Goal: Task Accomplishment & Management: Manage account settings

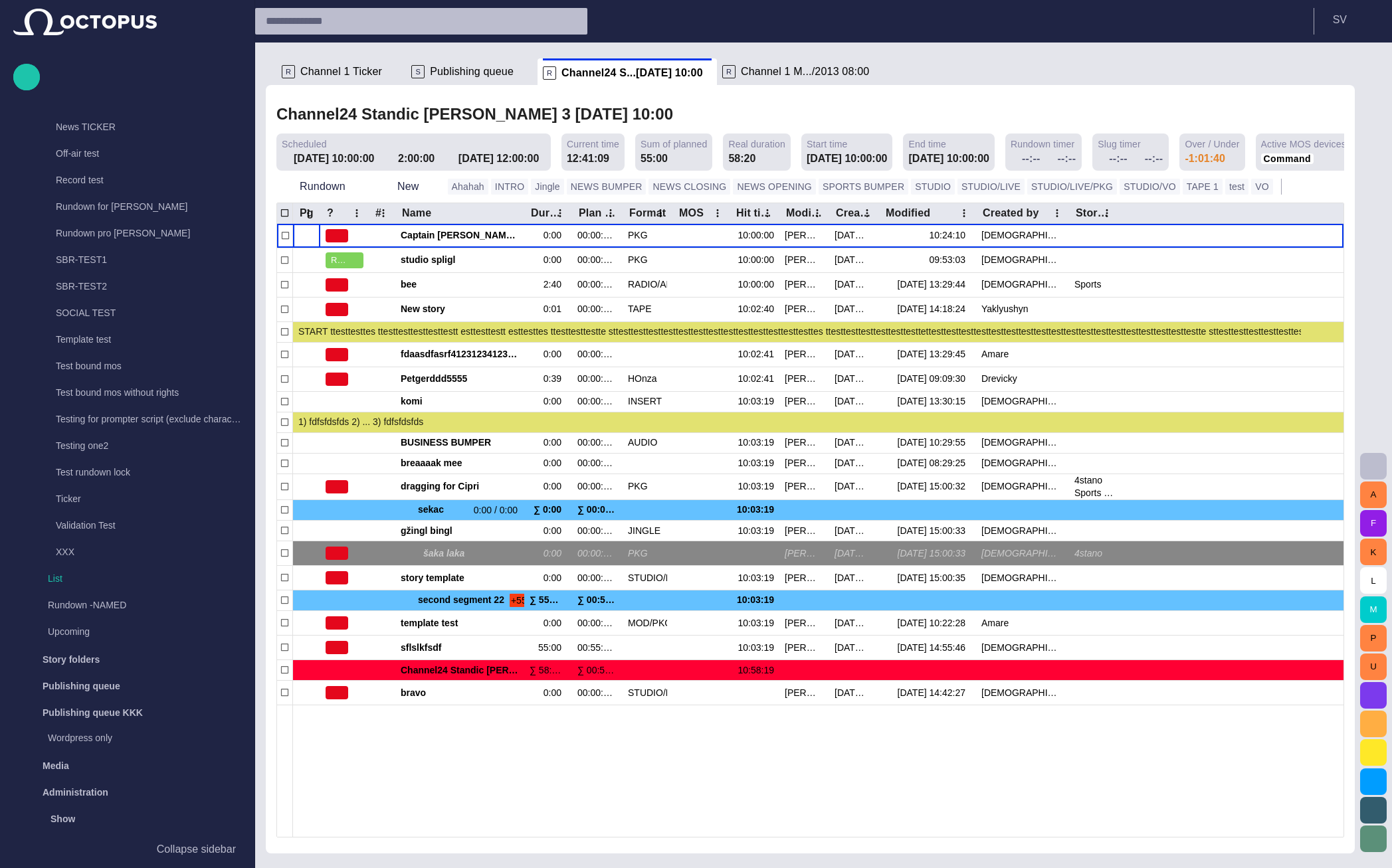
scroll to position [717, 0]
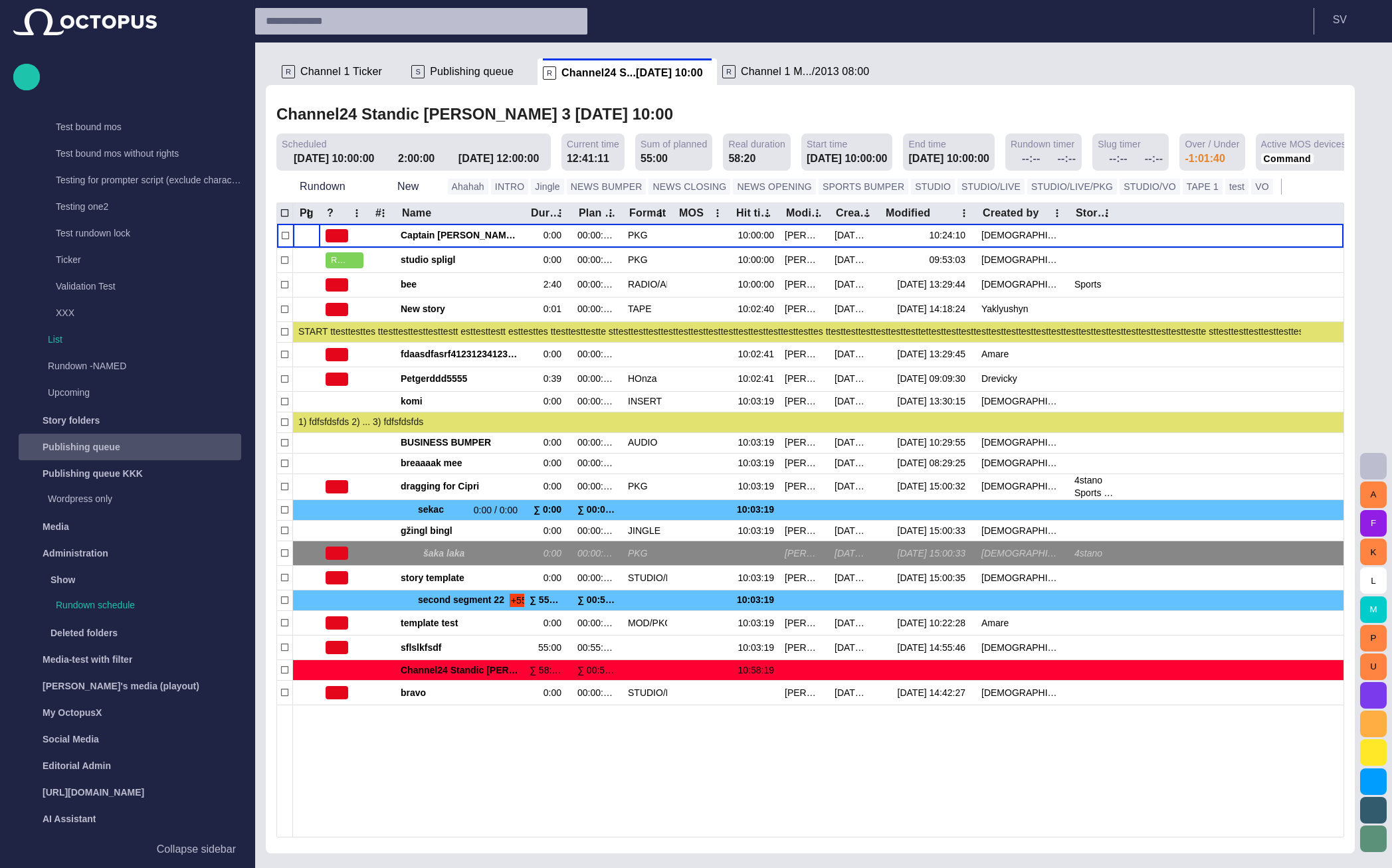
click at [128, 448] on div "Publishing queue" at bounding box center [130, 446] width 220 height 21
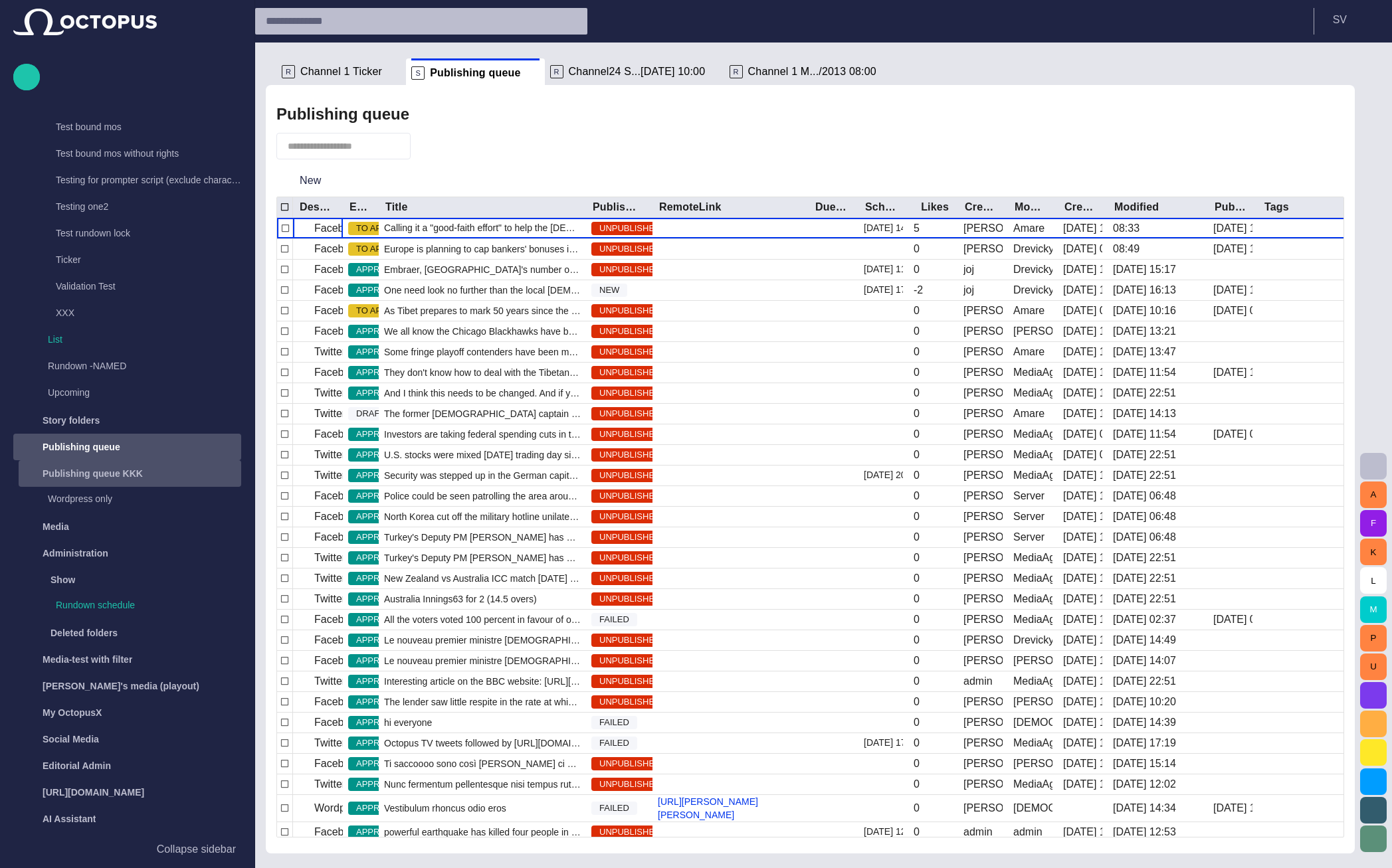
scroll to position [740, 0]
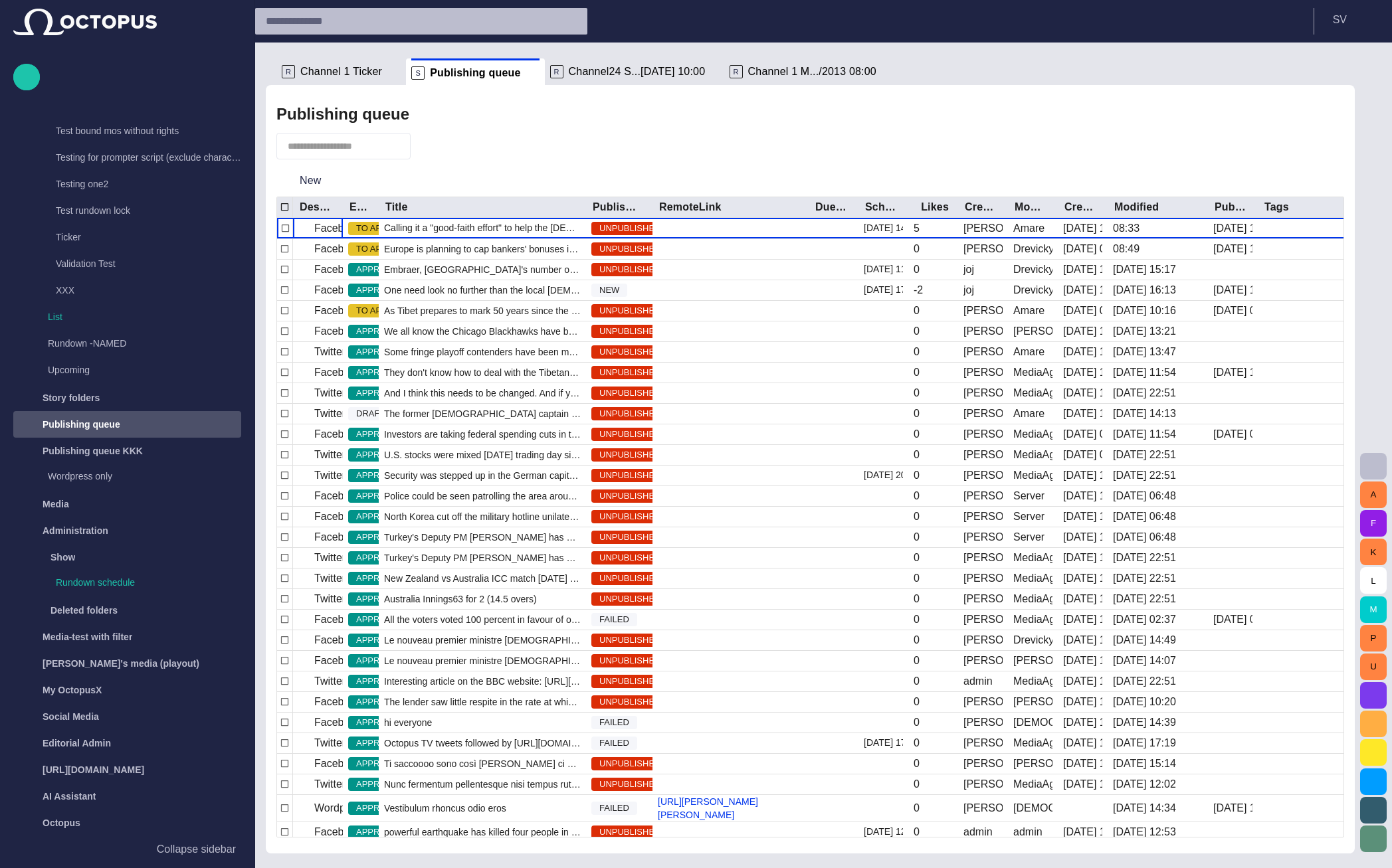
click at [435, 148] on span "button" at bounding box center [428, 146] width 13 height 13
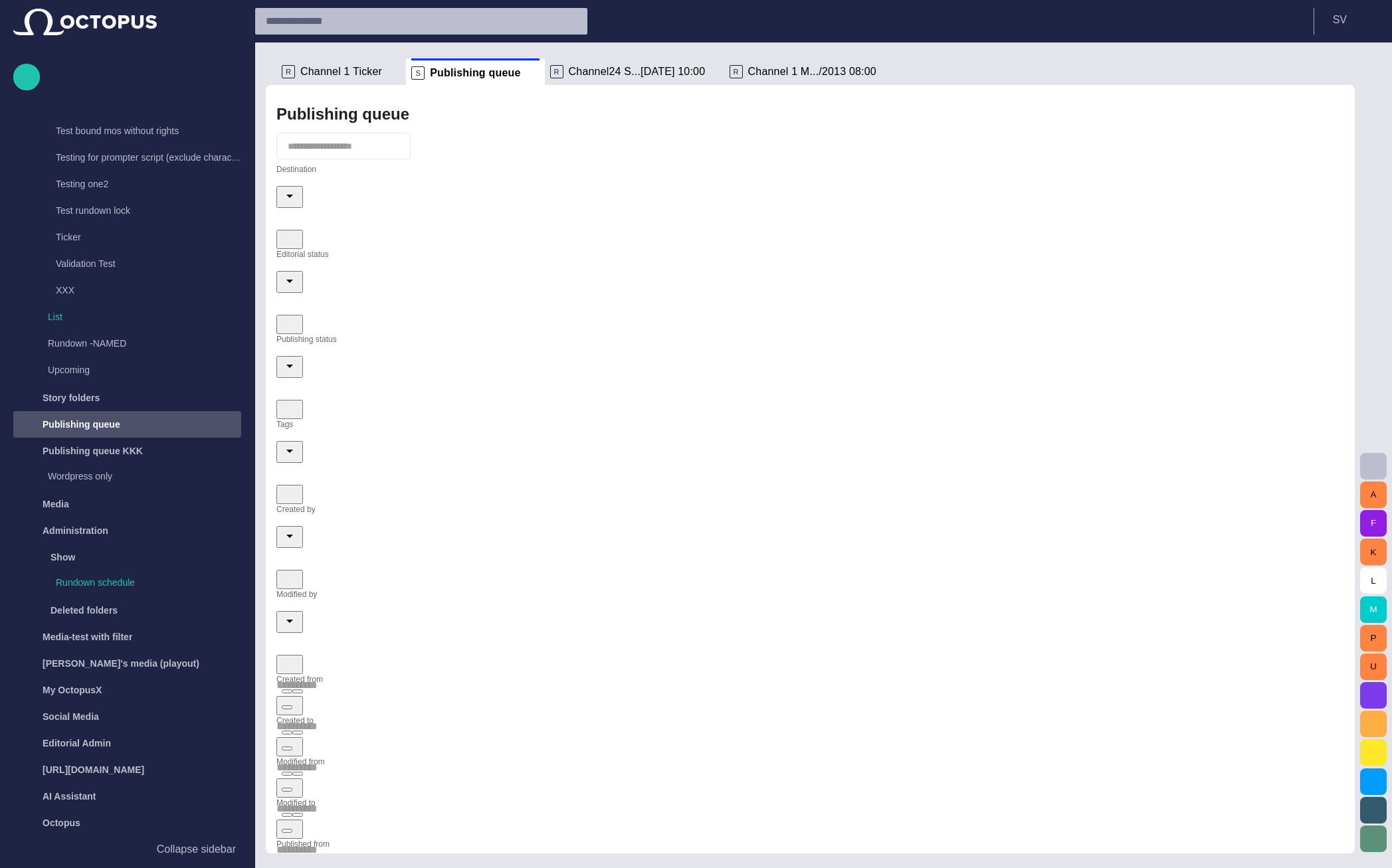
click at [363, 186] on input "Destination" at bounding box center [810, 175] width 1068 height 21
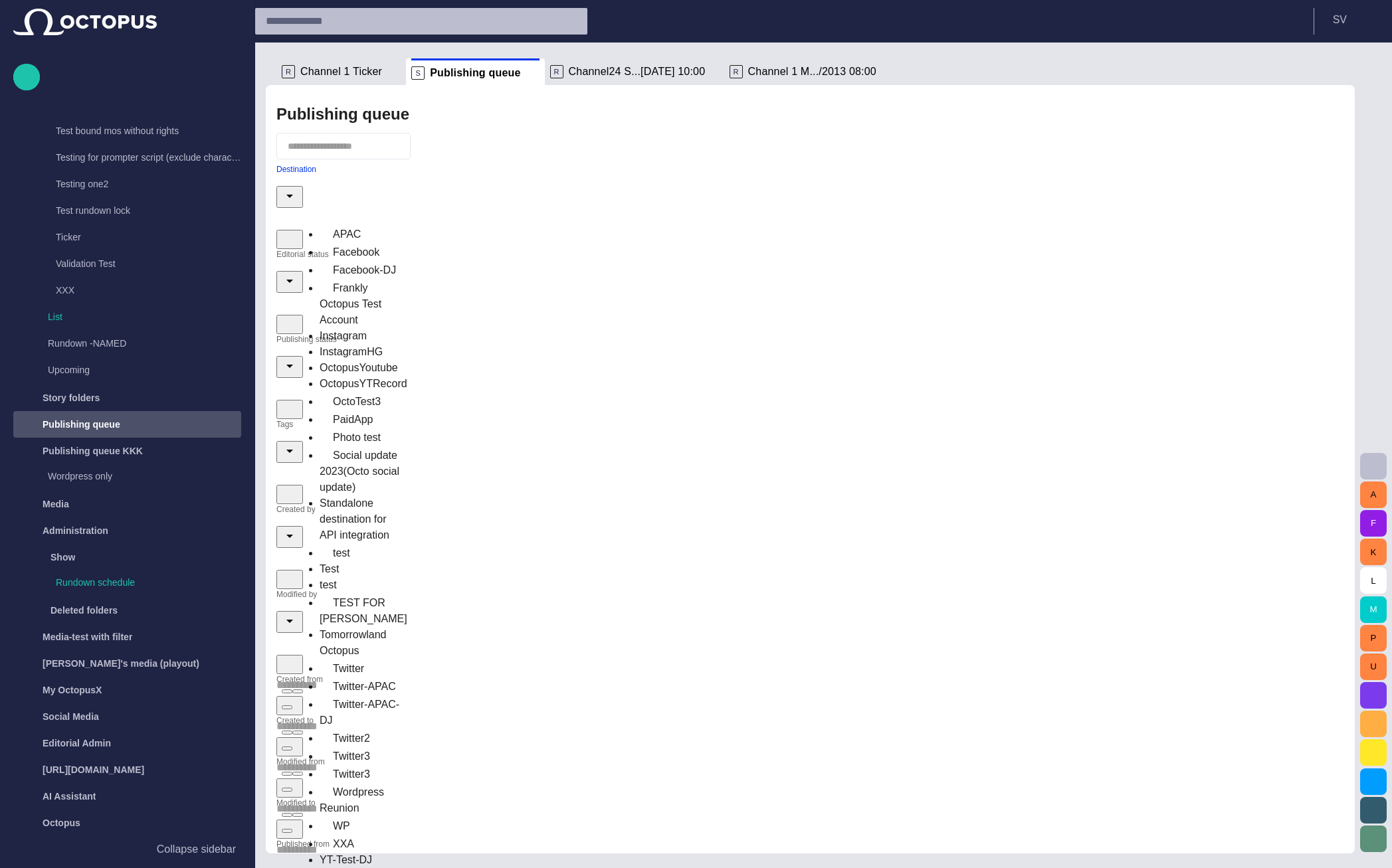
scroll to position [110, 0]
click at [384, 783] on div "Wordpress Reunion" at bounding box center [361, 800] width 84 height 34
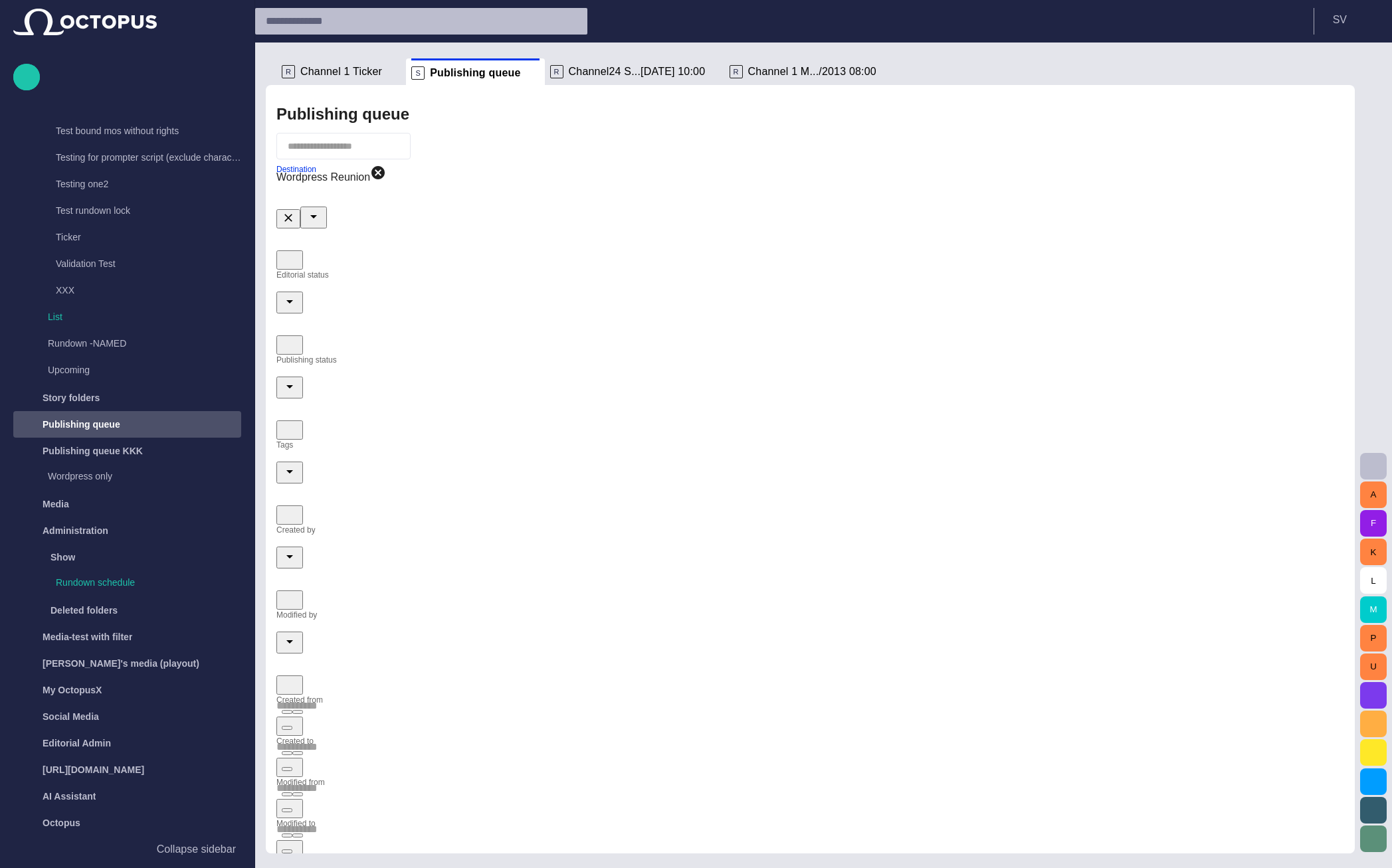
click at [650, 126] on div "Publishing queue" at bounding box center [810, 114] width 1068 height 27
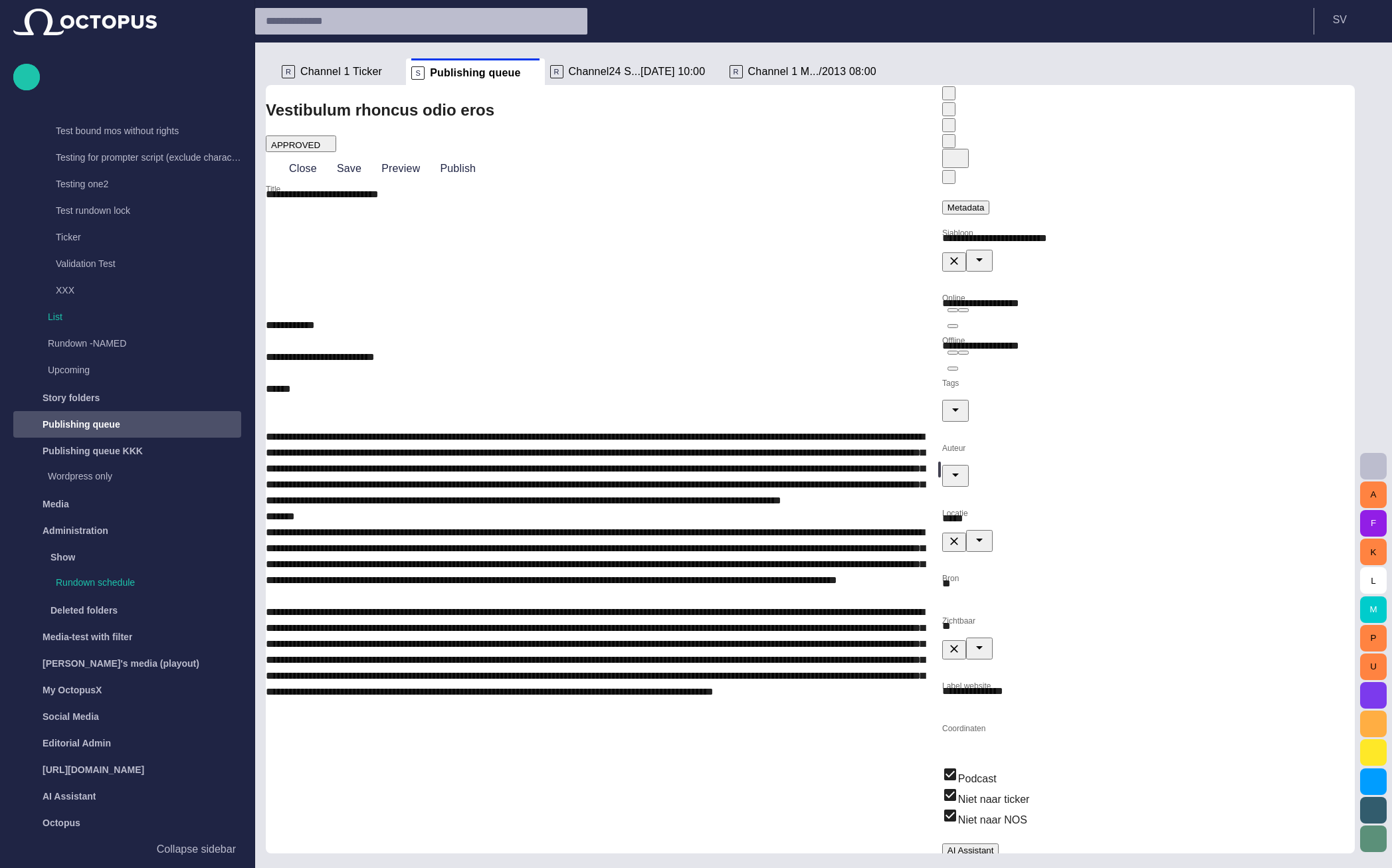
scroll to position [0, 0]
click at [955, 170] on button "button" at bounding box center [949, 177] width 13 height 14
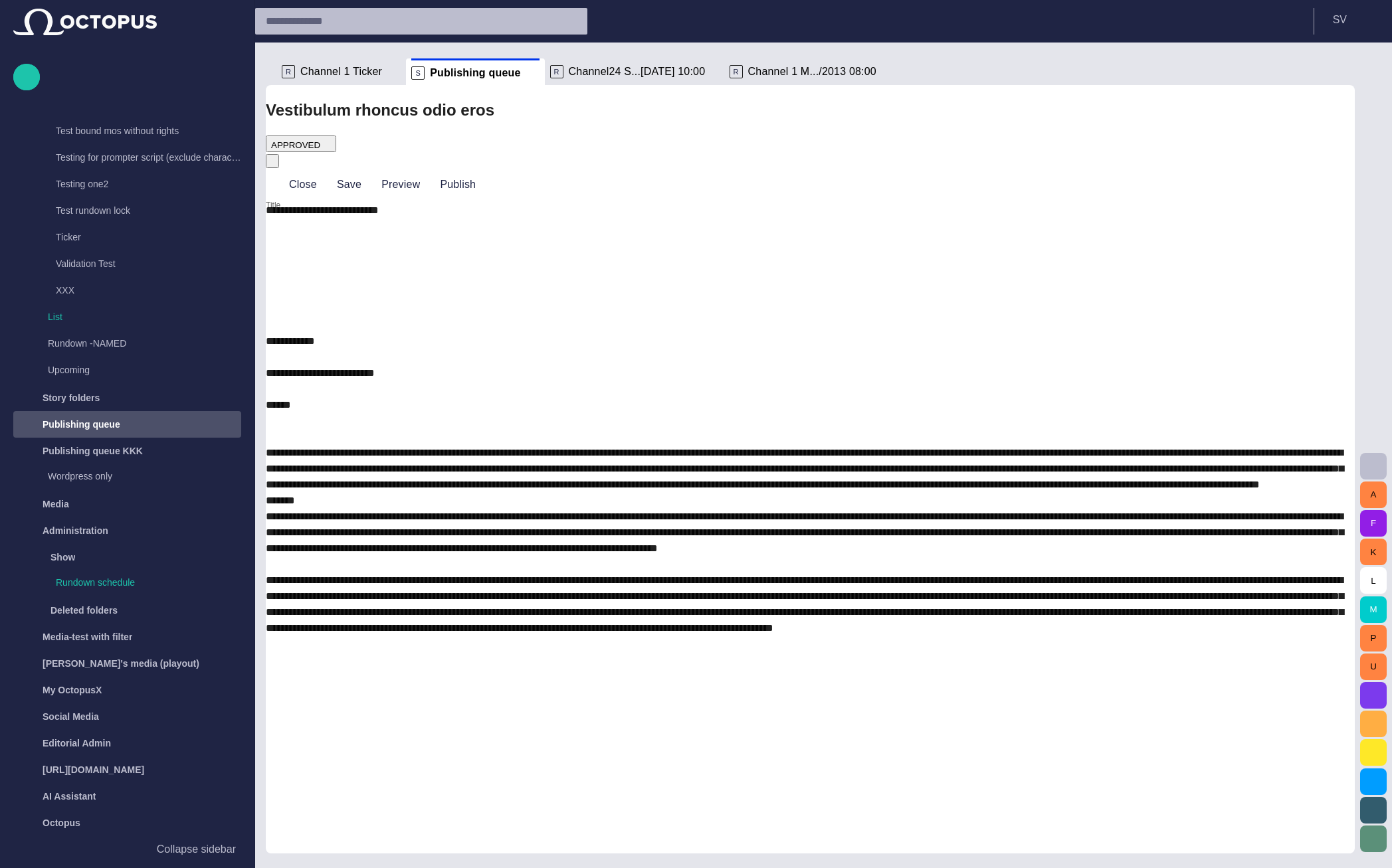
click at [1068, 169] on div "Close Save Preview Publish" at bounding box center [810, 185] width 1089 height 32
click at [1347, 12] on button "S V" at bounding box center [1353, 19] width 62 height 24
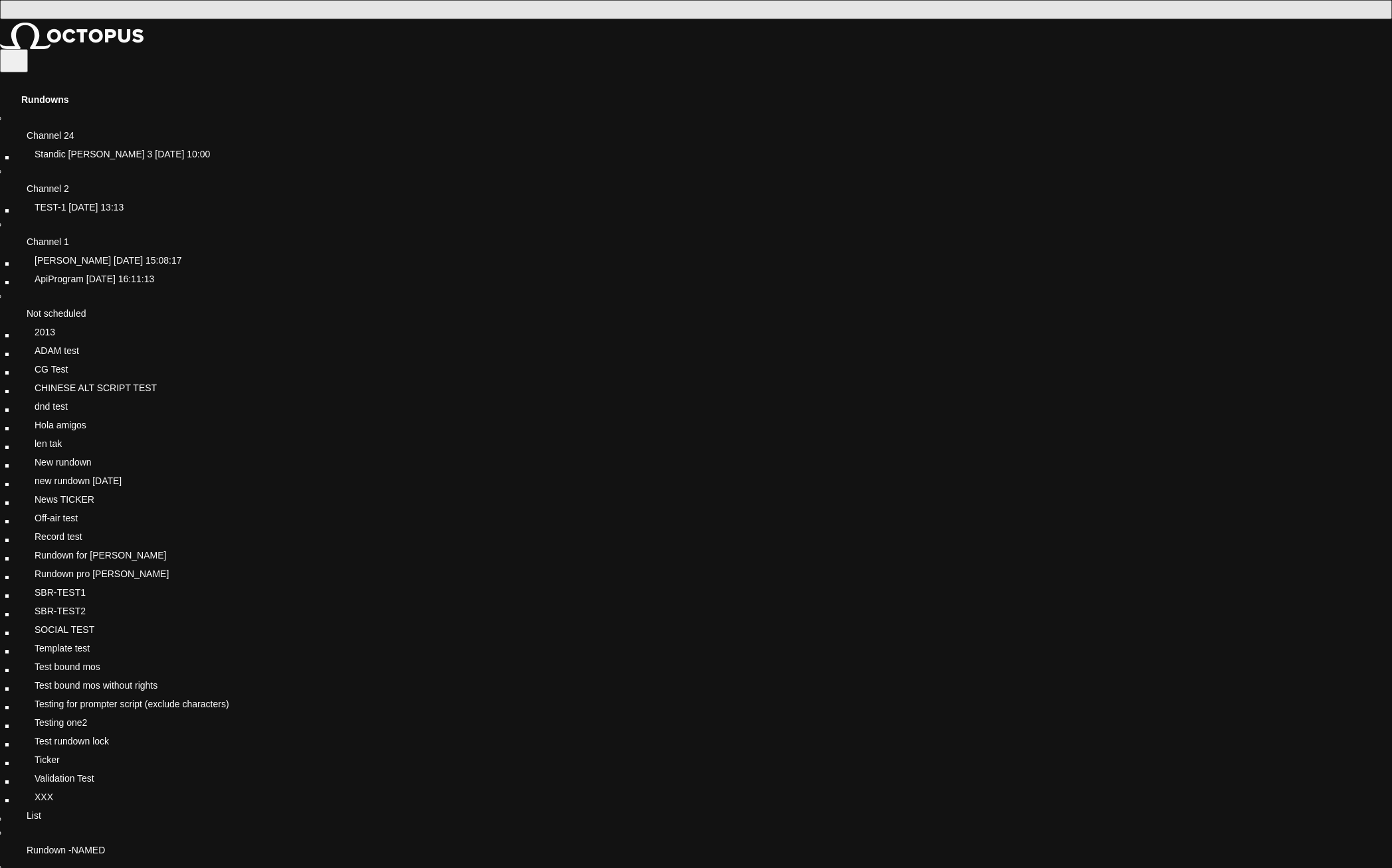
scroll to position [185, 0]
drag, startPoint x: 622, startPoint y: 70, endPoint x: 1194, endPoint y: 542, distance: 741.6
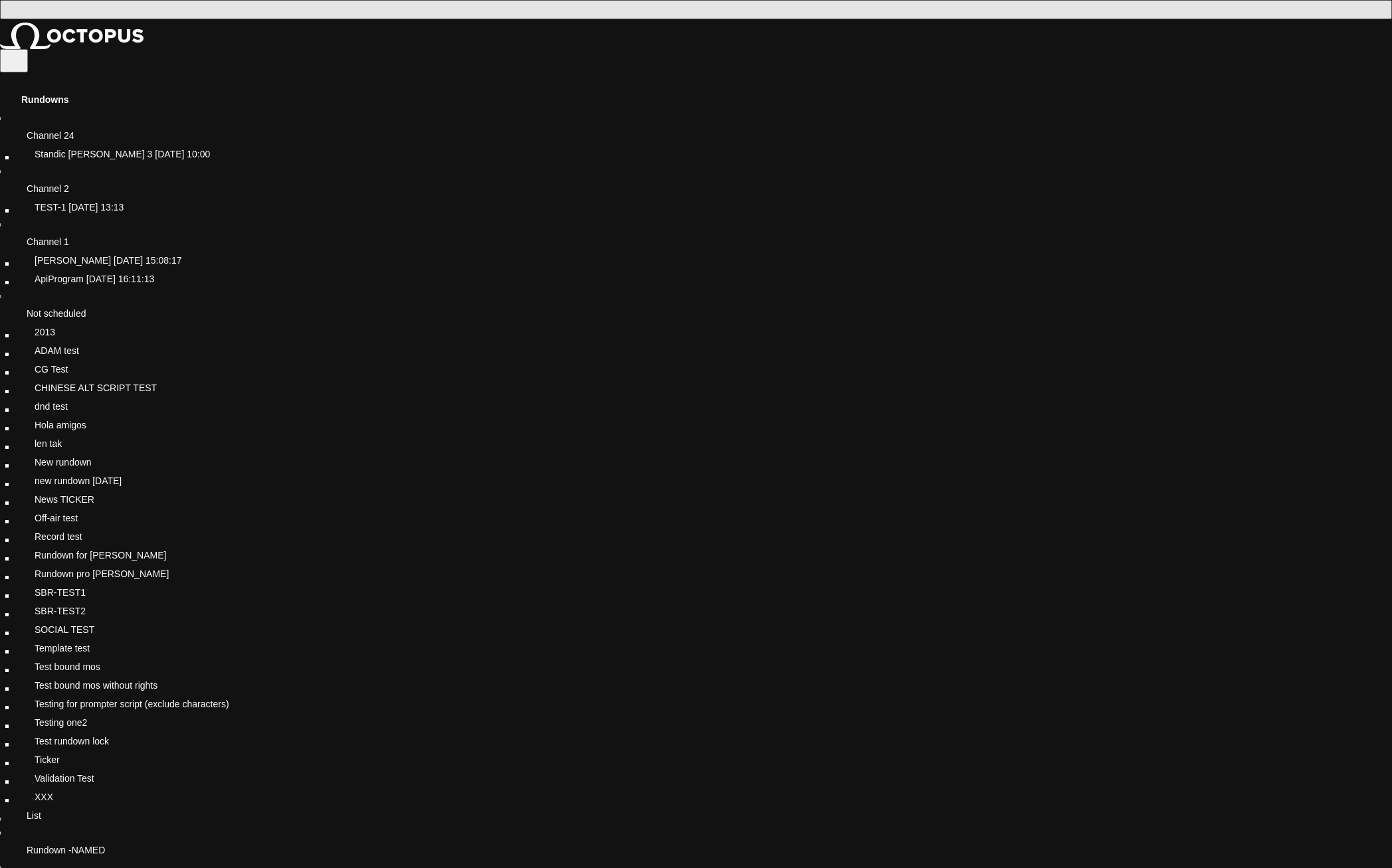
scroll to position [740, 0]
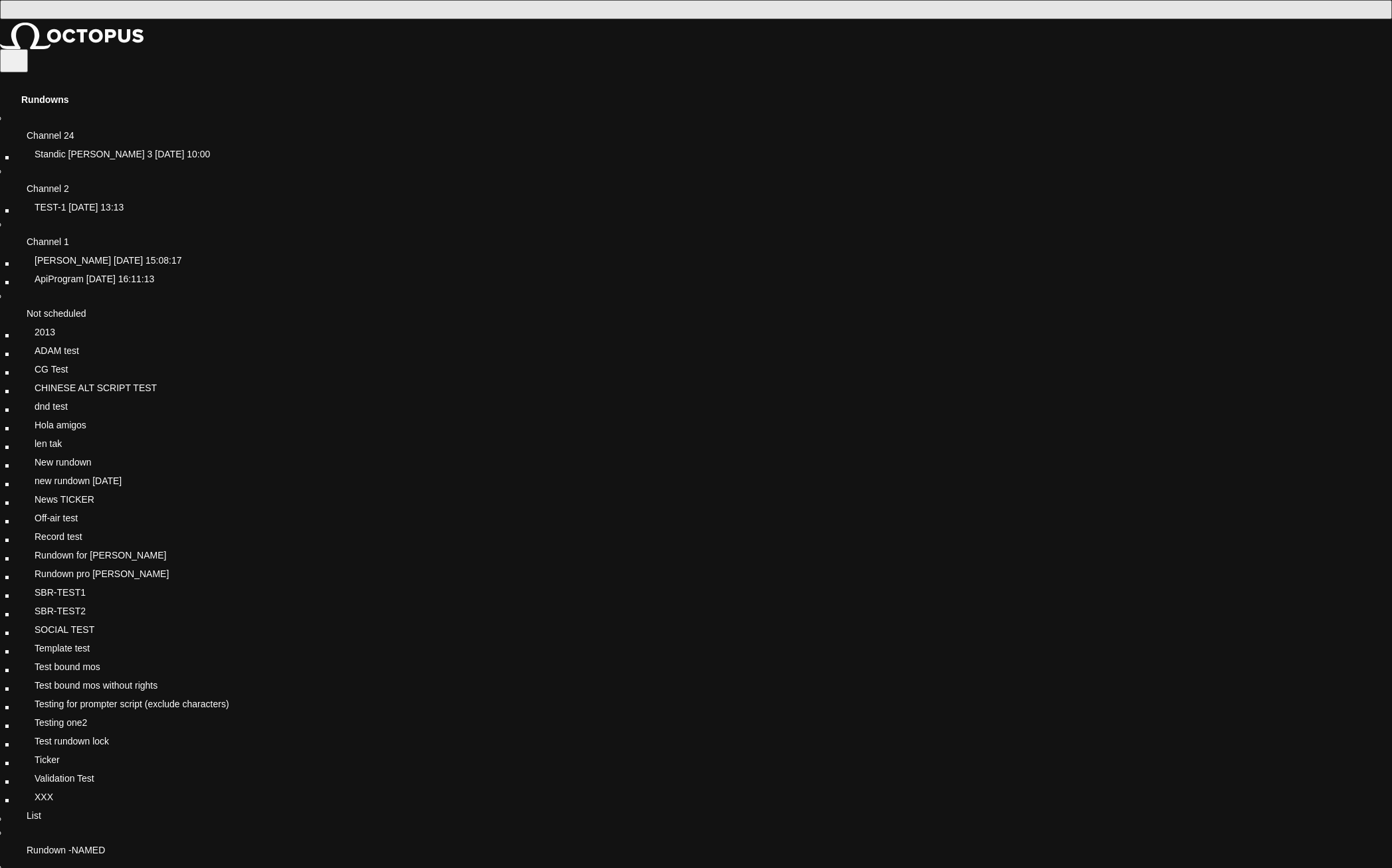
drag, startPoint x: 528, startPoint y: 528, endPoint x: 514, endPoint y: 528, distance: 14.0
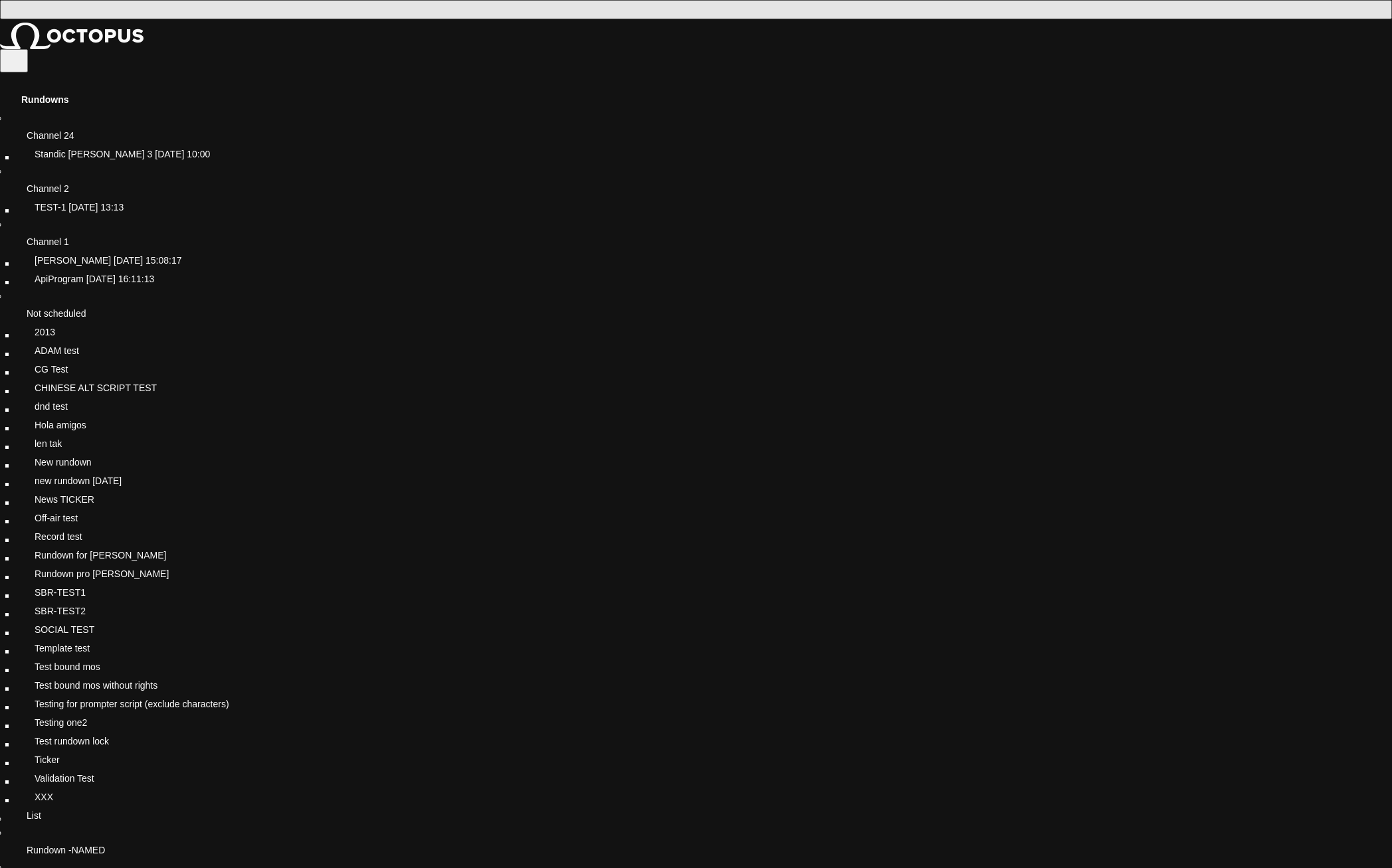
drag, startPoint x: 575, startPoint y: 507, endPoint x: 605, endPoint y: 528, distance: 36.6
drag, startPoint x: 892, startPoint y: 432, endPoint x: 949, endPoint y: 456, distance: 61.8
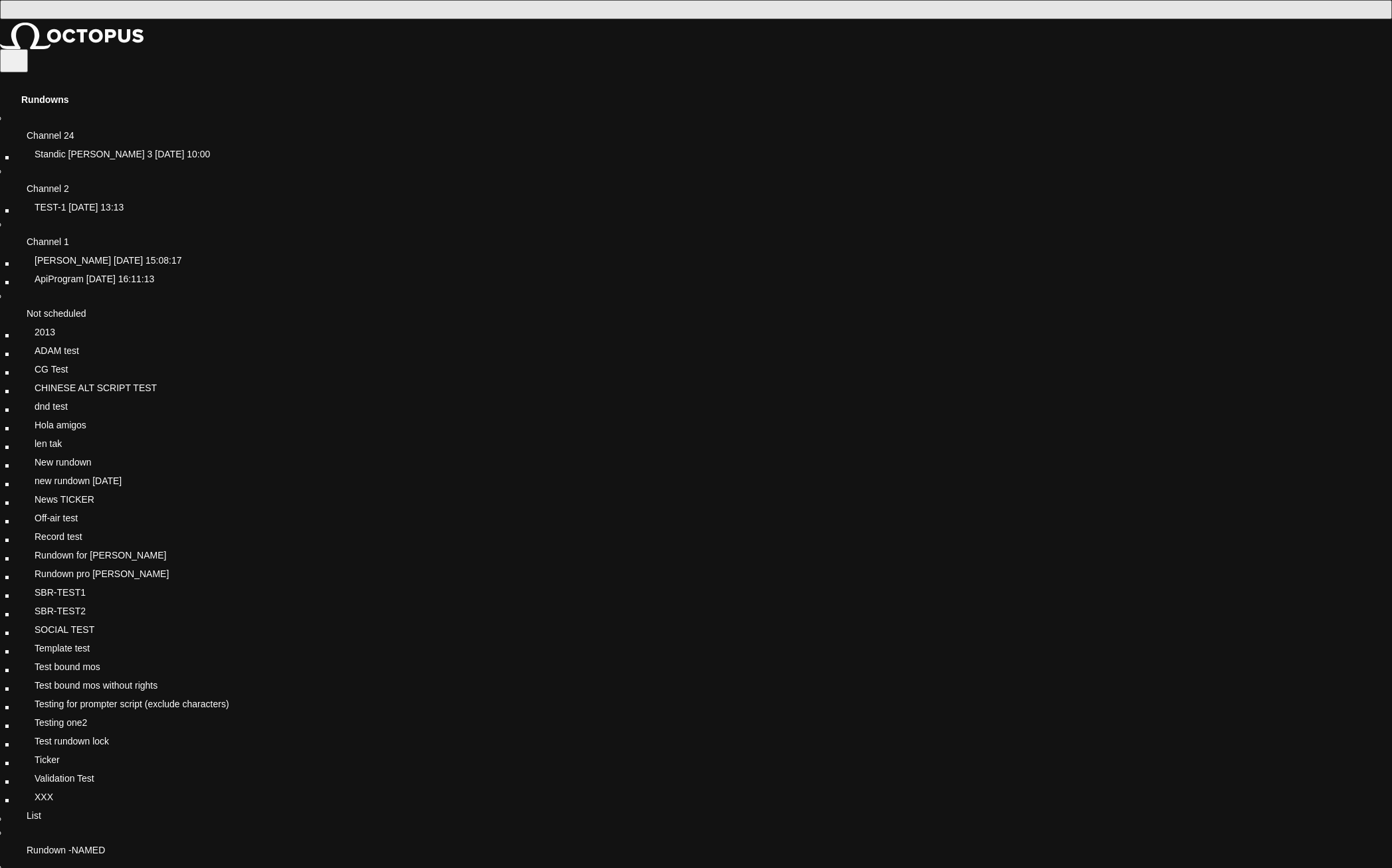
scroll to position [0, 0]
drag, startPoint x: 801, startPoint y: 67, endPoint x: 611, endPoint y: 77, distance: 190.3
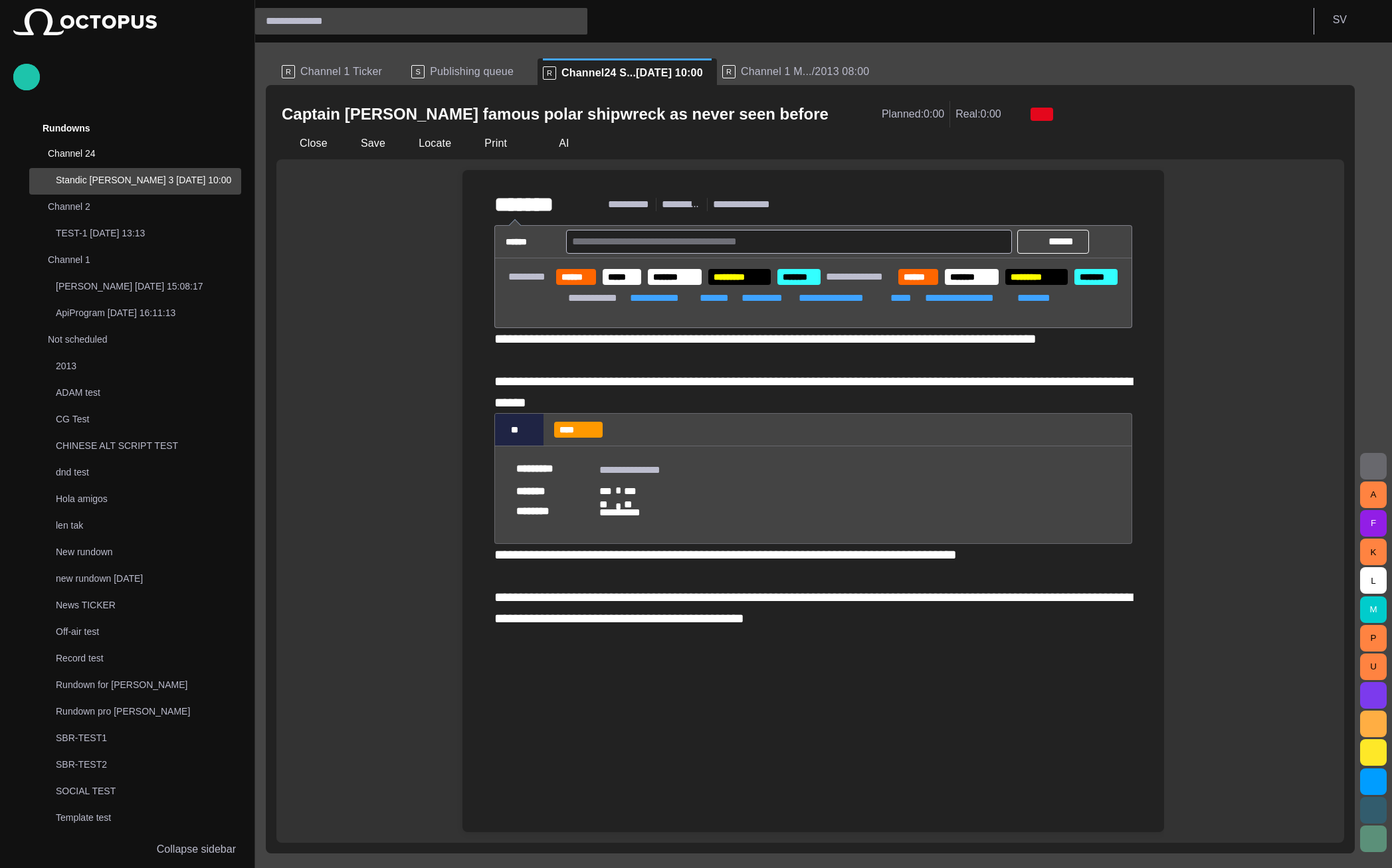
scroll to position [27, 0]
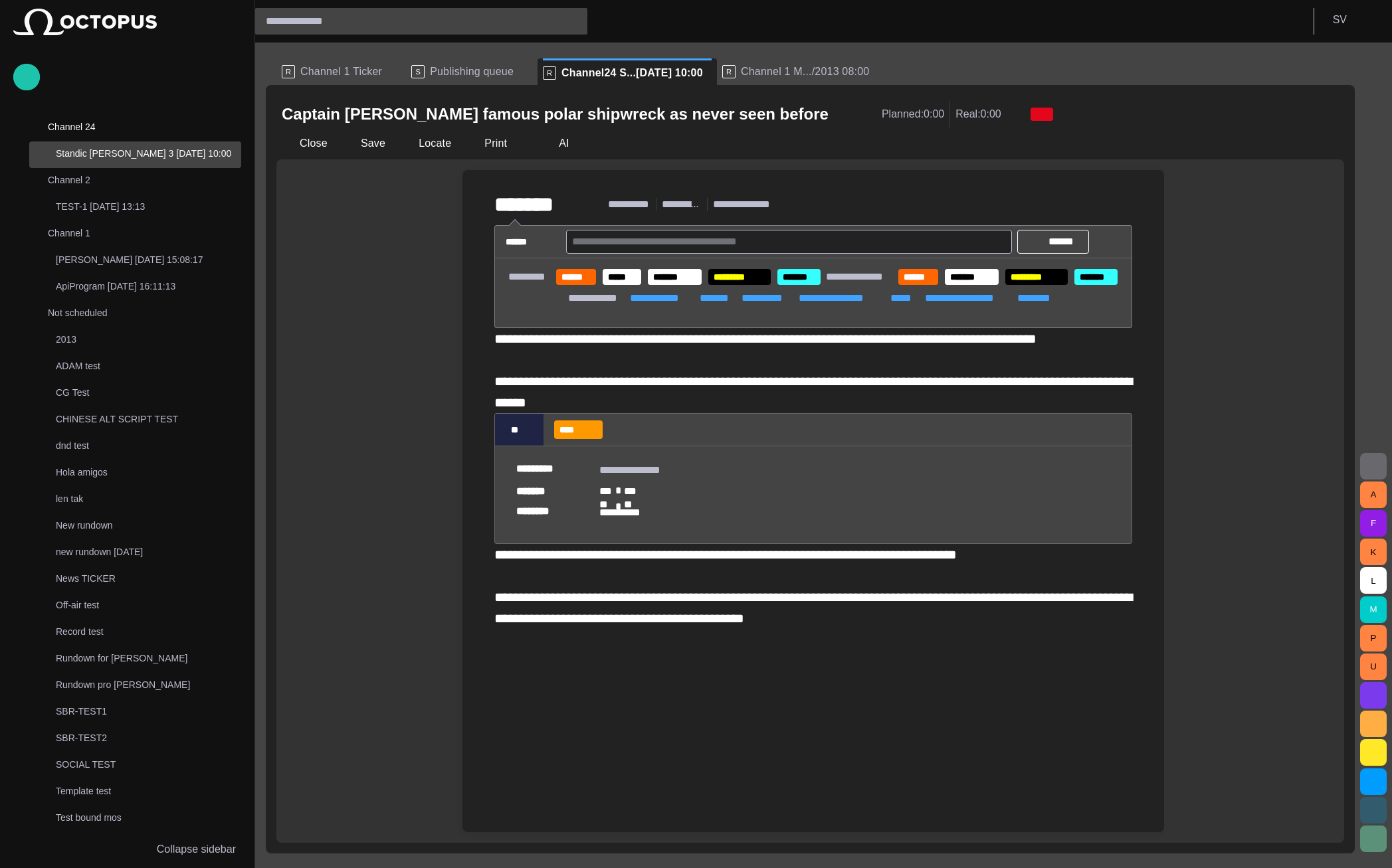
click at [434, 66] on span "Publishing queue" at bounding box center [471, 71] width 84 height 13
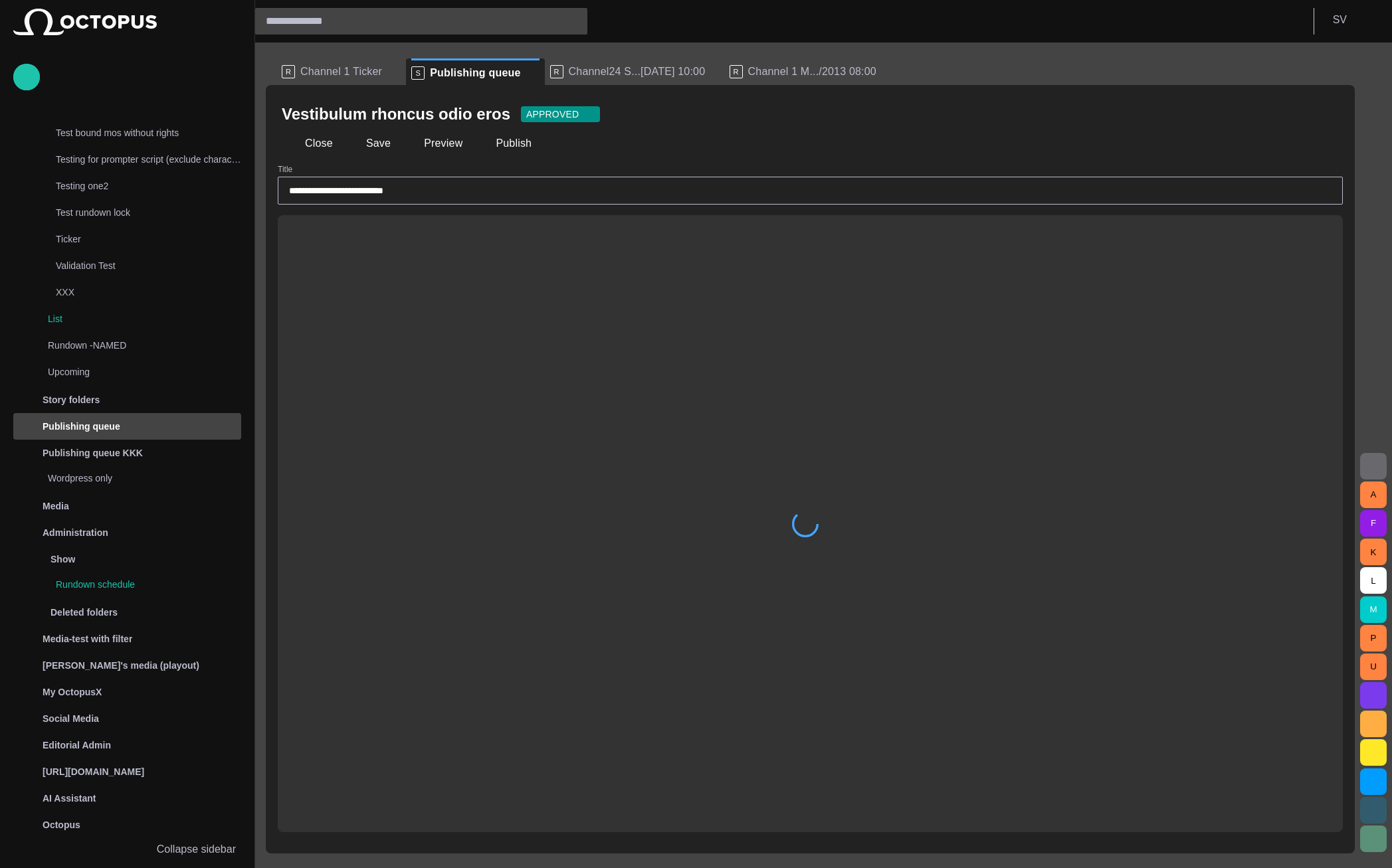
scroll to position [740, 0]
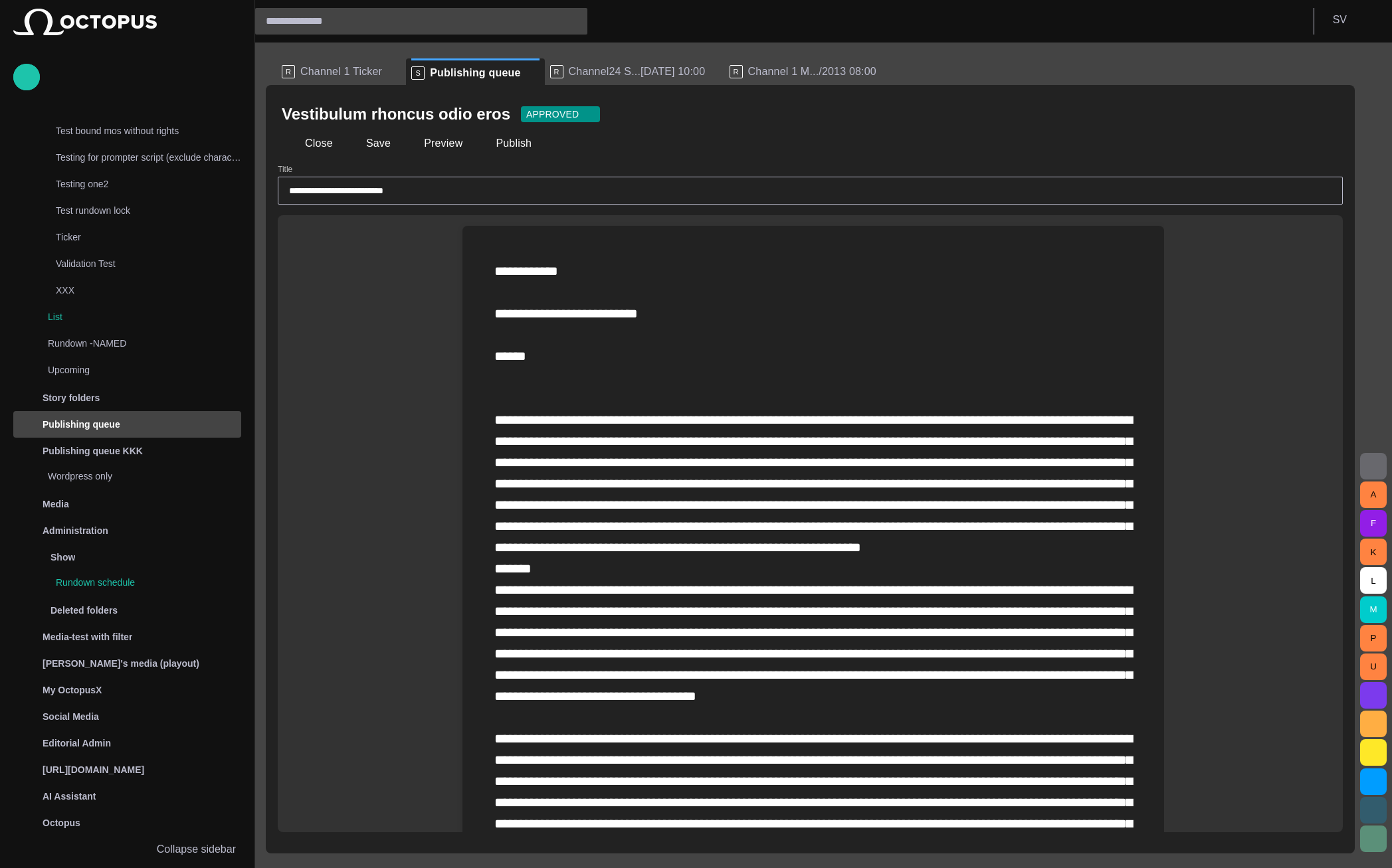
click at [549, 112] on div "APPROVED" at bounding box center [560, 114] width 79 height 16
click at [665, 118] on div at bounding box center [696, 434] width 1392 height 868
click at [312, 134] on button "Close" at bounding box center [309, 143] width 56 height 24
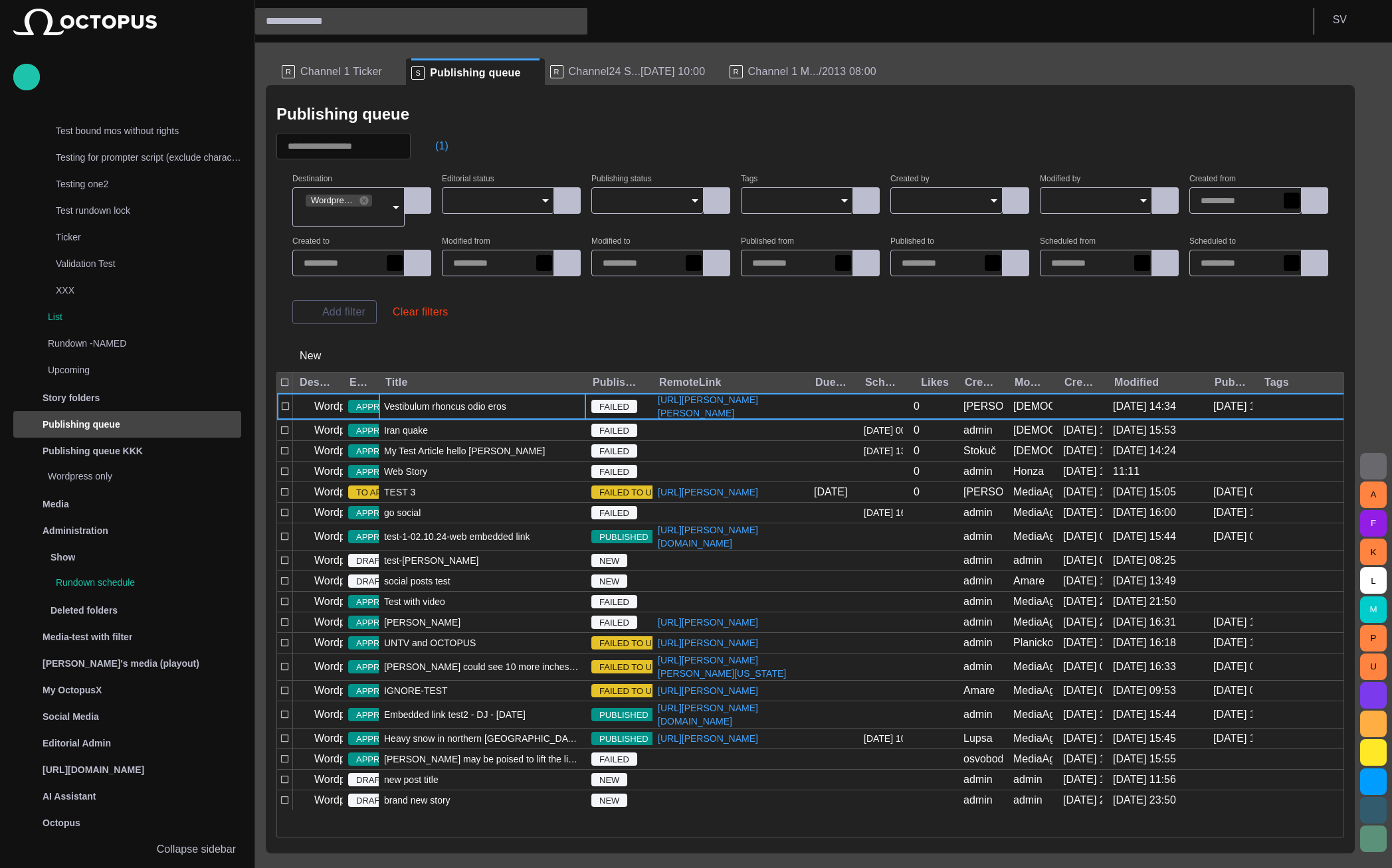
click at [506, 204] on input "Editorial status" at bounding box center [492, 200] width 80 height 13
click at [540, 161] on div "Publishing queue (1) Destination Wordpress Reunion Editorial status Publishing …" at bounding box center [810, 469] width 1089 height 769
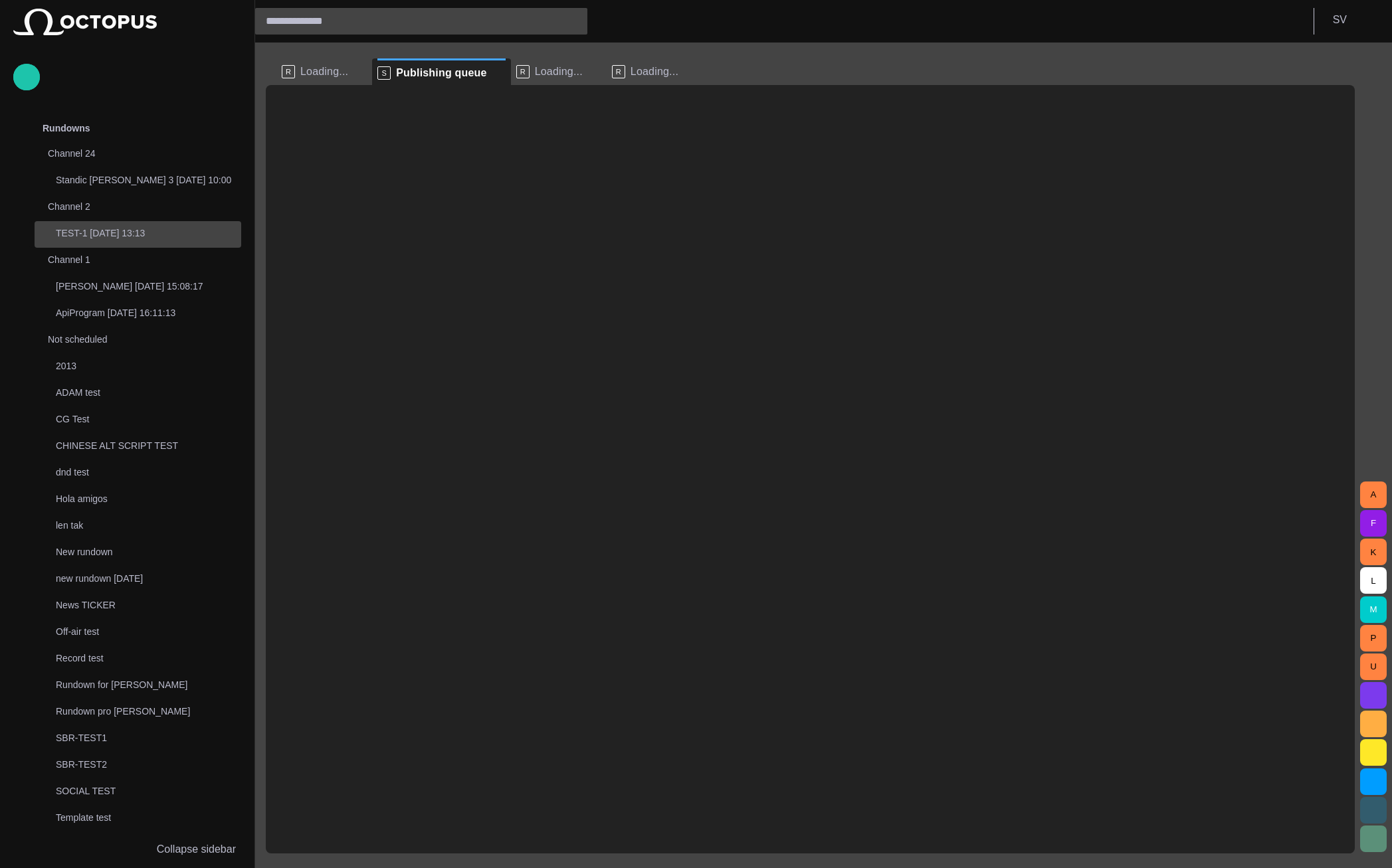
click at [492, 71] on span at bounding box center [499, 73] width 13 height 13
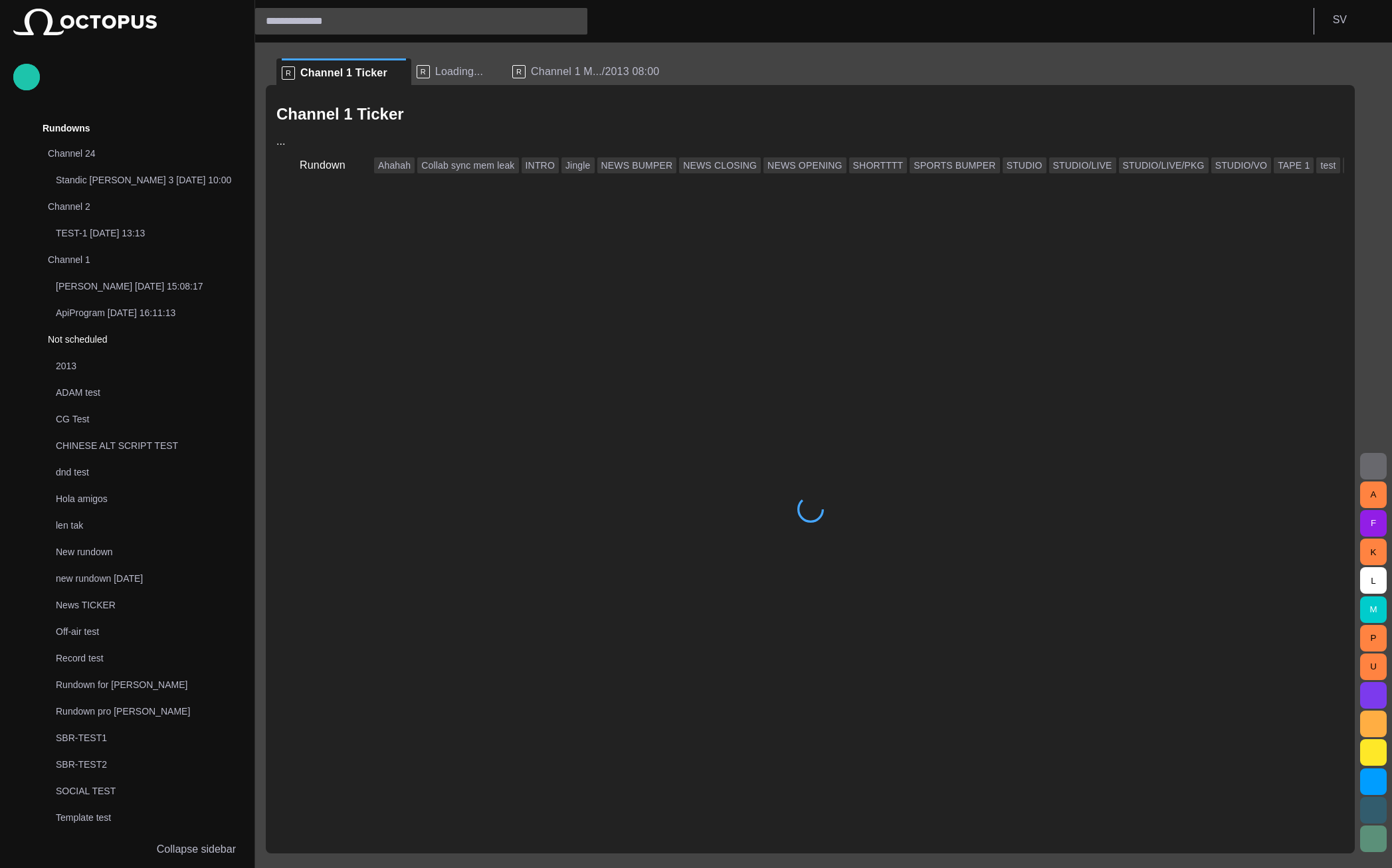
scroll to position [740, 0]
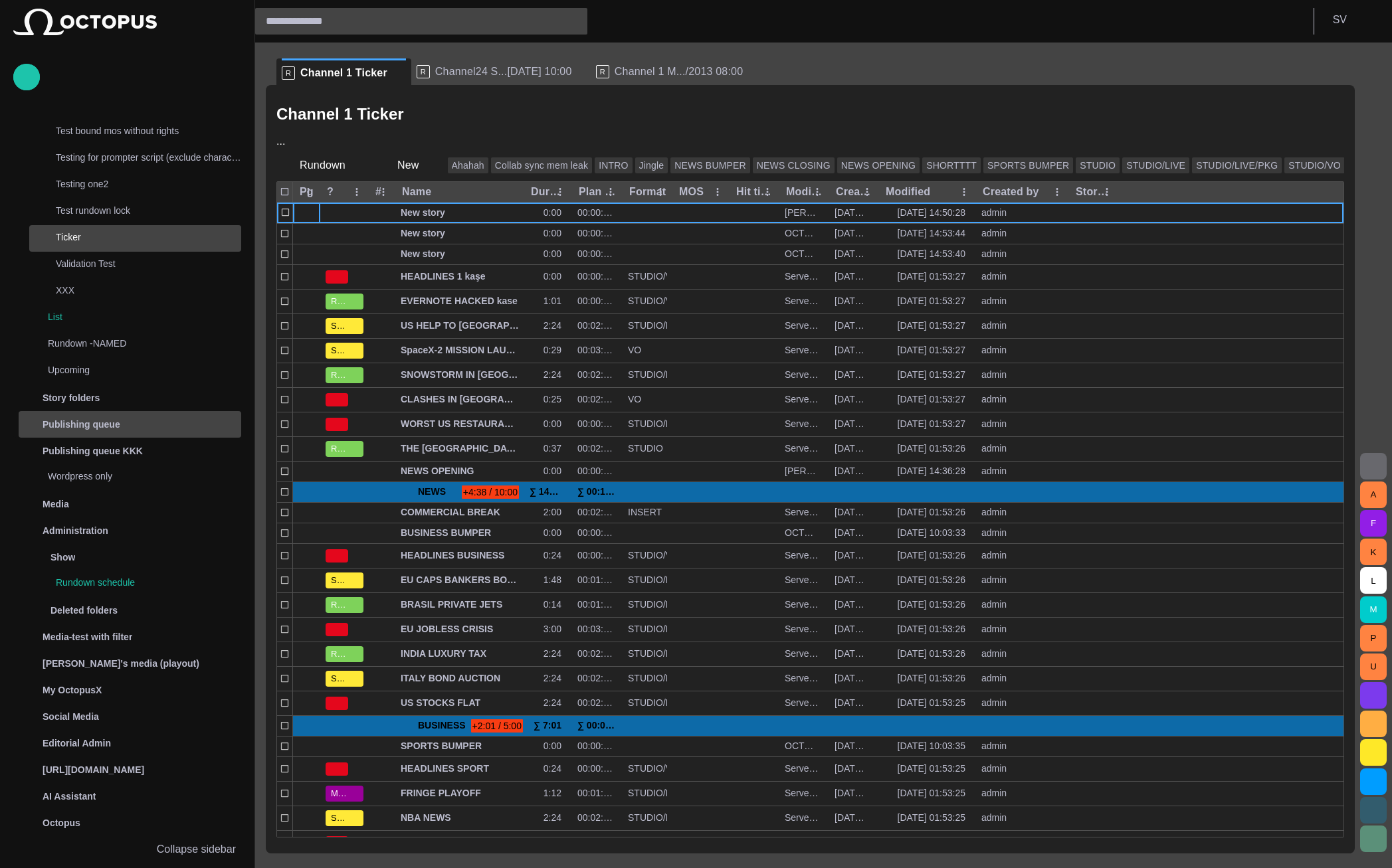
click at [134, 420] on div "Publishing queue" at bounding box center [130, 424] width 220 height 21
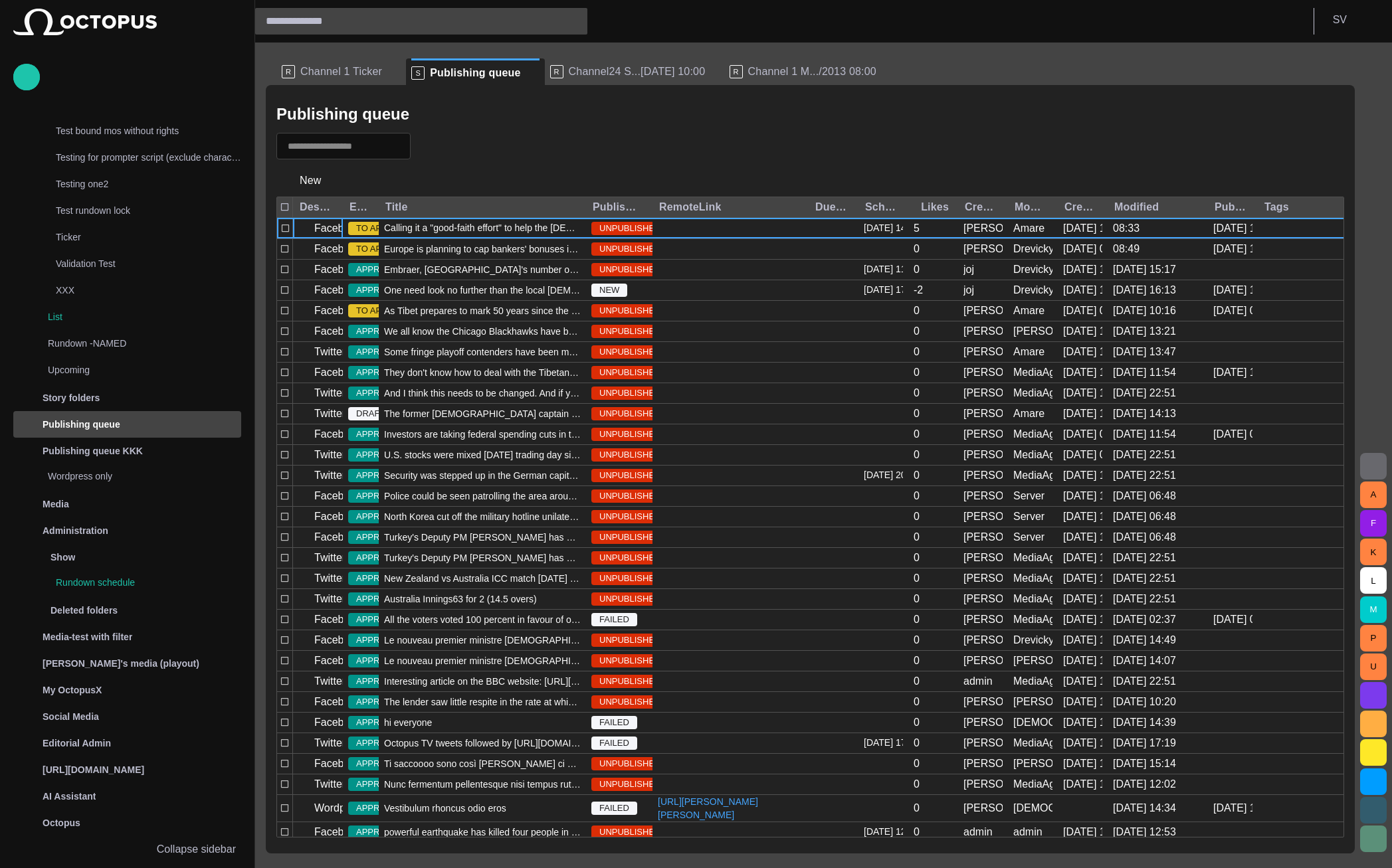
click at [453, 138] on div at bounding box center [810, 146] width 1068 height 27
click at [435, 146] on span "button" at bounding box center [428, 146] width 13 height 13
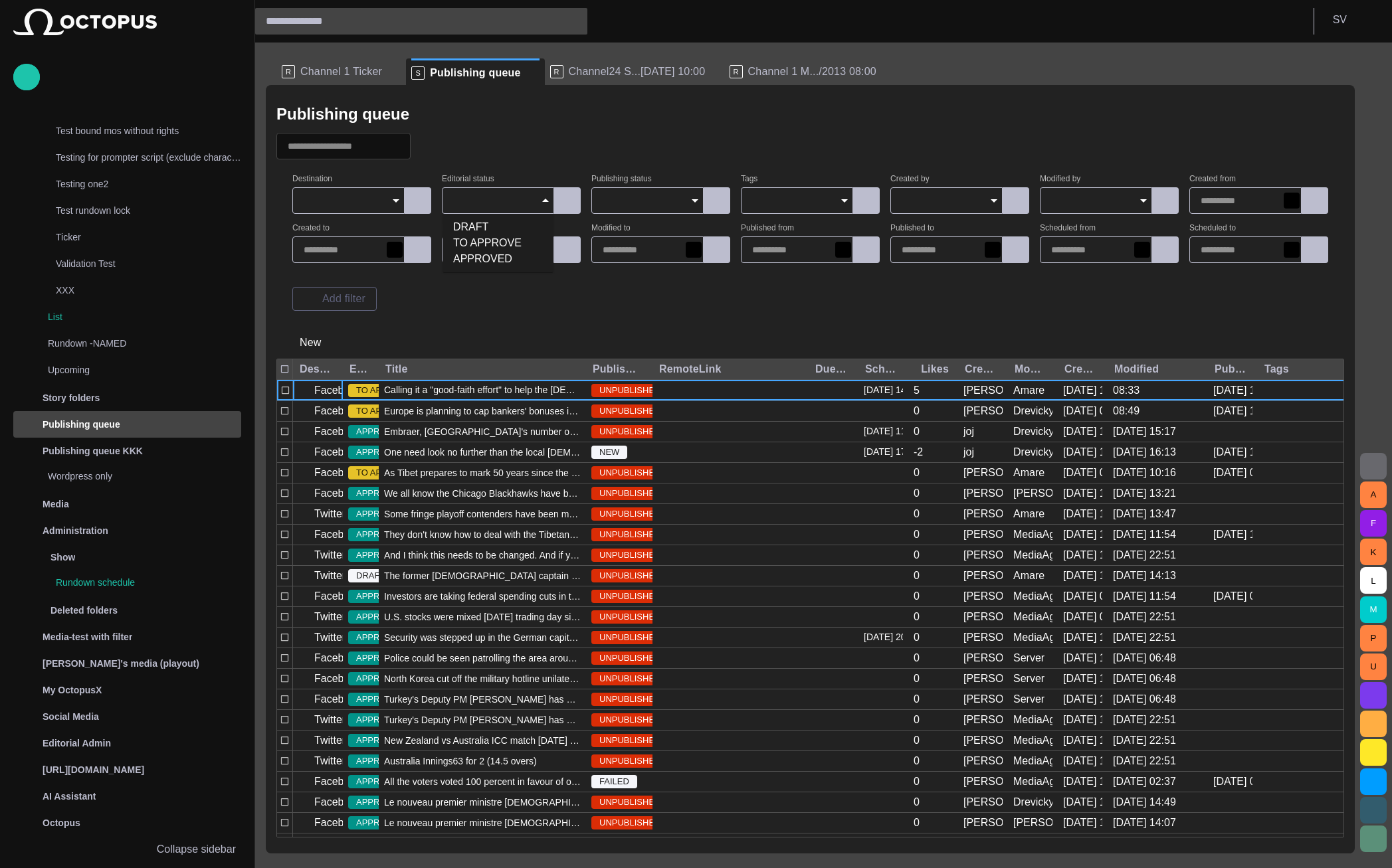
click at [485, 192] on div at bounding box center [498, 200] width 112 height 27
click at [612, 194] on input "Publishing status" at bounding box center [642, 200] width 80 height 13
click at [816, 192] on div at bounding box center [797, 200] width 112 height 27
click at [903, 198] on input "Created by" at bounding box center [941, 200] width 80 height 13
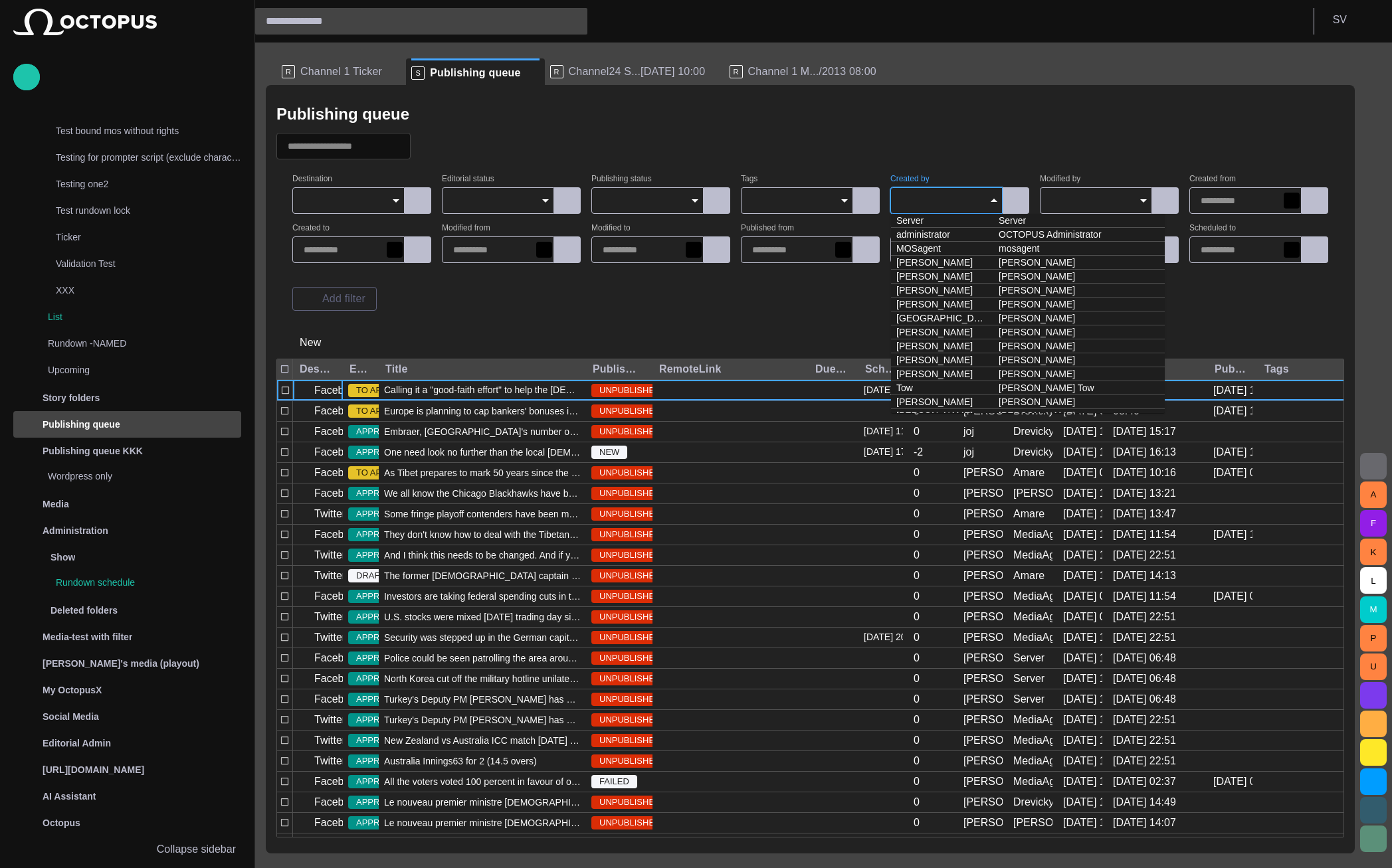
click at [879, 156] on div at bounding box center [810, 146] width 1068 height 27
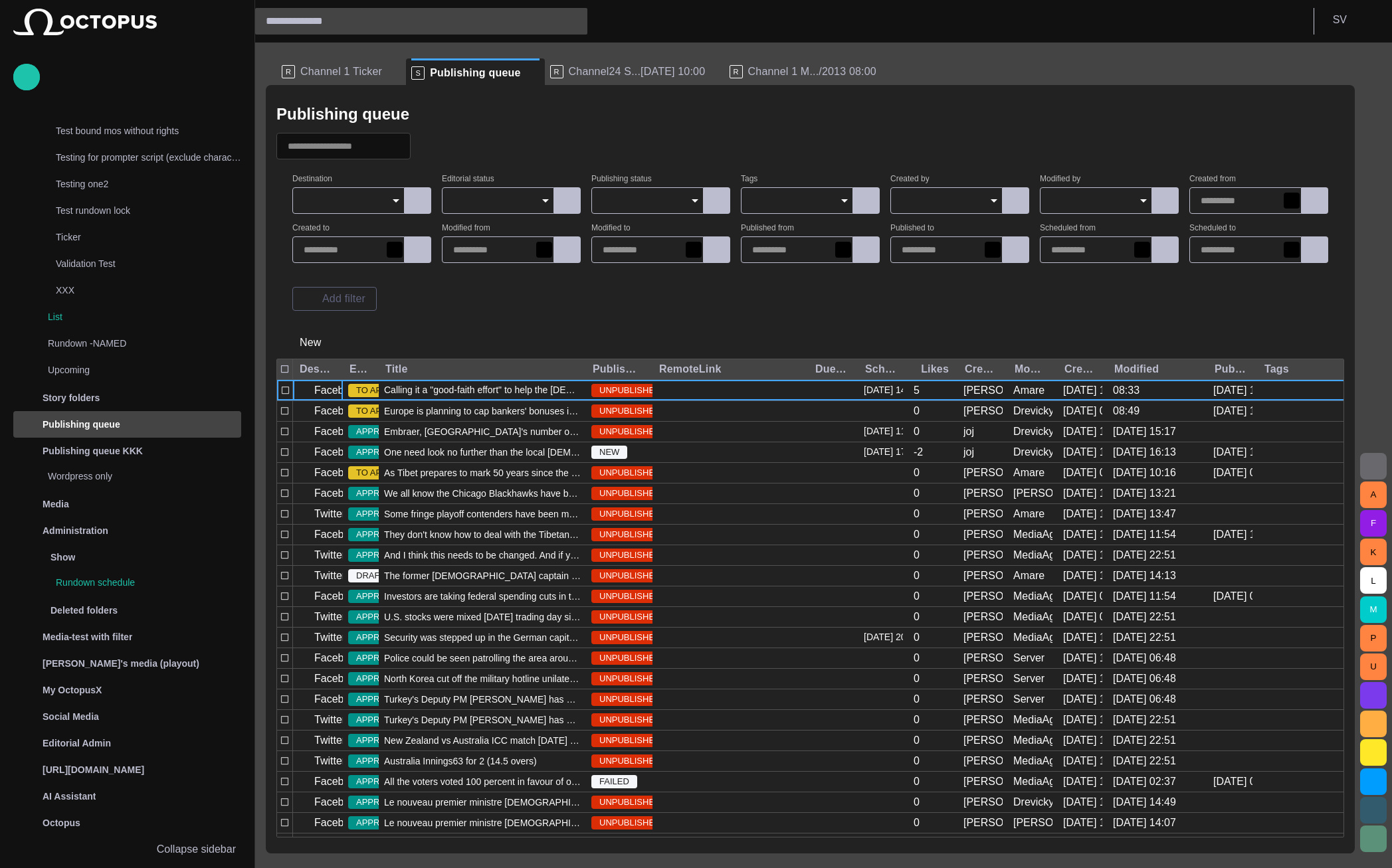
click at [627, 208] on input "Publishing status" at bounding box center [642, 200] width 80 height 13
click at [515, 214] on div "Destination Editorial status Publishing status Tags Created by Modified by Crea…" at bounding box center [810, 243] width 1036 height 136
click at [513, 209] on div at bounding box center [498, 200] width 112 height 27
click at [509, 265] on span "APPROVED" at bounding box center [497, 259] width 89 height 16
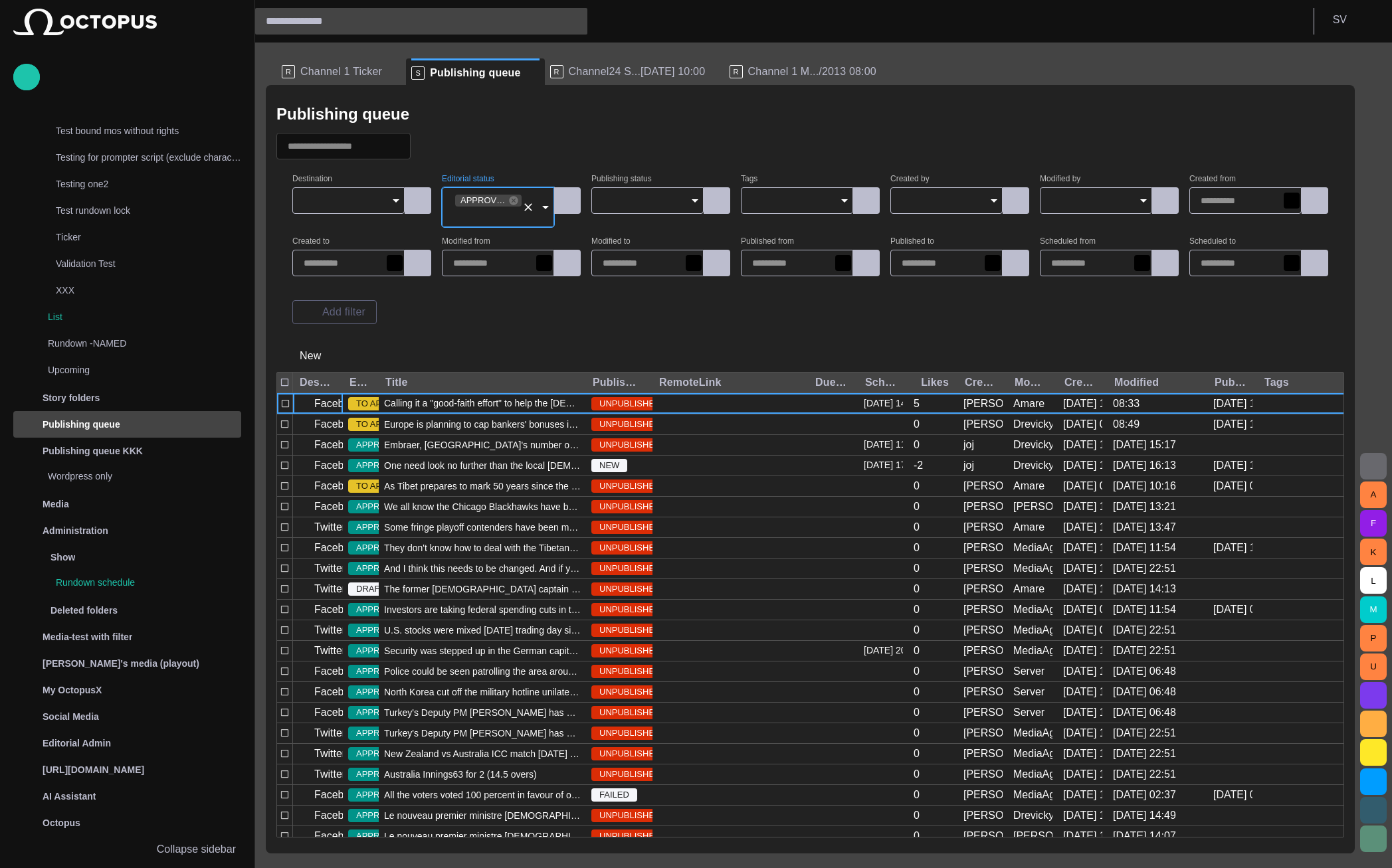
click at [544, 311] on div "Destination Editorial status APPROVED Publishing status Tags Created by Modifie…" at bounding box center [810, 249] width 1036 height 149
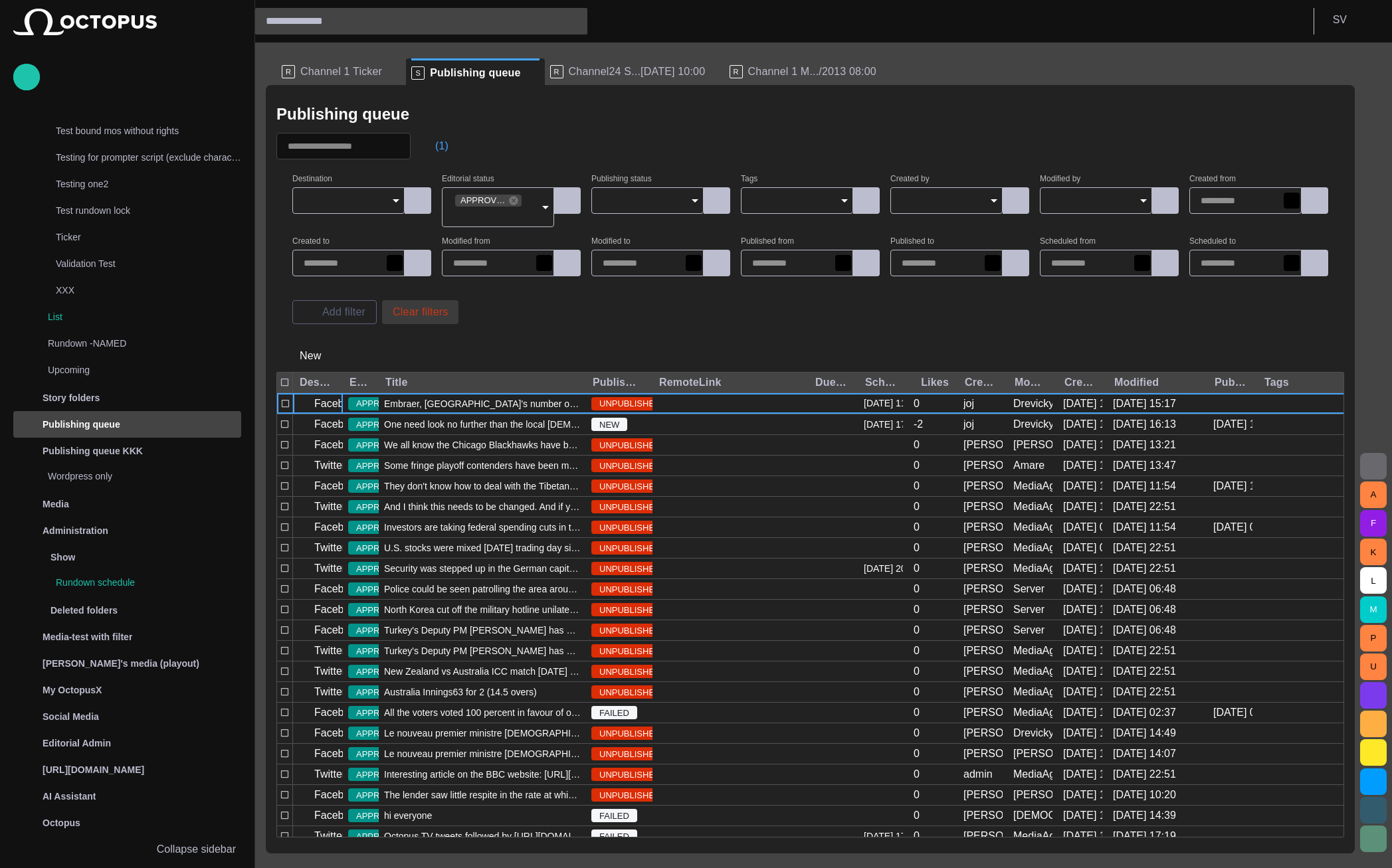
click at [427, 313] on button "Clear filters" at bounding box center [420, 312] width 76 height 24
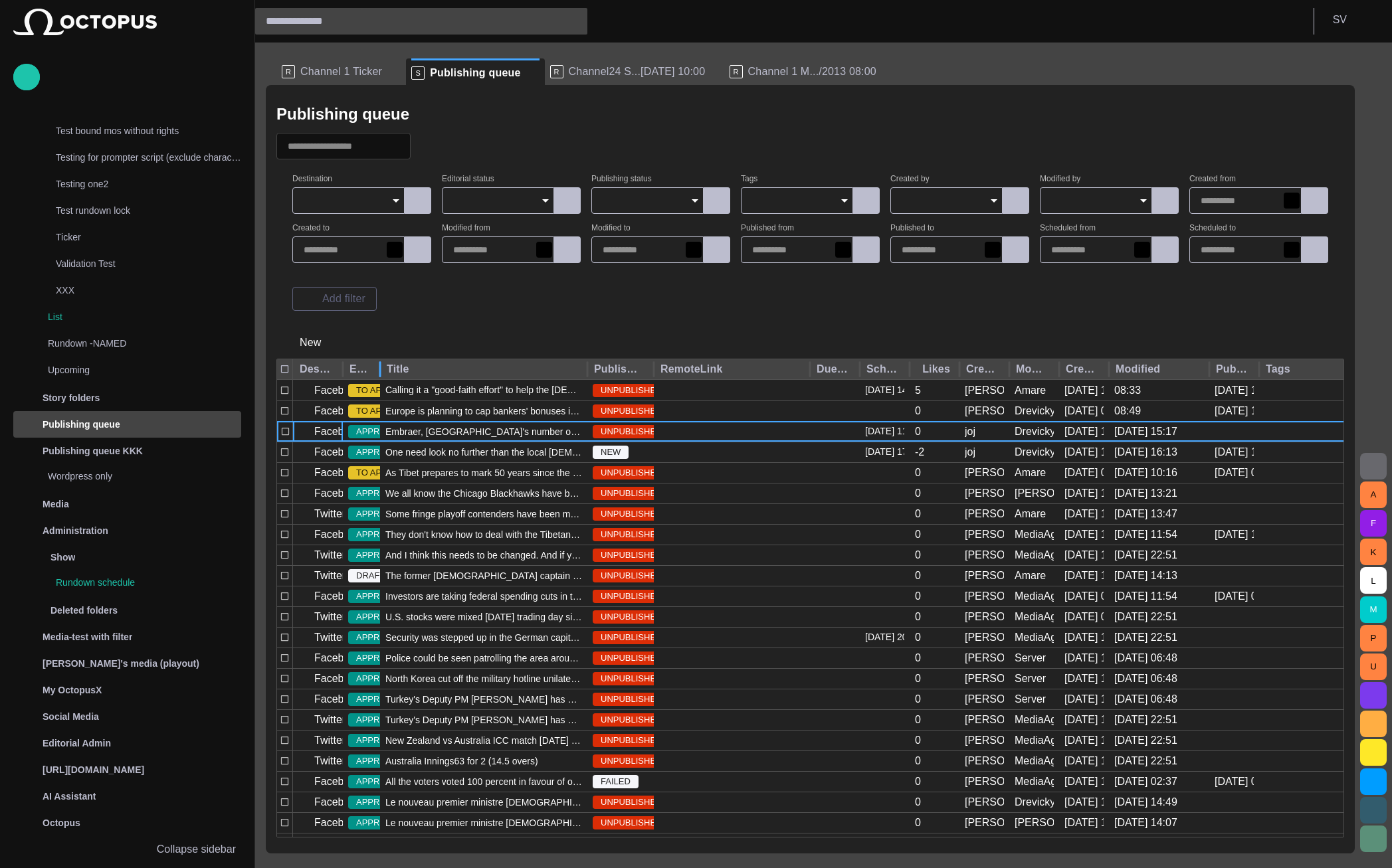
drag, startPoint x: 379, startPoint y: 375, endPoint x: 467, endPoint y: 373, distance: 88.0
click at [467, 373] on div "Destination Editorial status Title Publishing status RemoteLink Due date Schedu…" at bounding box center [842, 370] width 1131 height 21
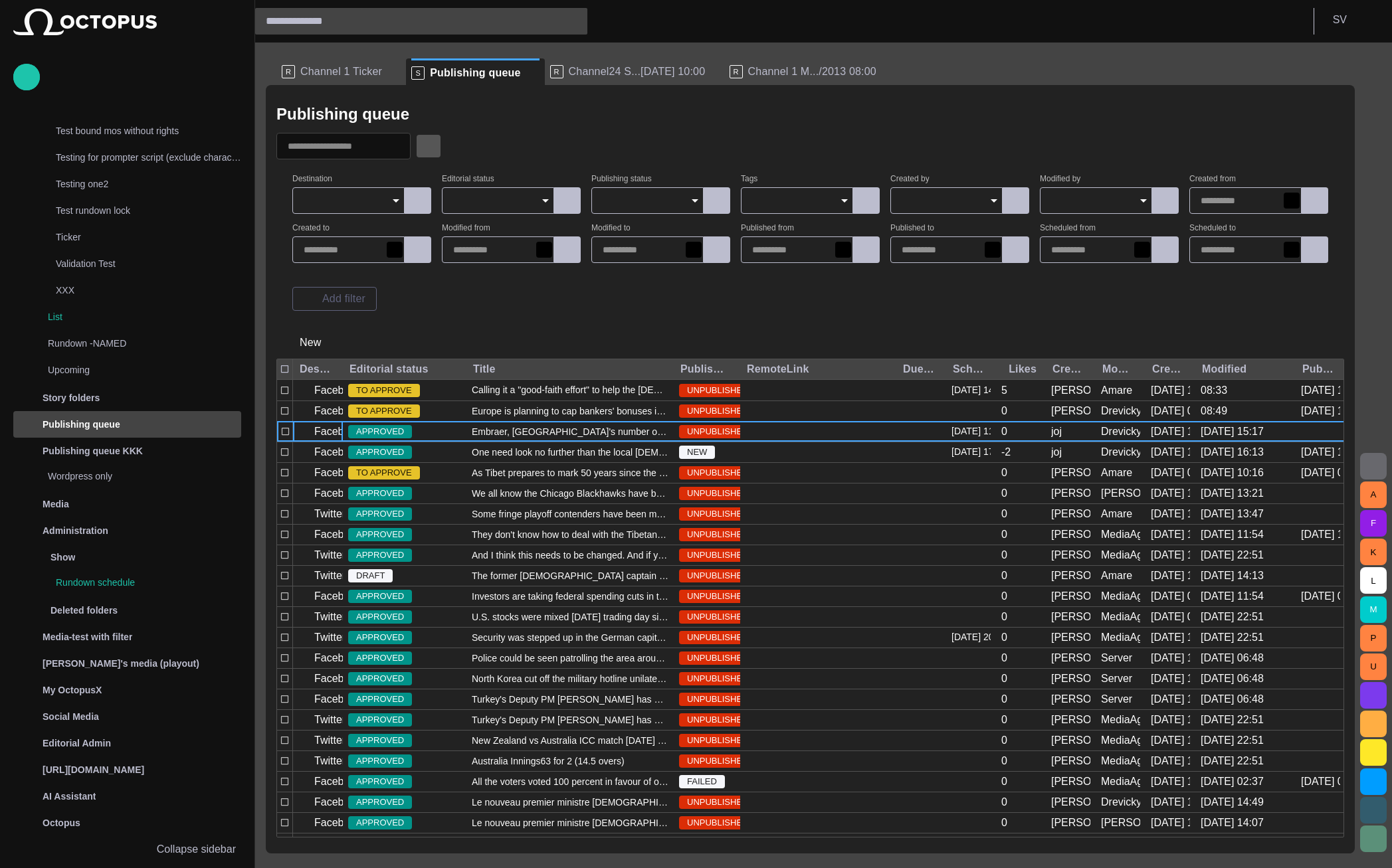
click at [435, 146] on span "button" at bounding box center [428, 146] width 13 height 13
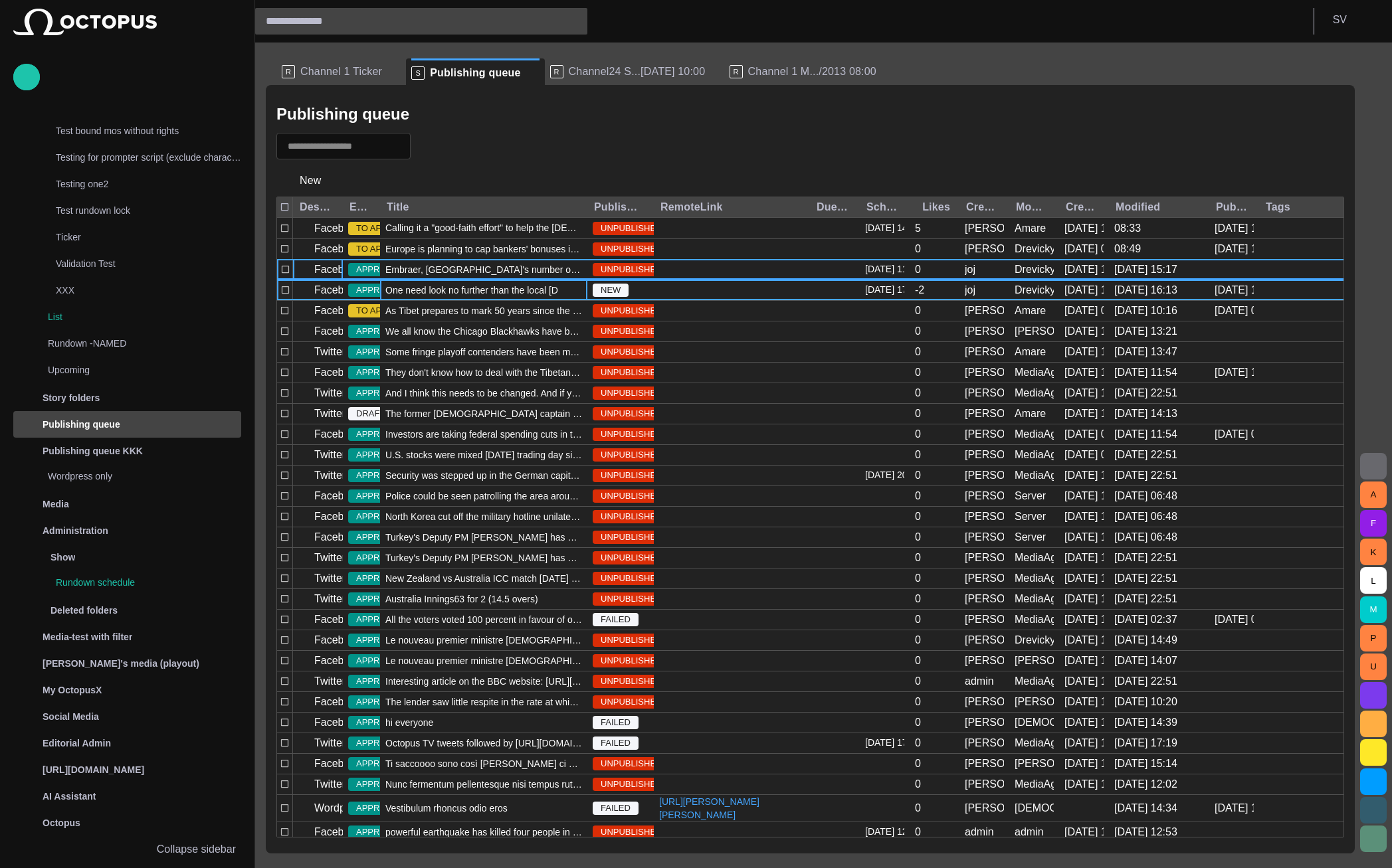
click at [412, 283] on div "One need look no further than the local Mexican stand to fin" at bounding box center [484, 291] width 208 height 20
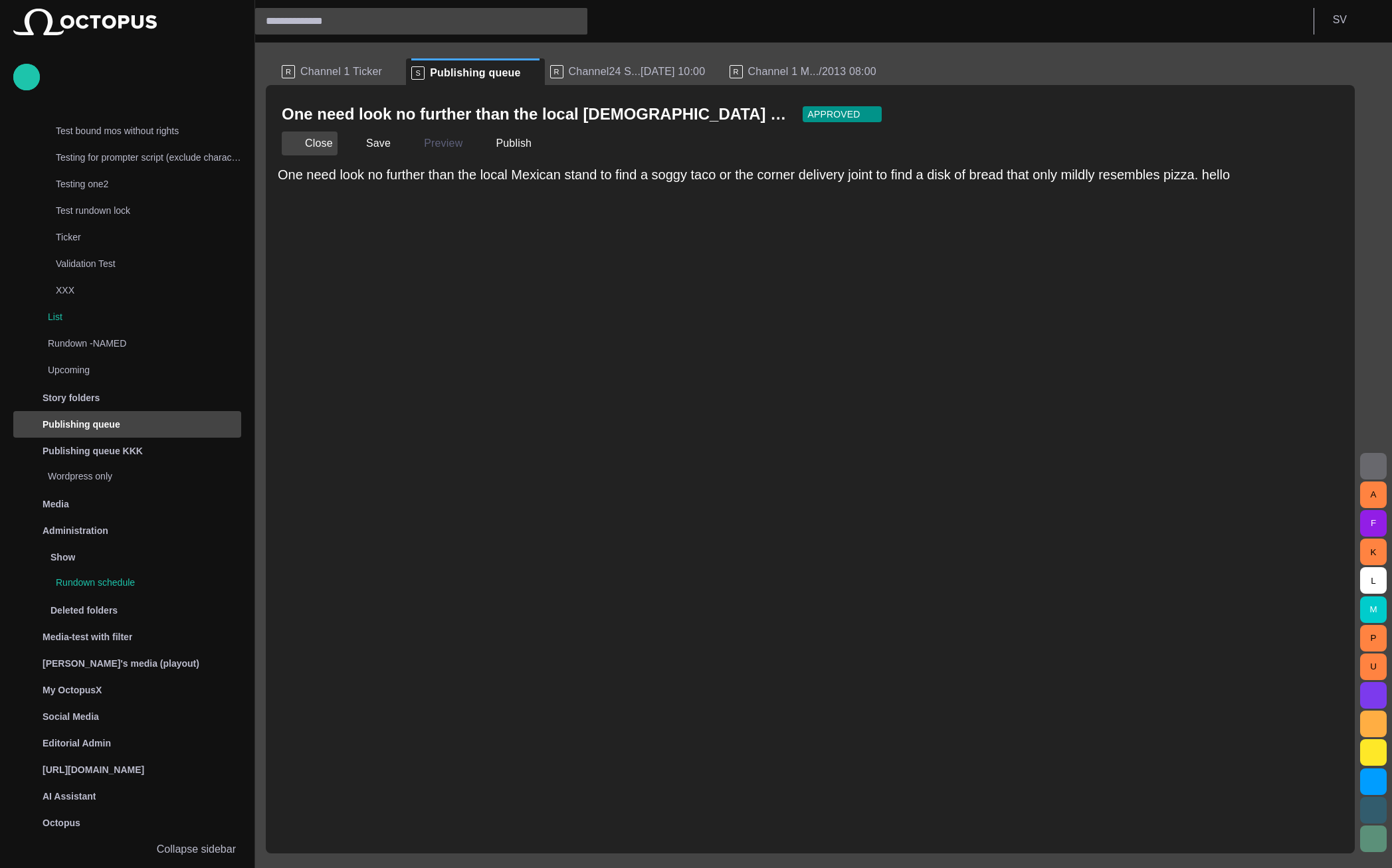
click at [310, 154] on button "Close" at bounding box center [309, 143] width 56 height 24
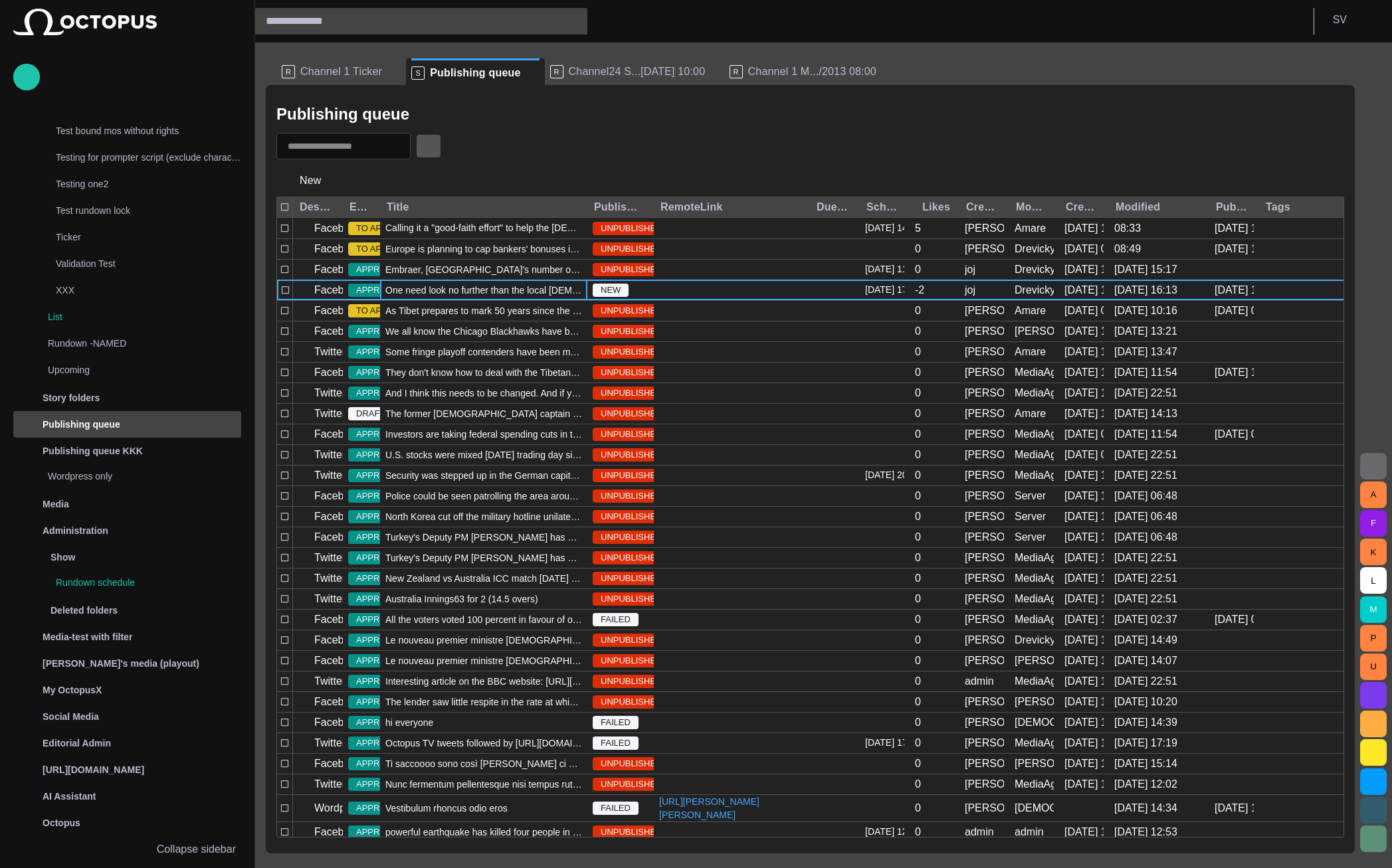
click at [441, 153] on button "button" at bounding box center [428, 146] width 25 height 24
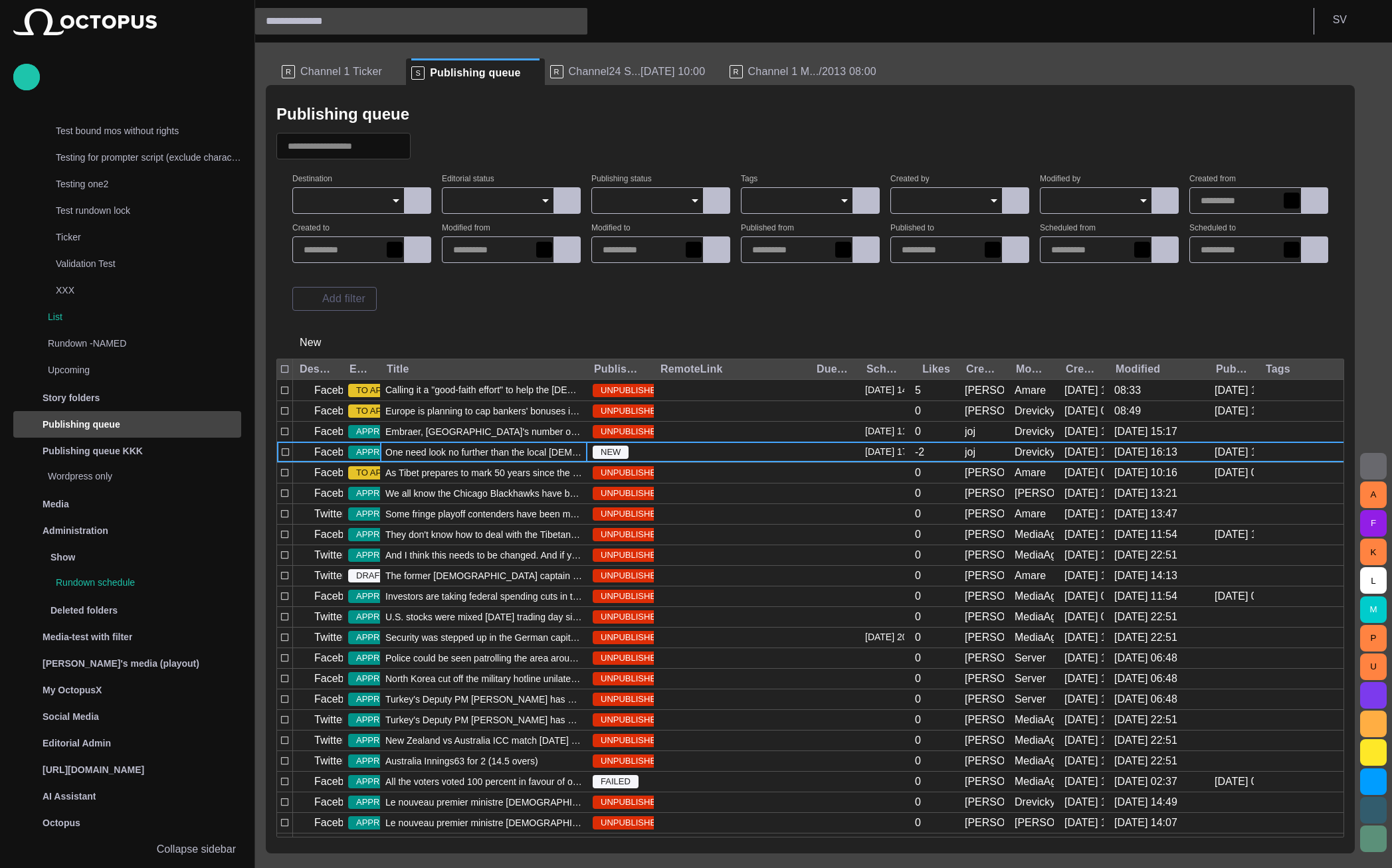
click at [317, 199] on input "Destination" at bounding box center [343, 200] width 80 height 13
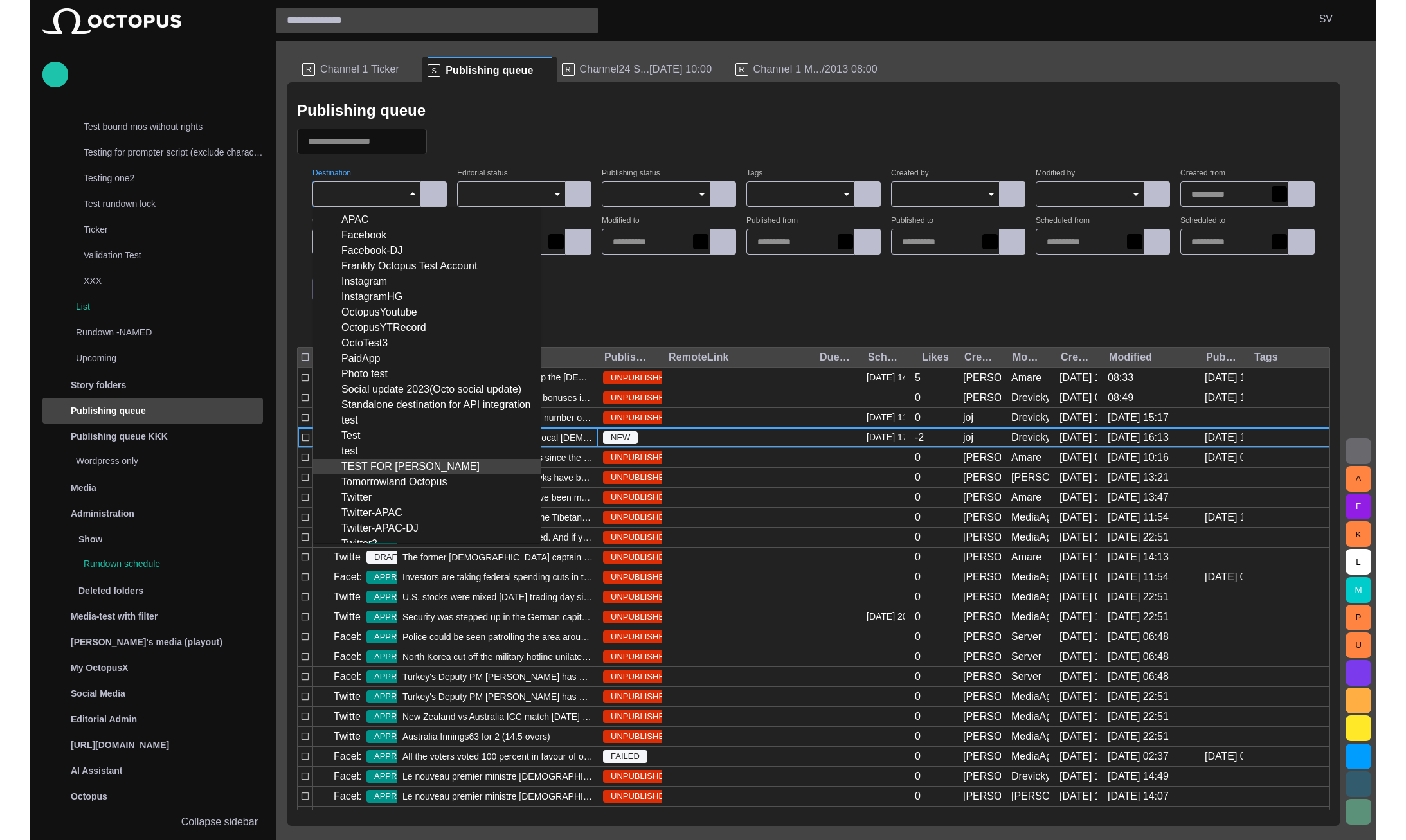
scroll to position [106, 0]
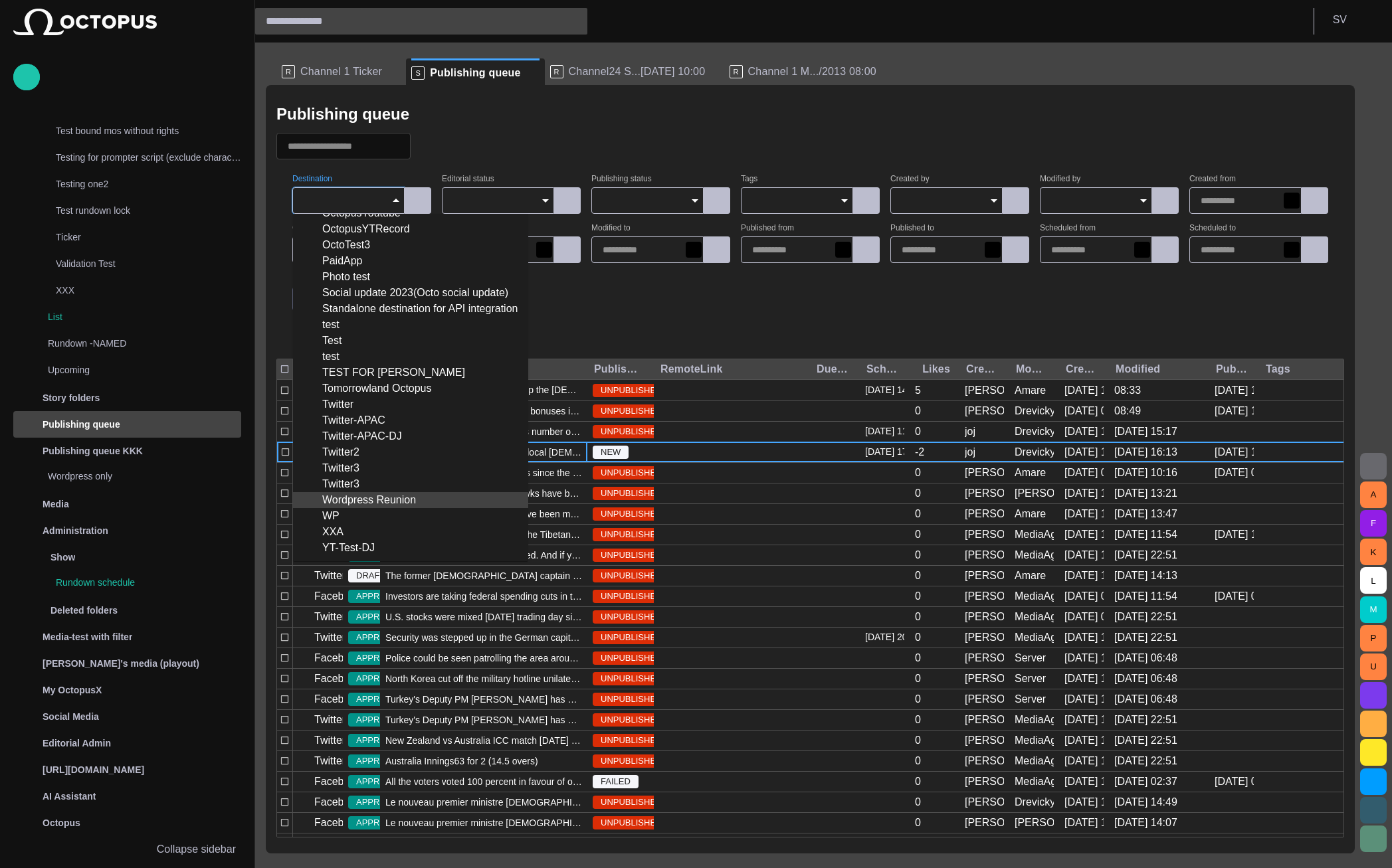
click at [384, 497] on div "Wordpress Reunion" at bounding box center [410, 500] width 214 height 16
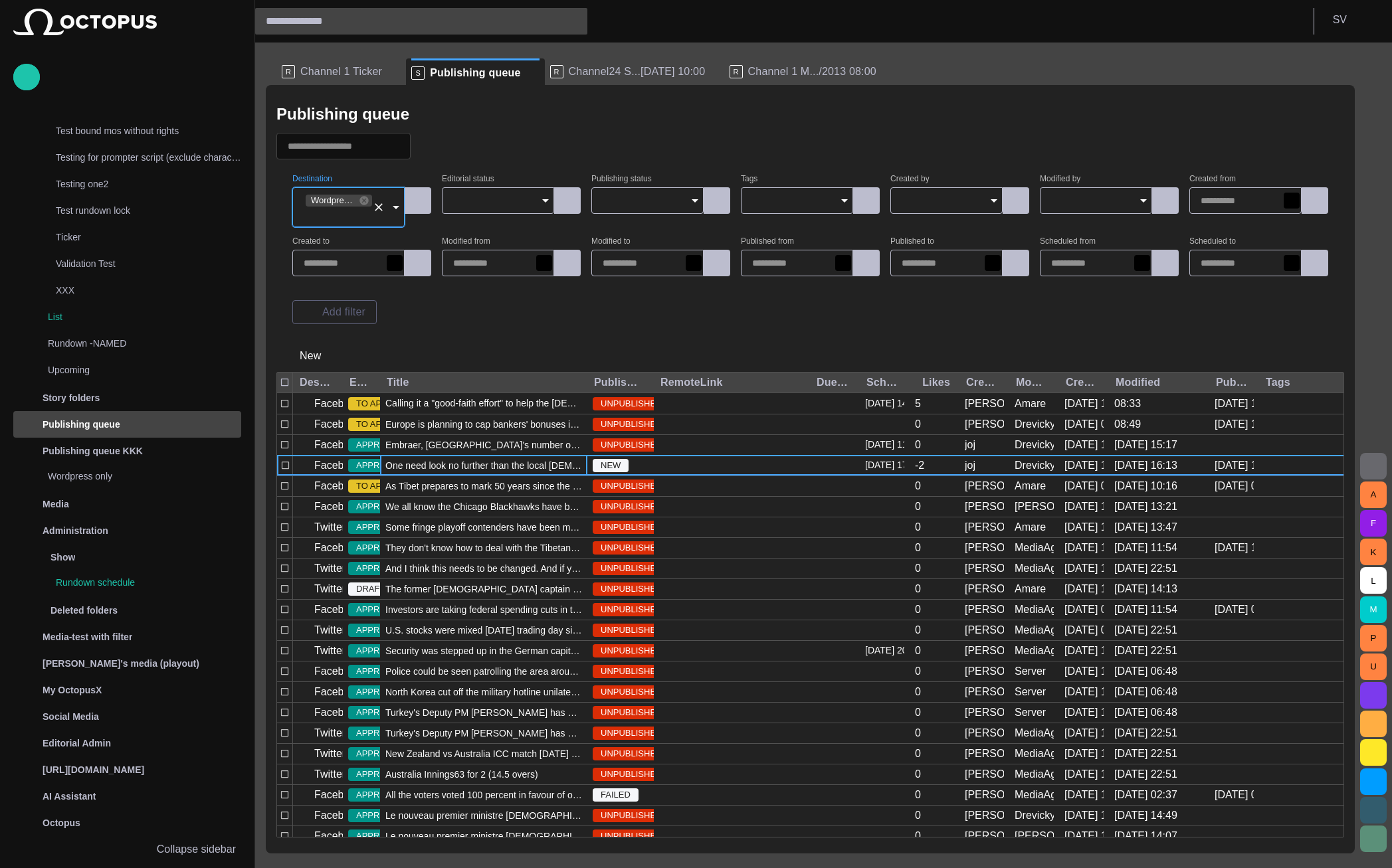
click at [518, 143] on div at bounding box center [810, 146] width 1068 height 27
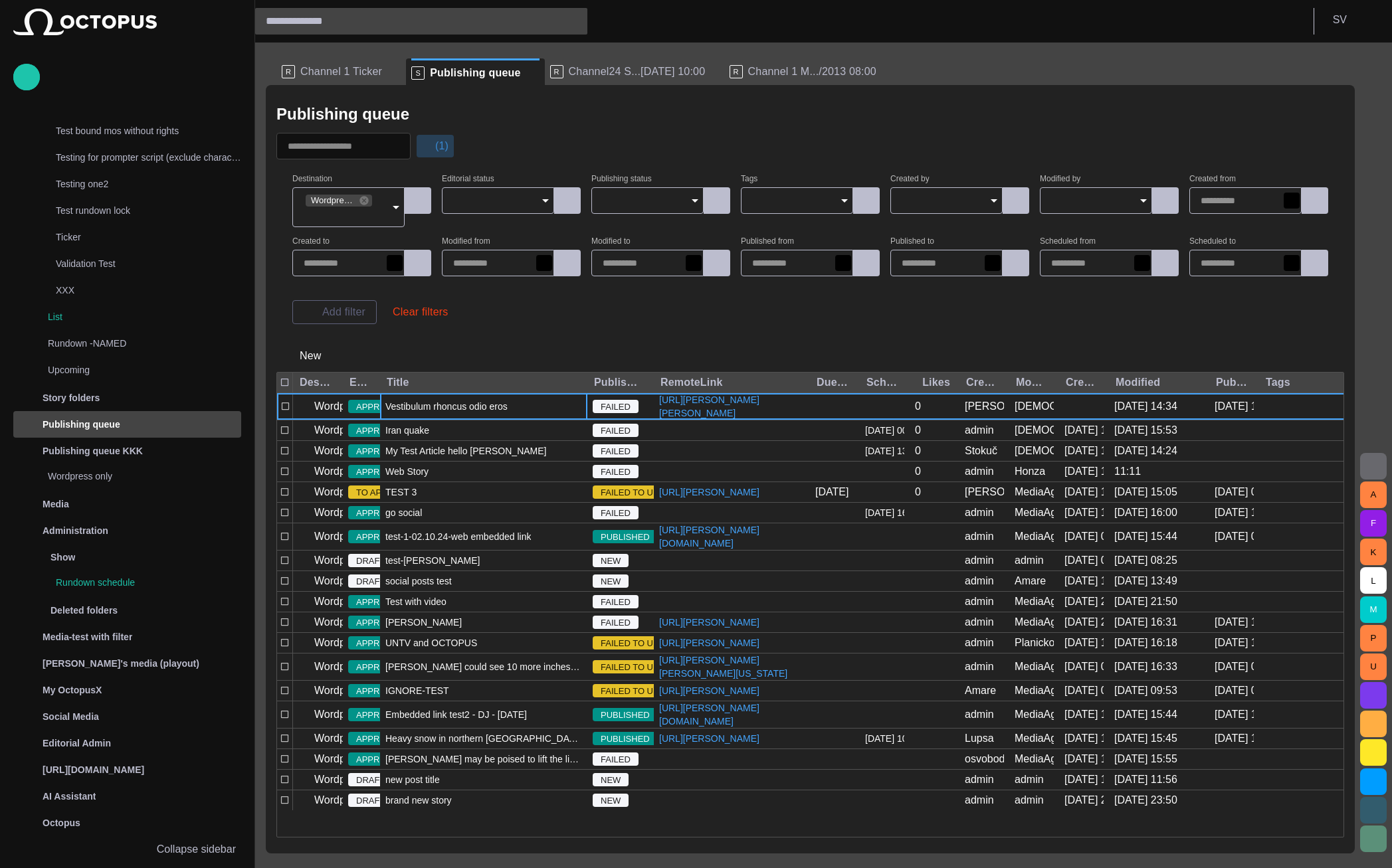
click at [453, 144] on button "(1)" at bounding box center [435, 146] width 38 height 24
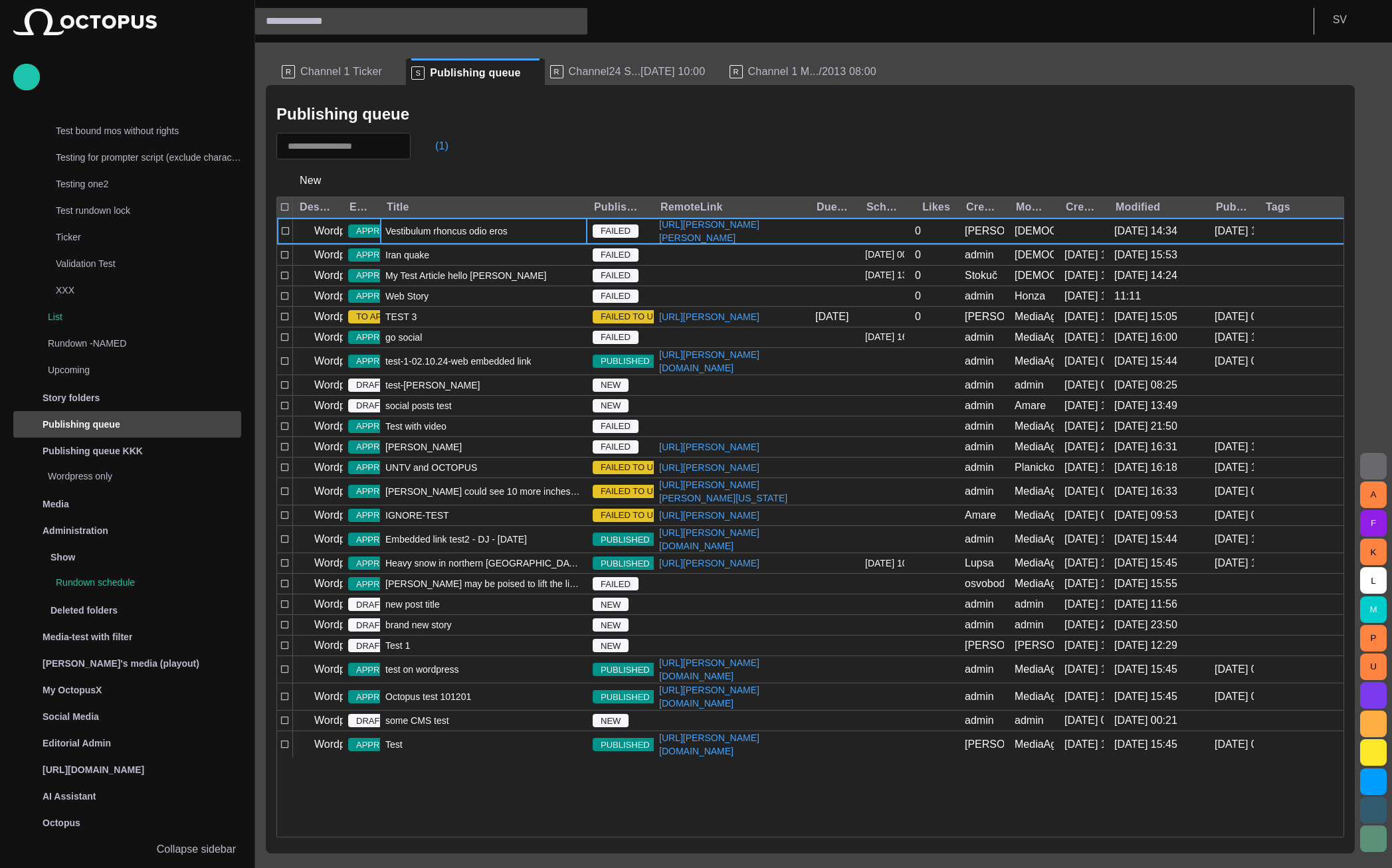
click at [1390, 63] on div "A F K L M P U" at bounding box center [1373, 455] width 37 height 825
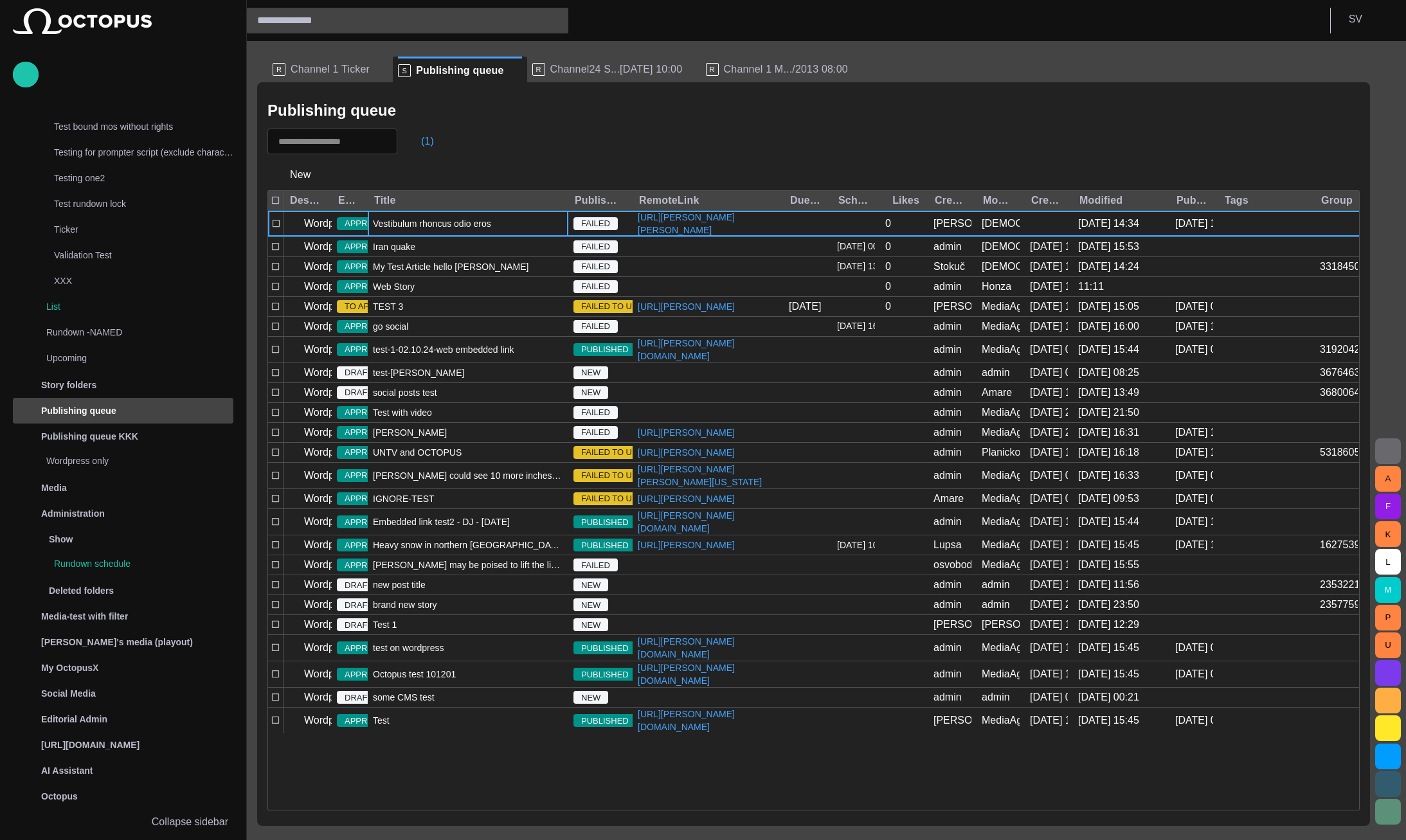
click at [1326, 50] on div "R Channel 1 Ticker S Publishing queue R Channel24 S...04/09 10:00 R Channel 1 M…" at bounding box center [814, 433] width 1113 height 785
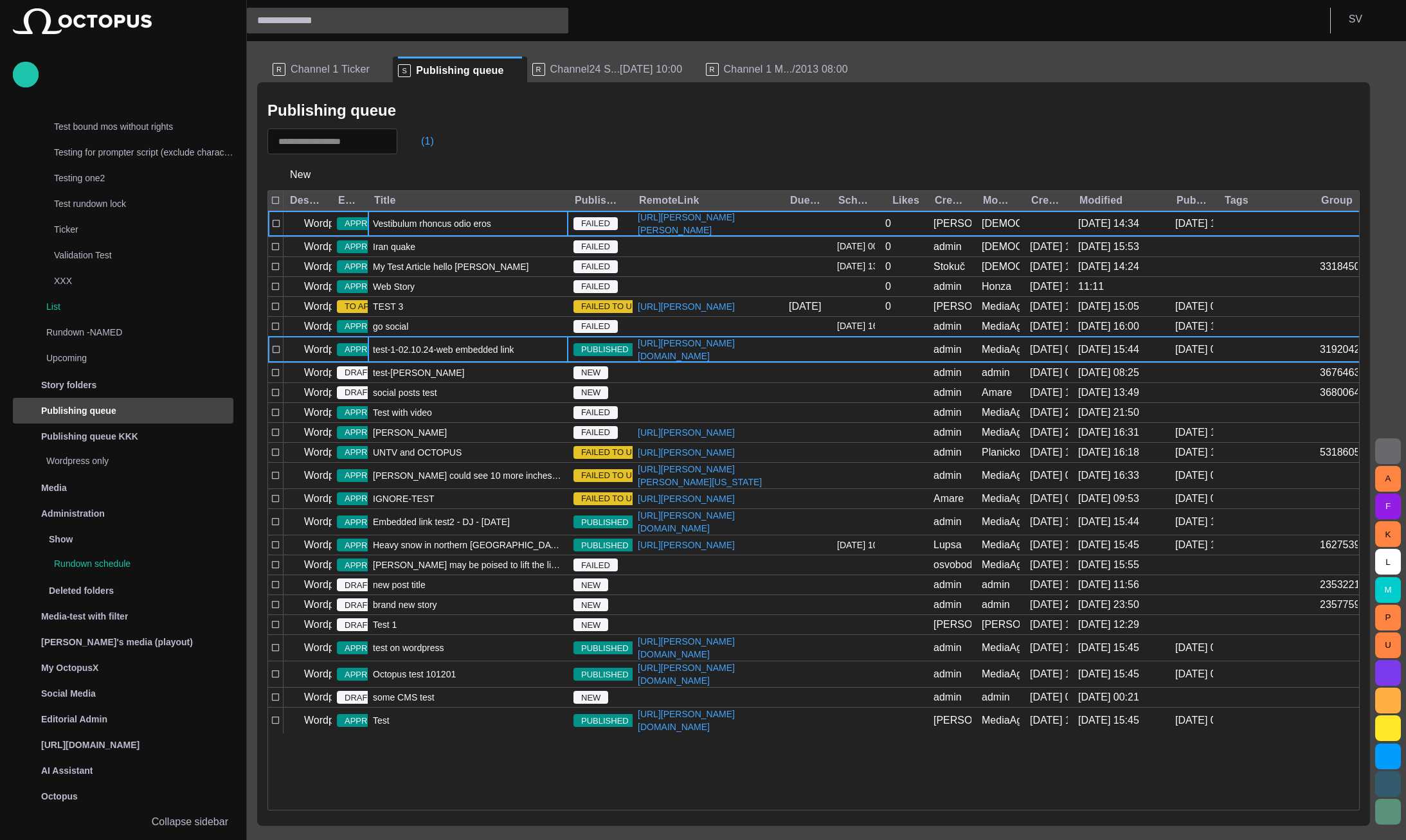
click at [401, 357] on span "test-1-02.10.24-web embedded link" at bounding box center [443, 350] width 141 height 13
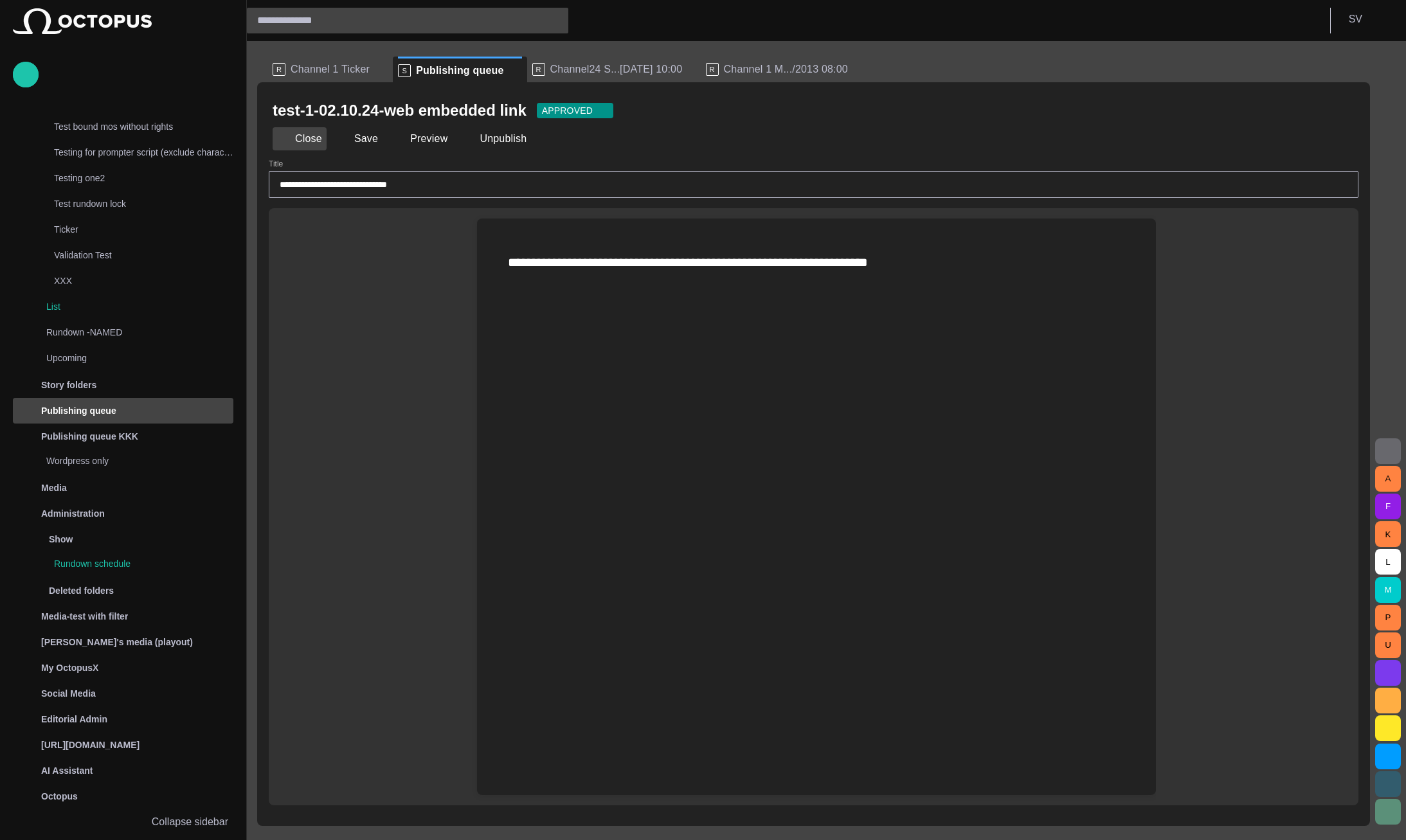
click at [290, 150] on div "Close Save Preview Unpublish" at bounding box center [814, 139] width 1082 height 31
click at [301, 144] on button "Close" at bounding box center [299, 138] width 54 height 23
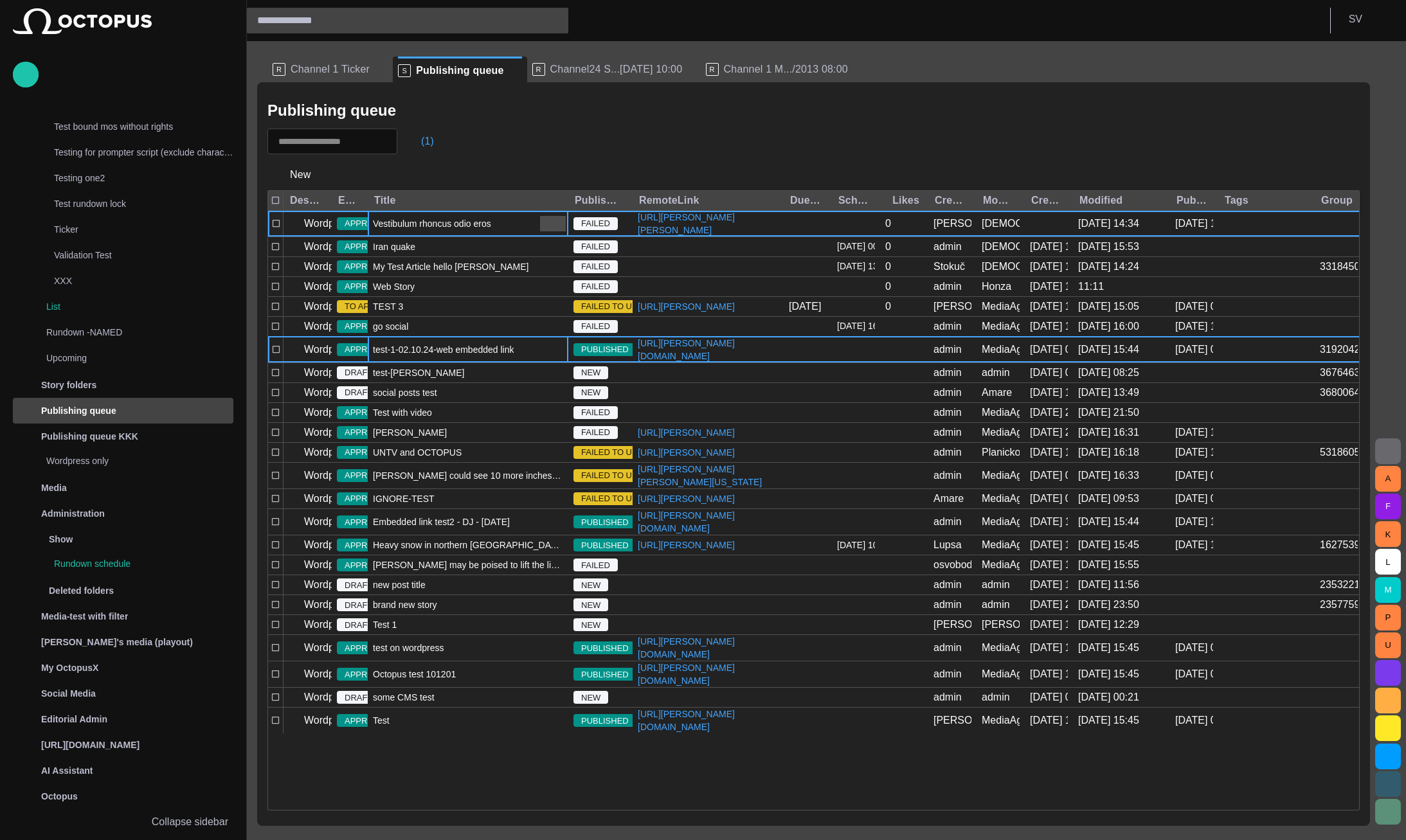
click at [560, 230] on span "button" at bounding box center [553, 224] width 15 height 15
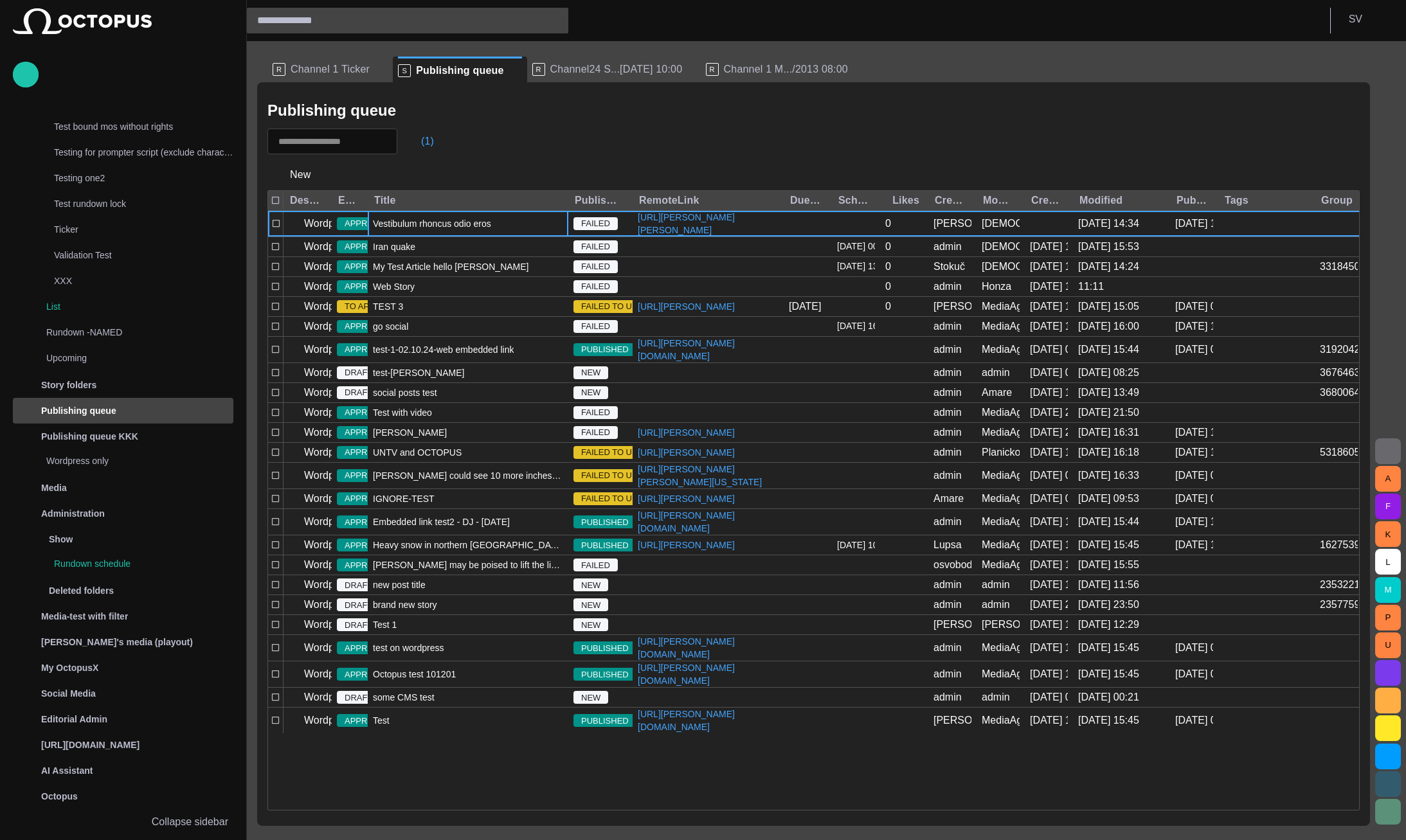
click at [509, 224] on div "Vestibulum rhoncus odio eros" at bounding box center [468, 223] width 201 height 26
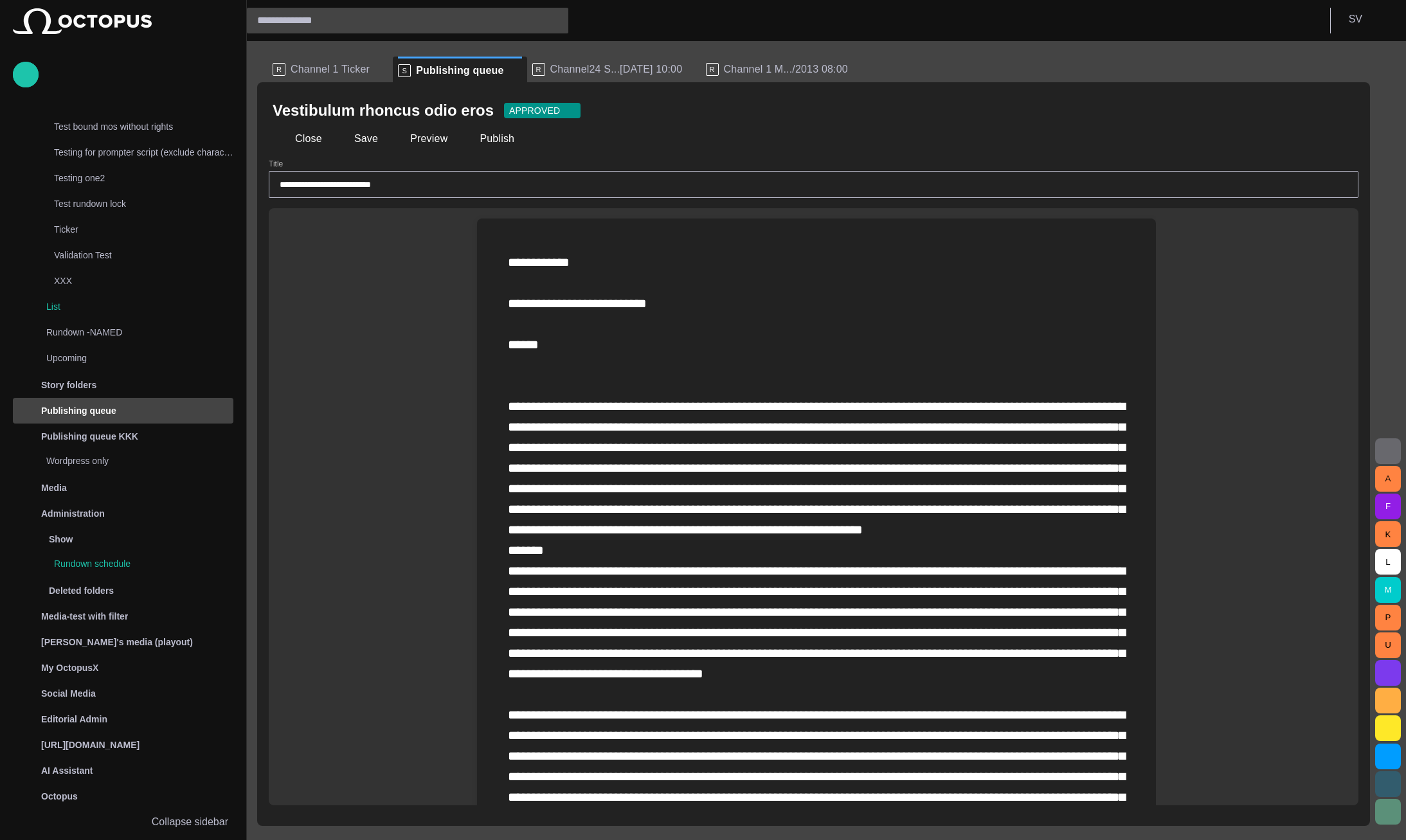
click at [1347, 103] on button "button" at bounding box center [1342, 110] width 26 height 26
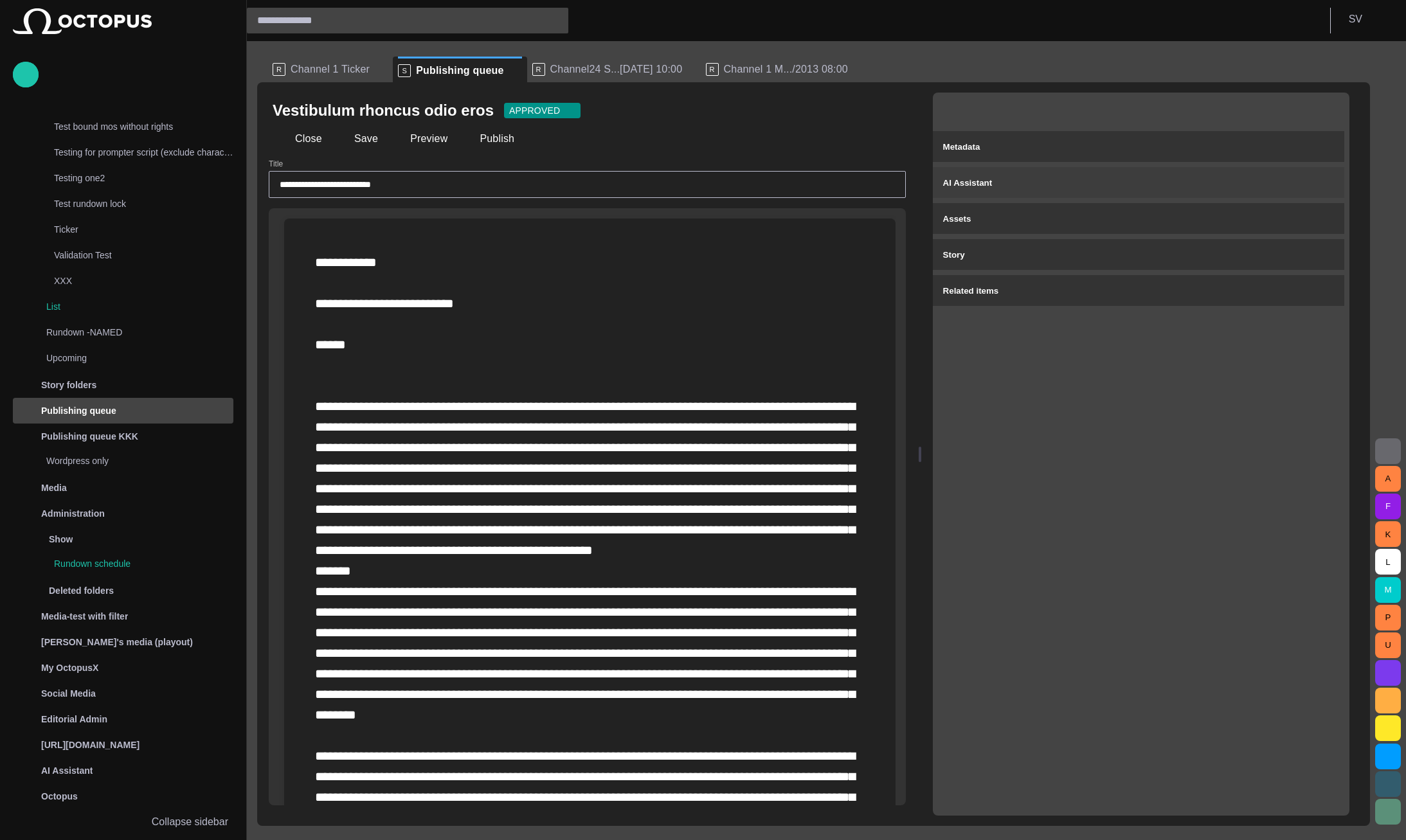
click at [1109, 176] on div "AI Assistant" at bounding box center [1139, 183] width 391 height 15
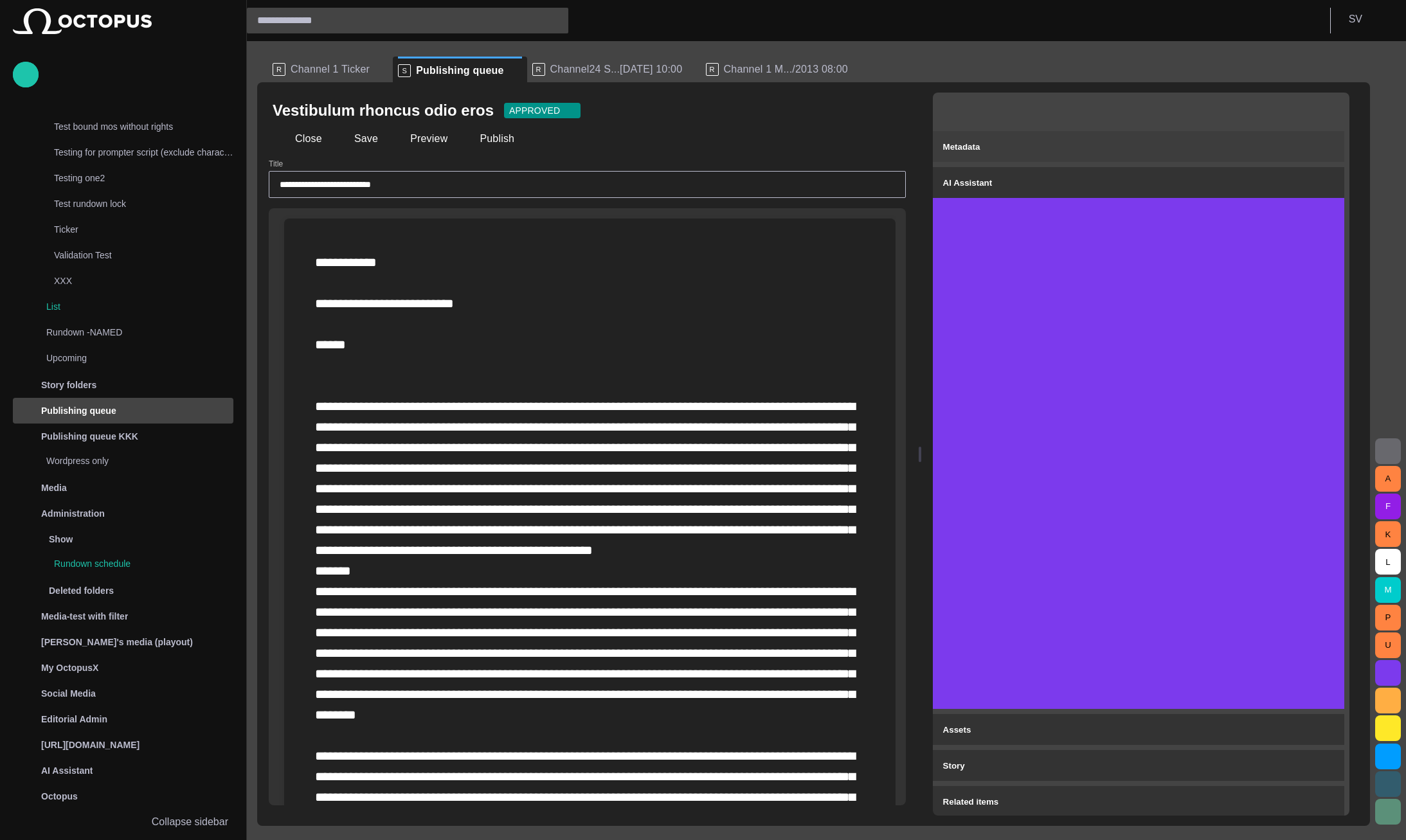
click at [1105, 149] on div "Metadata" at bounding box center [1139, 147] width 391 height 15
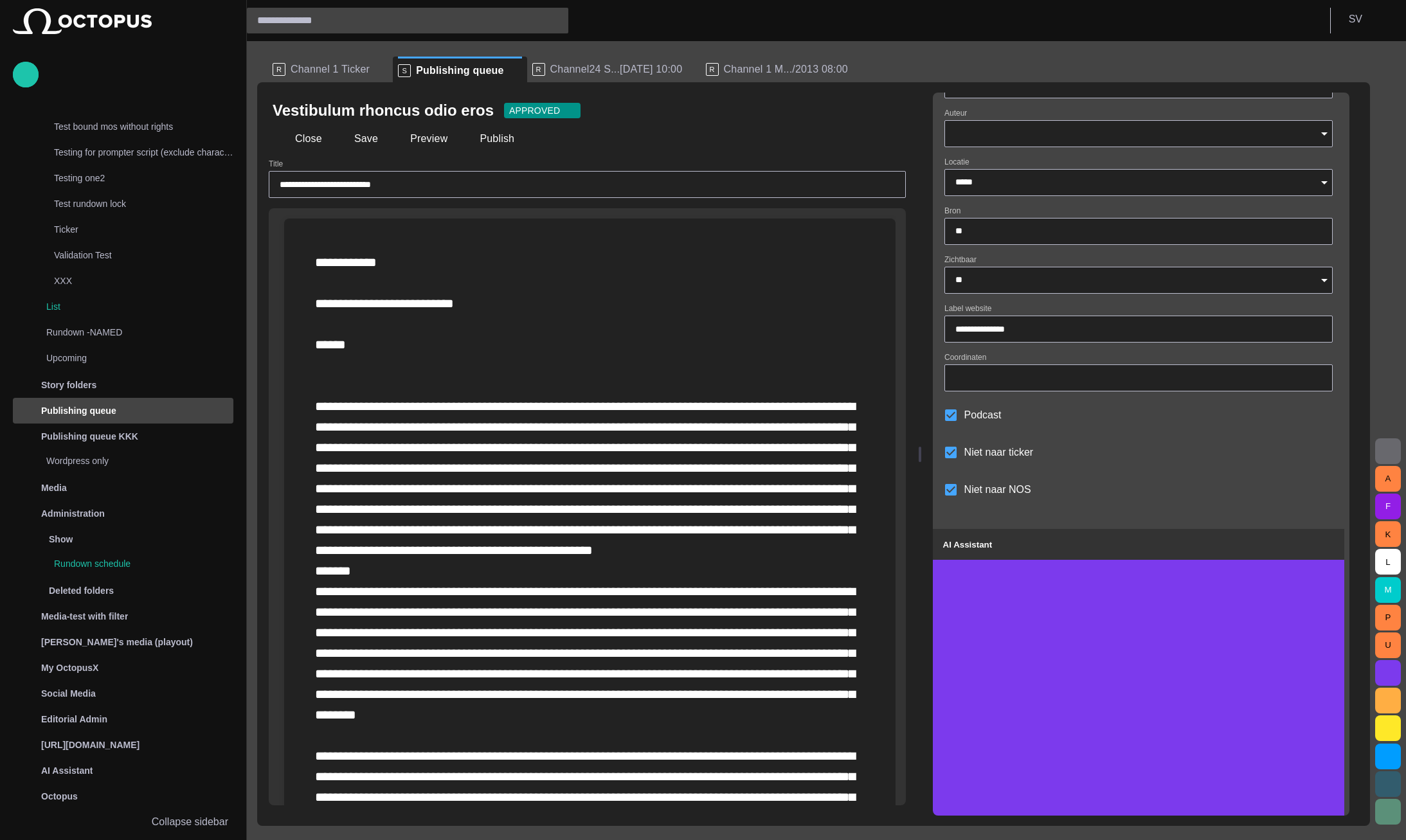
scroll to position [0, 0]
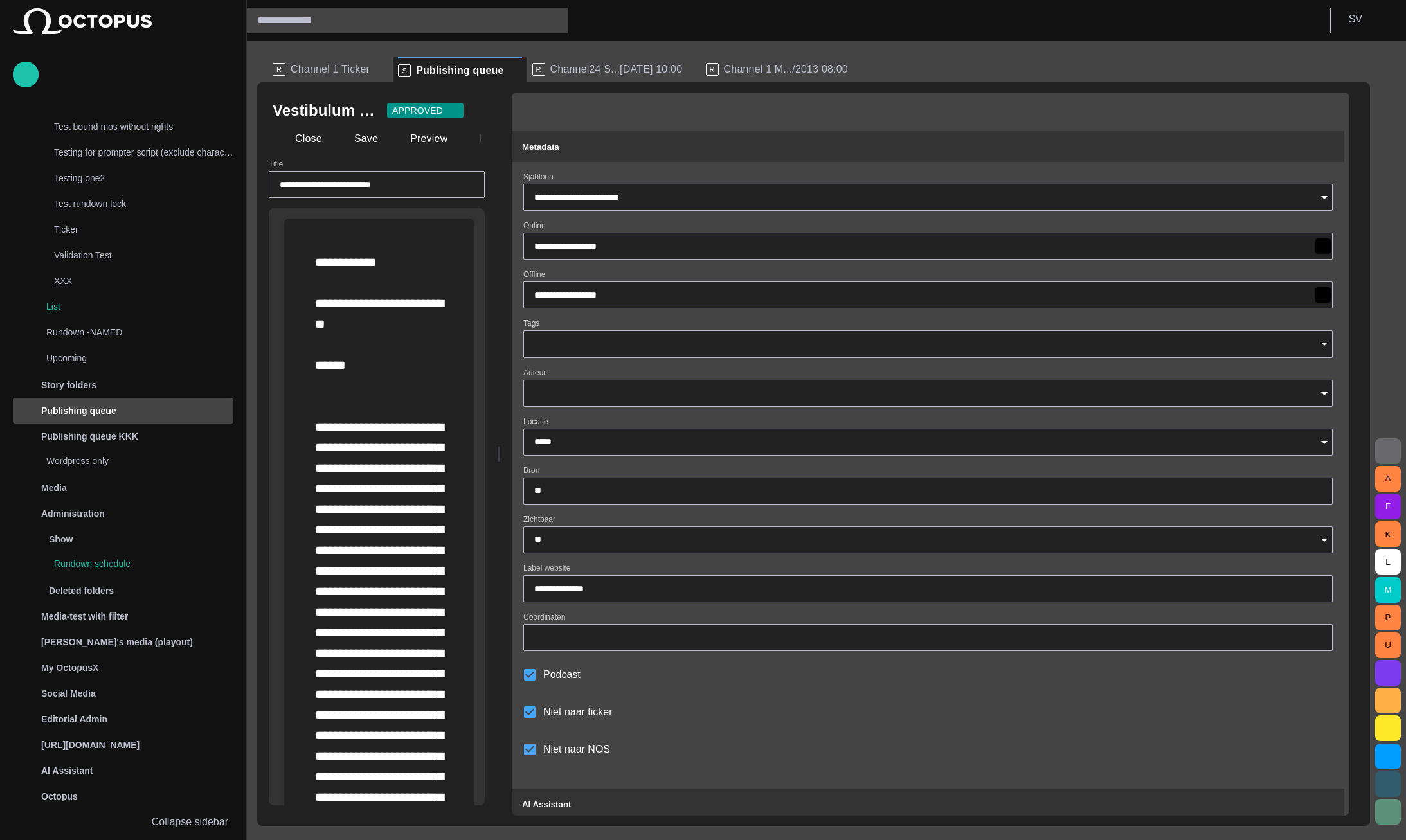
drag, startPoint x: 929, startPoint y: 432, endPoint x: 350, endPoint y: 439, distance: 579.0
click at [350, 439] on div "**********" at bounding box center [814, 454] width 1113 height 744
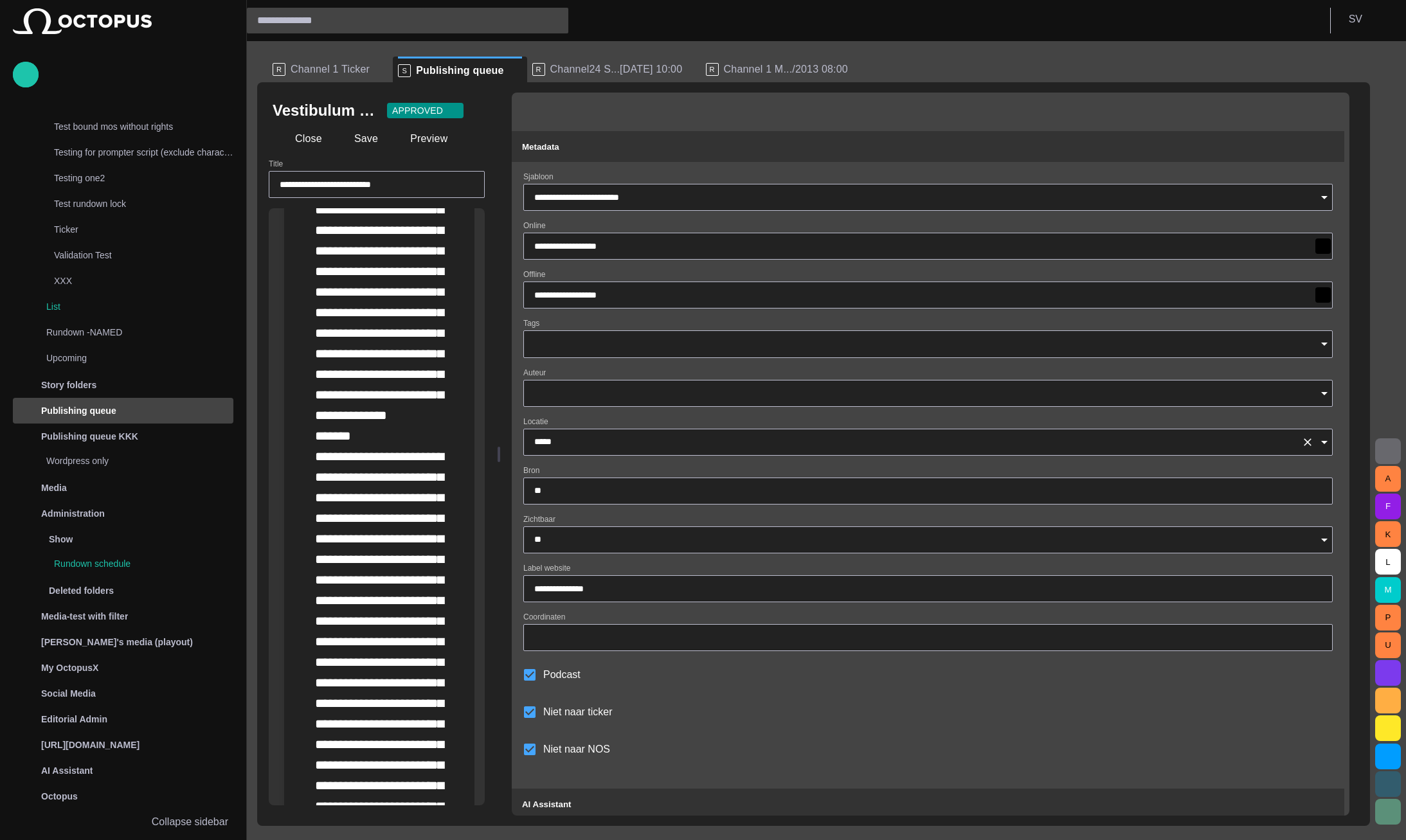
scroll to position [694, 0]
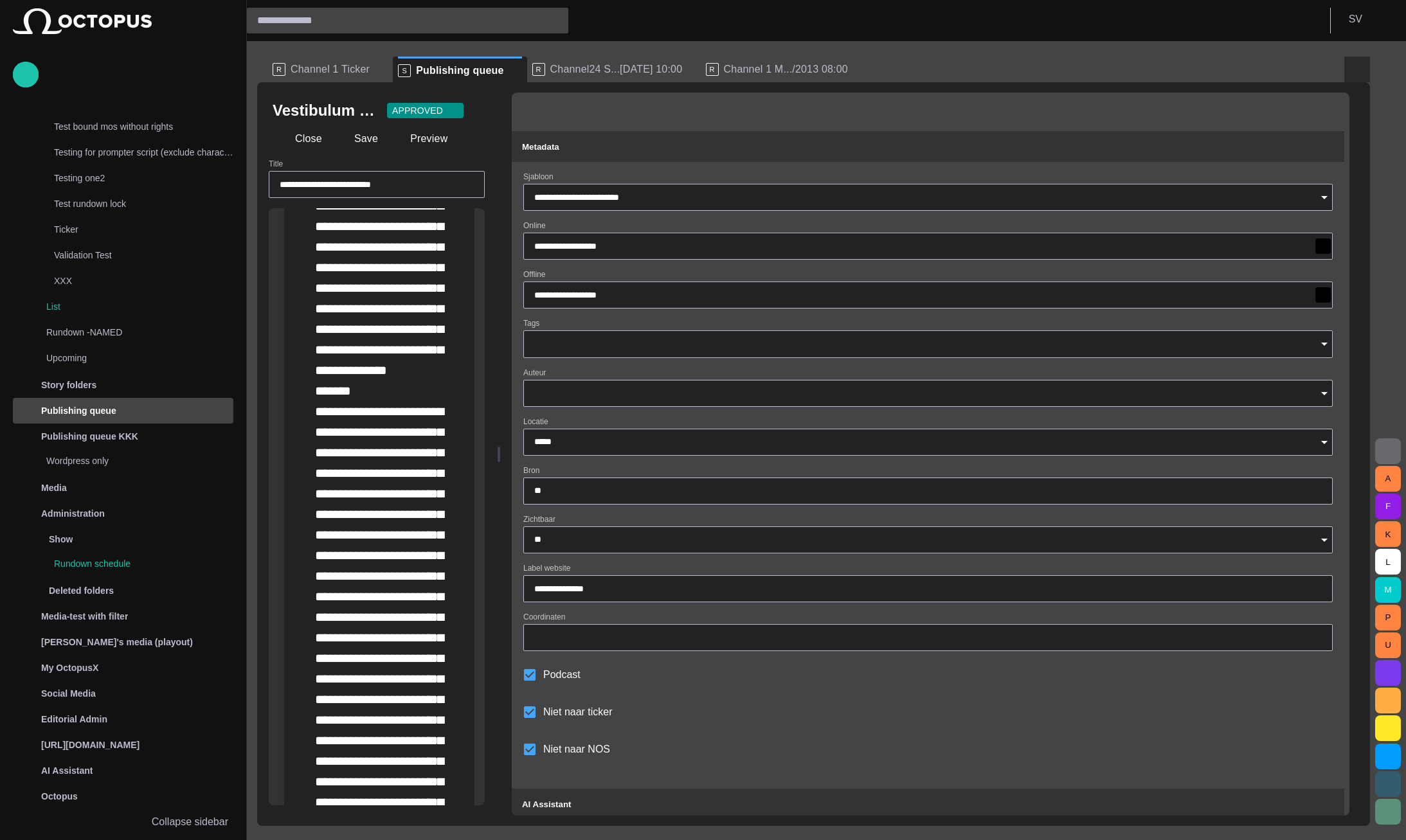
click at [1347, 58] on button "button" at bounding box center [1357, 69] width 26 height 26
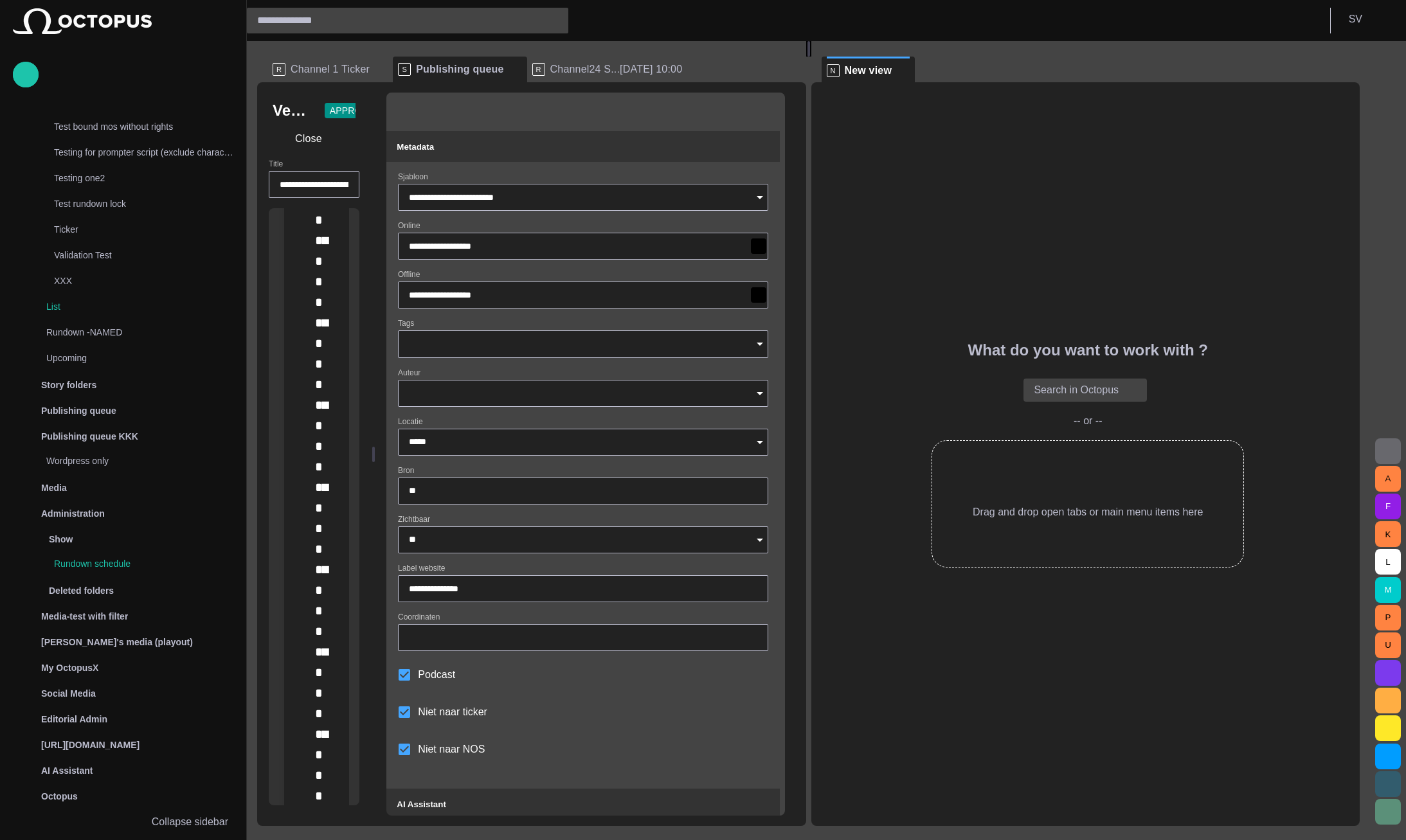
scroll to position [1003, 0]
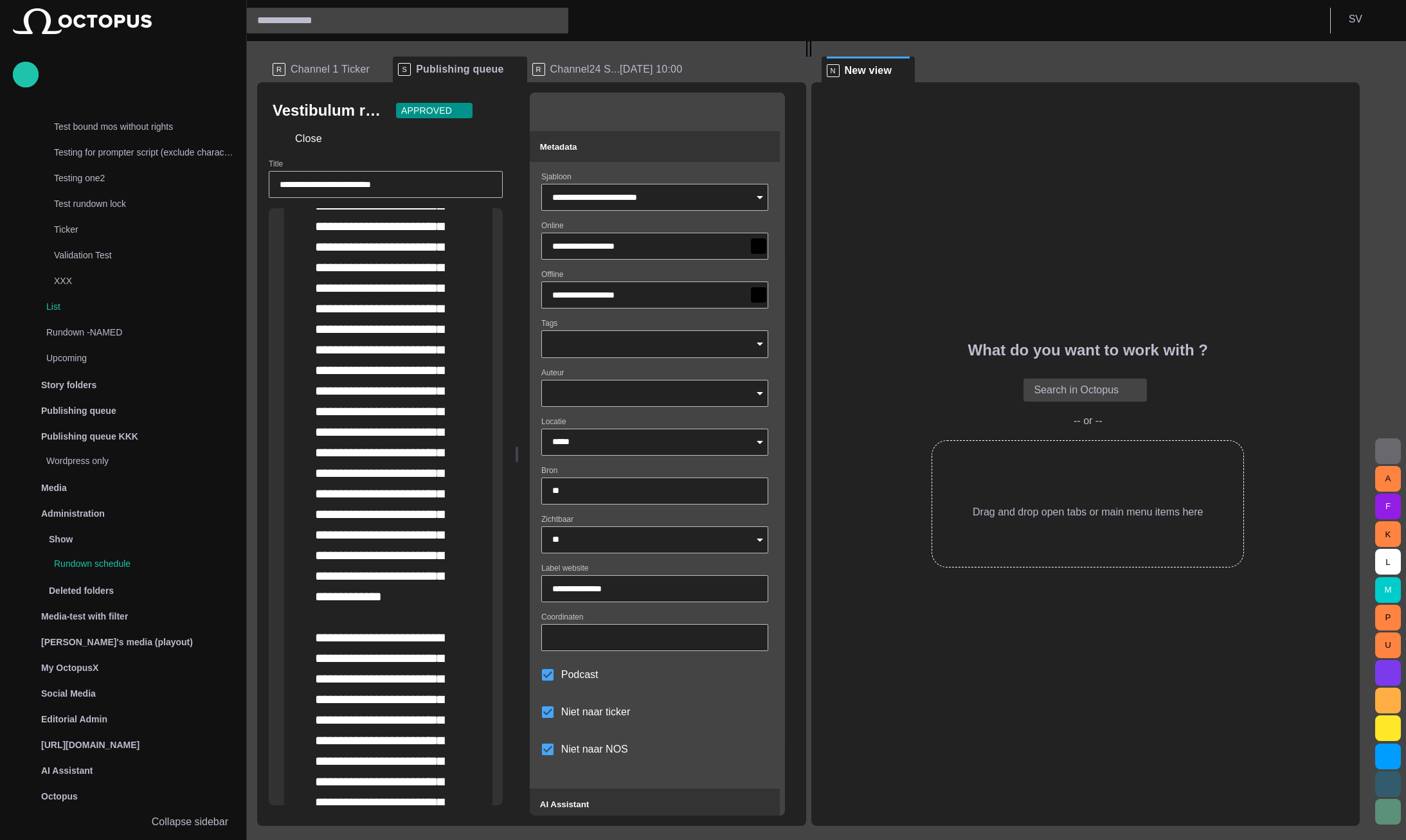
drag, startPoint x: 378, startPoint y: 405, endPoint x: 488, endPoint y: 392, distance: 110.8
click at [518, 447] on div at bounding box center [517, 454] width 3 height 15
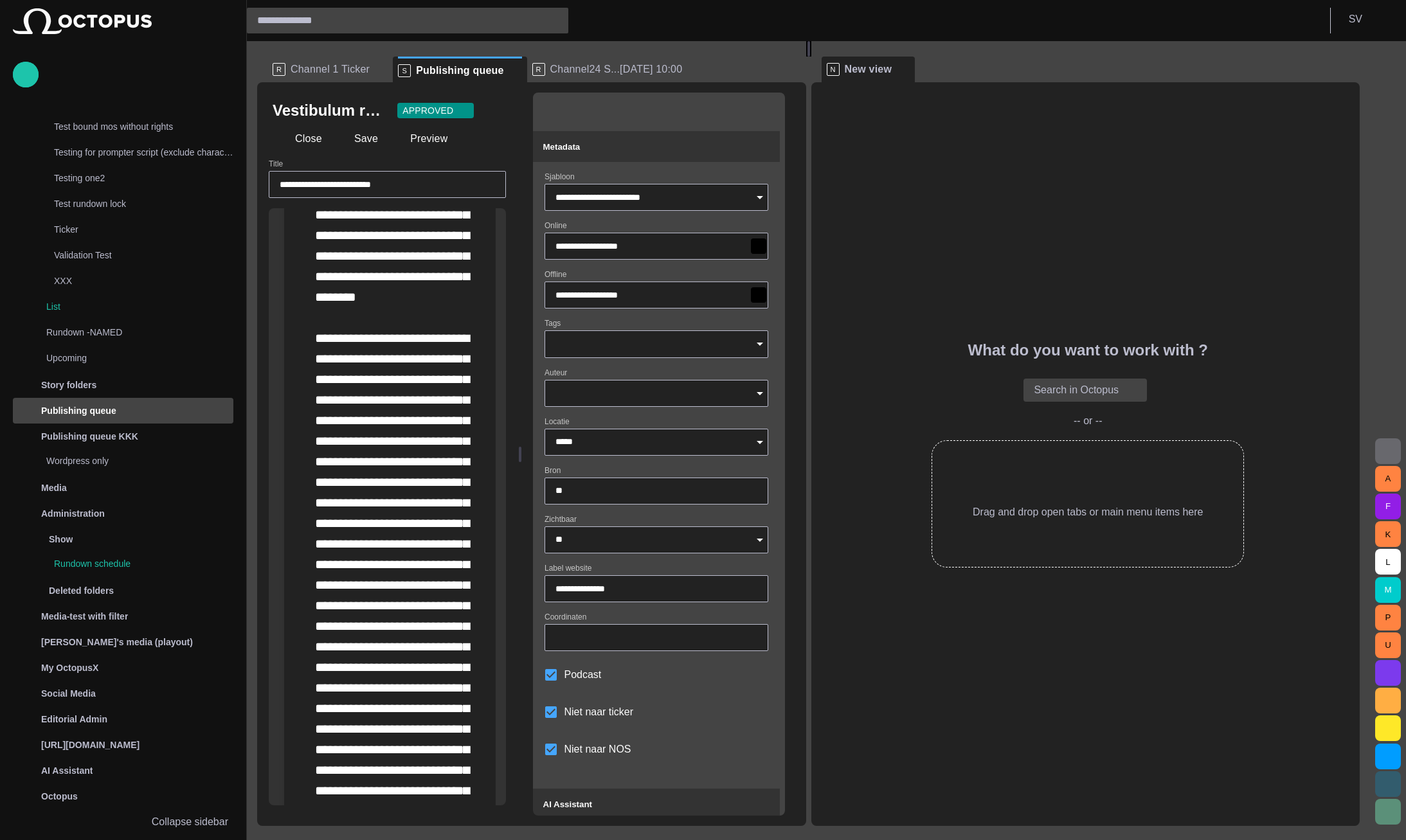
scroll to position [1080, 0]
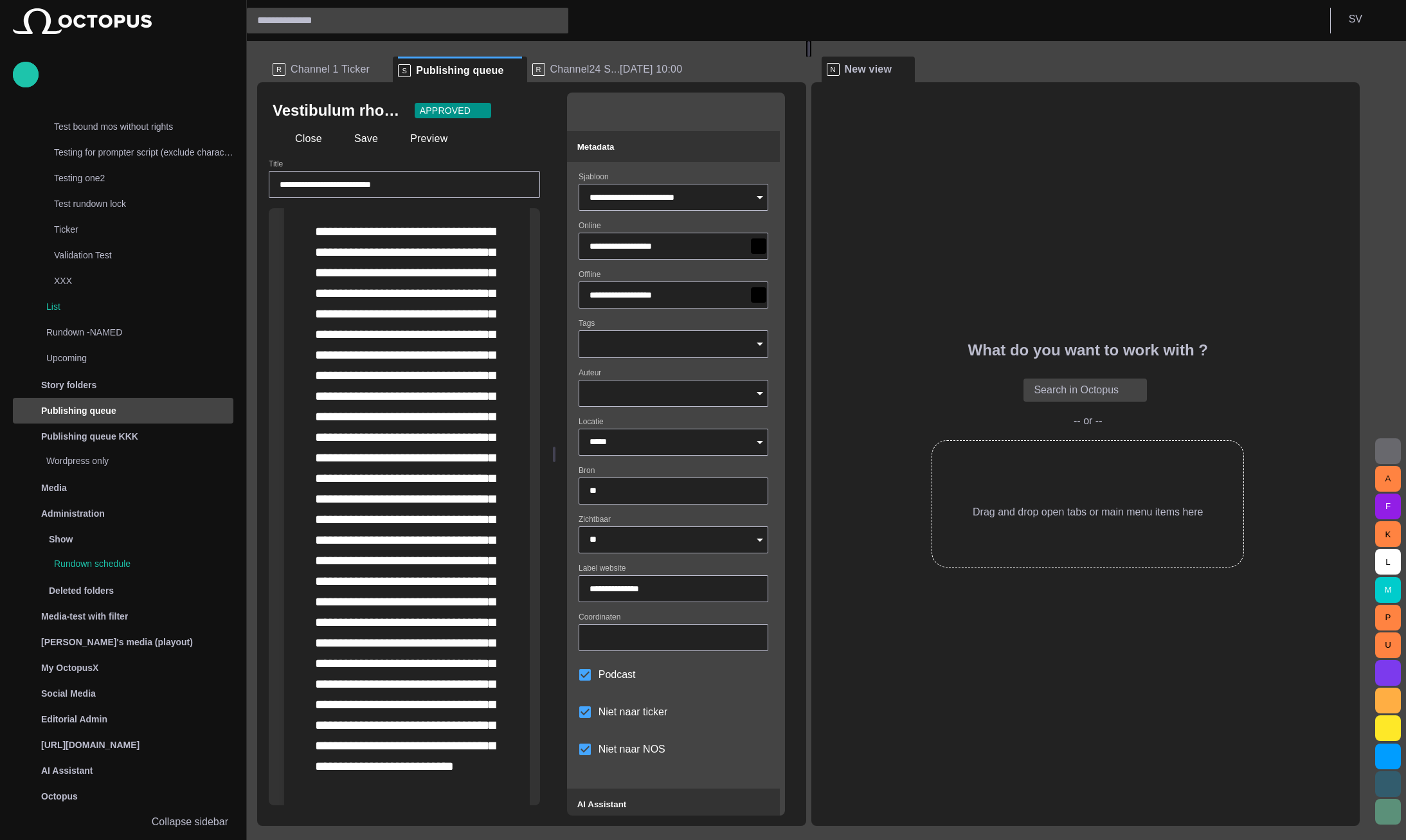
drag, startPoint x: 525, startPoint y: 439, endPoint x: 560, endPoint y: 439, distance: 35.0
click at [557, 439] on div at bounding box center [554, 454] width 5 height 744
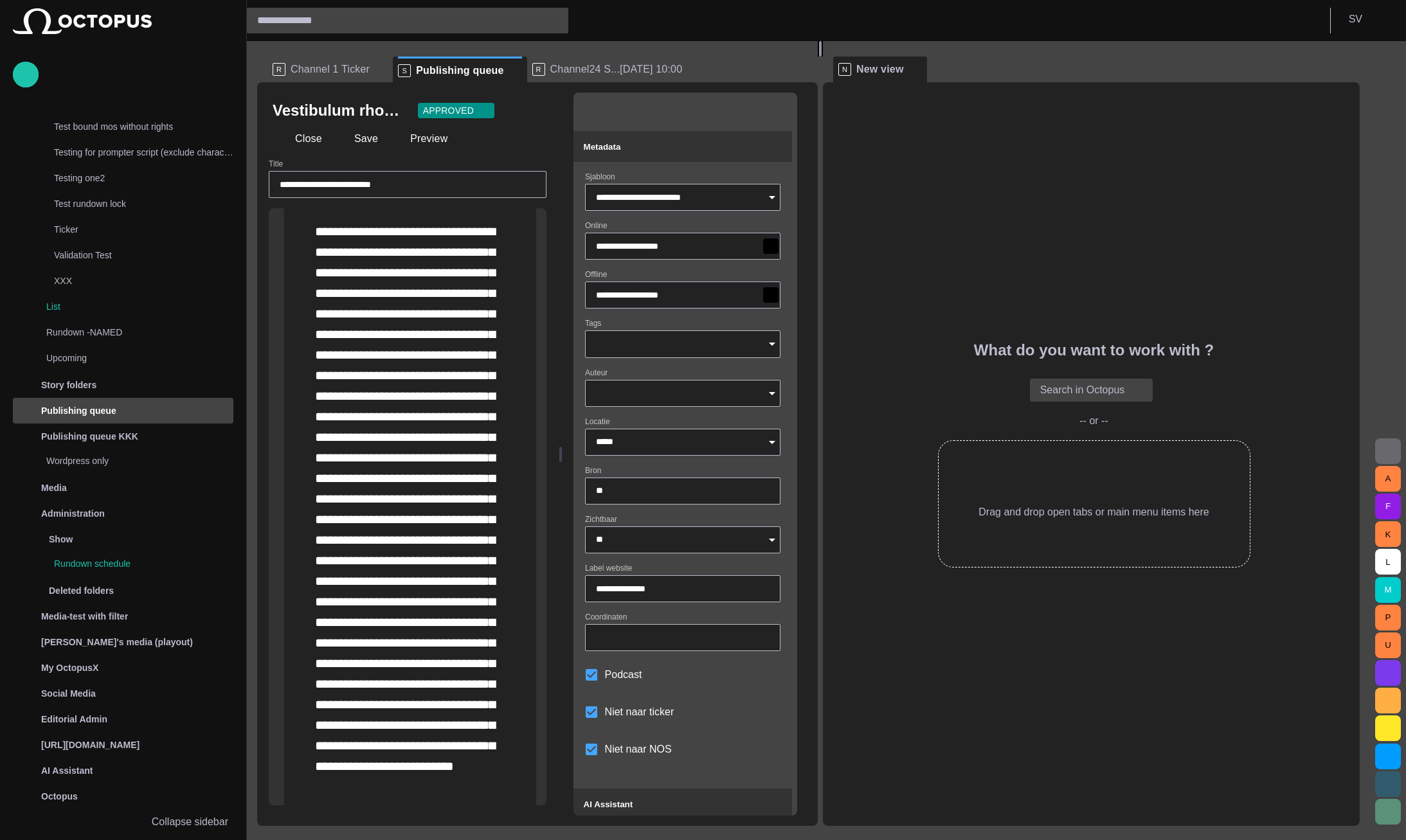
drag, startPoint x: 825, startPoint y: 432, endPoint x: 834, endPoint y: 432, distance: 9.0
click at [823, 57] on div at bounding box center [820, 49] width 5 height 15
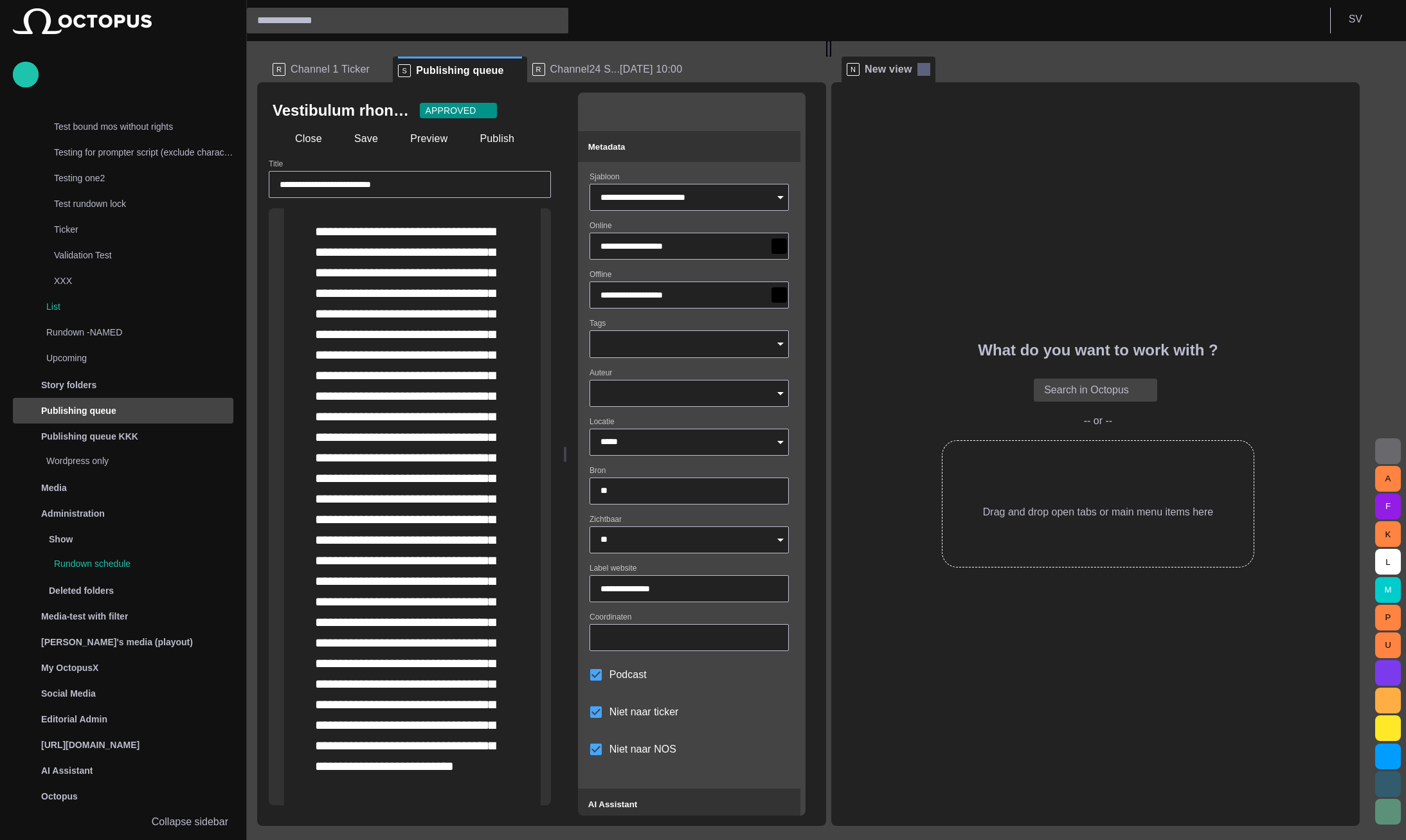
click at [930, 67] on span at bounding box center [924, 69] width 13 height 13
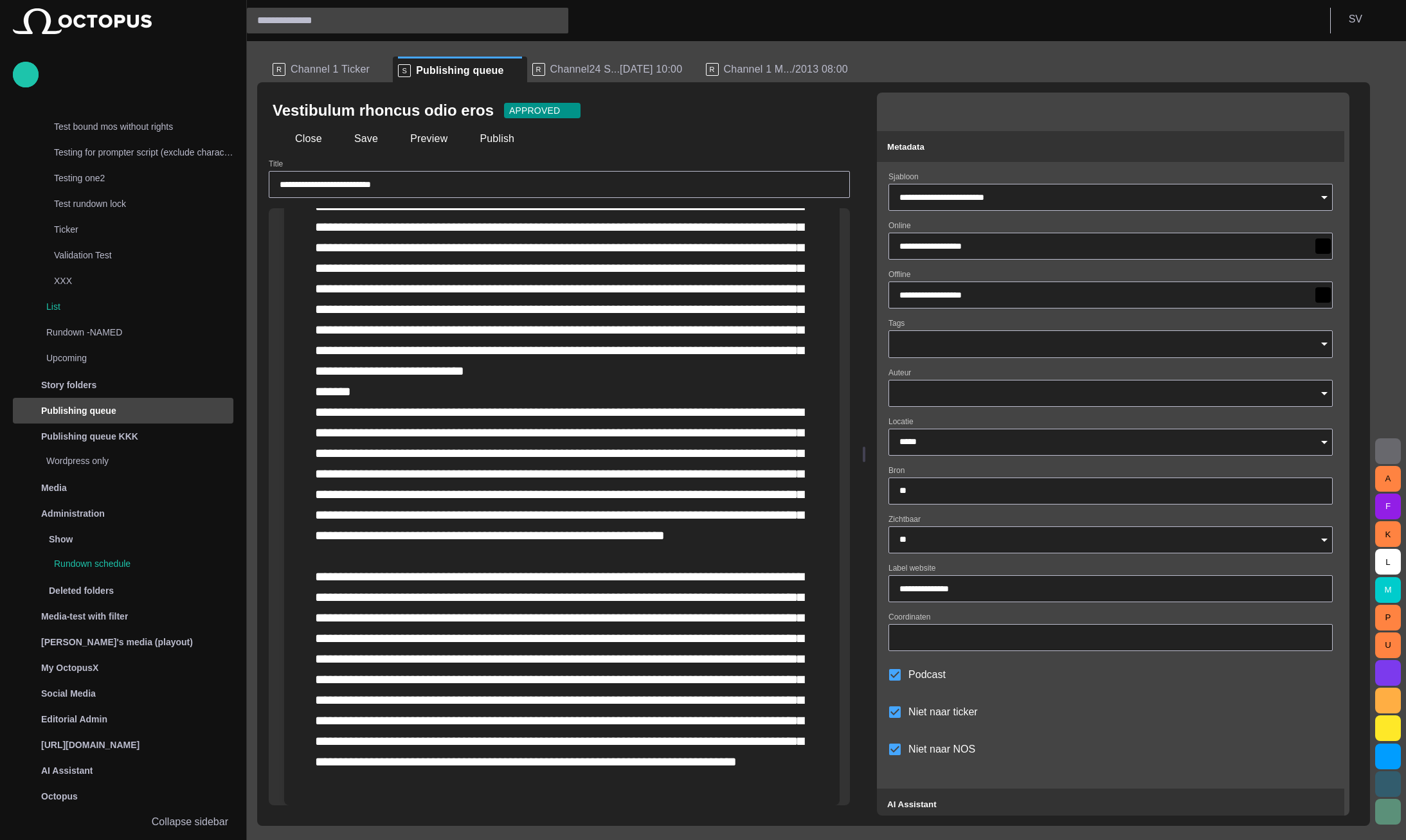
scroll to position [0, 0]
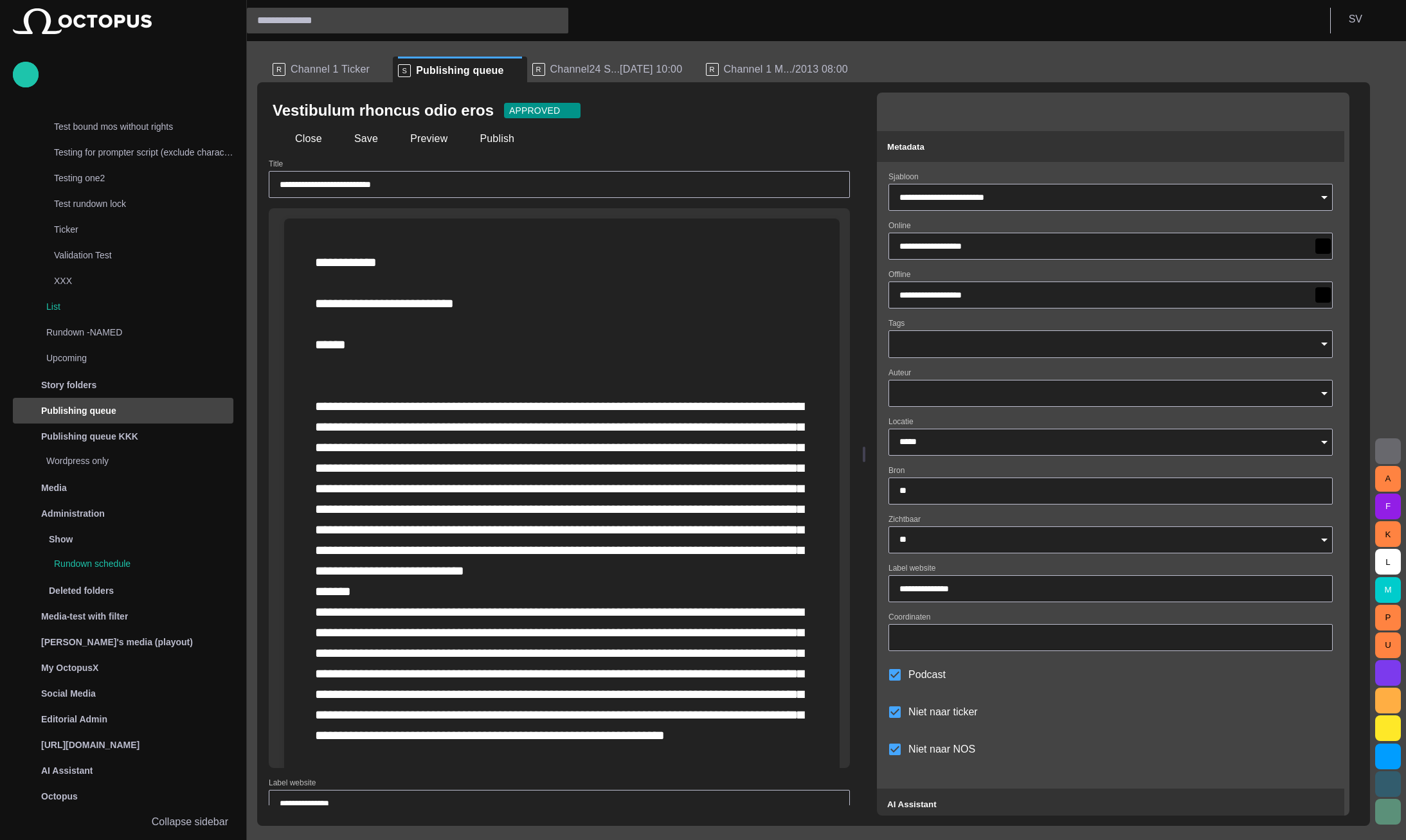
click at [1333, 112] on span "button" at bounding box center [1326, 110] width 13 height 13
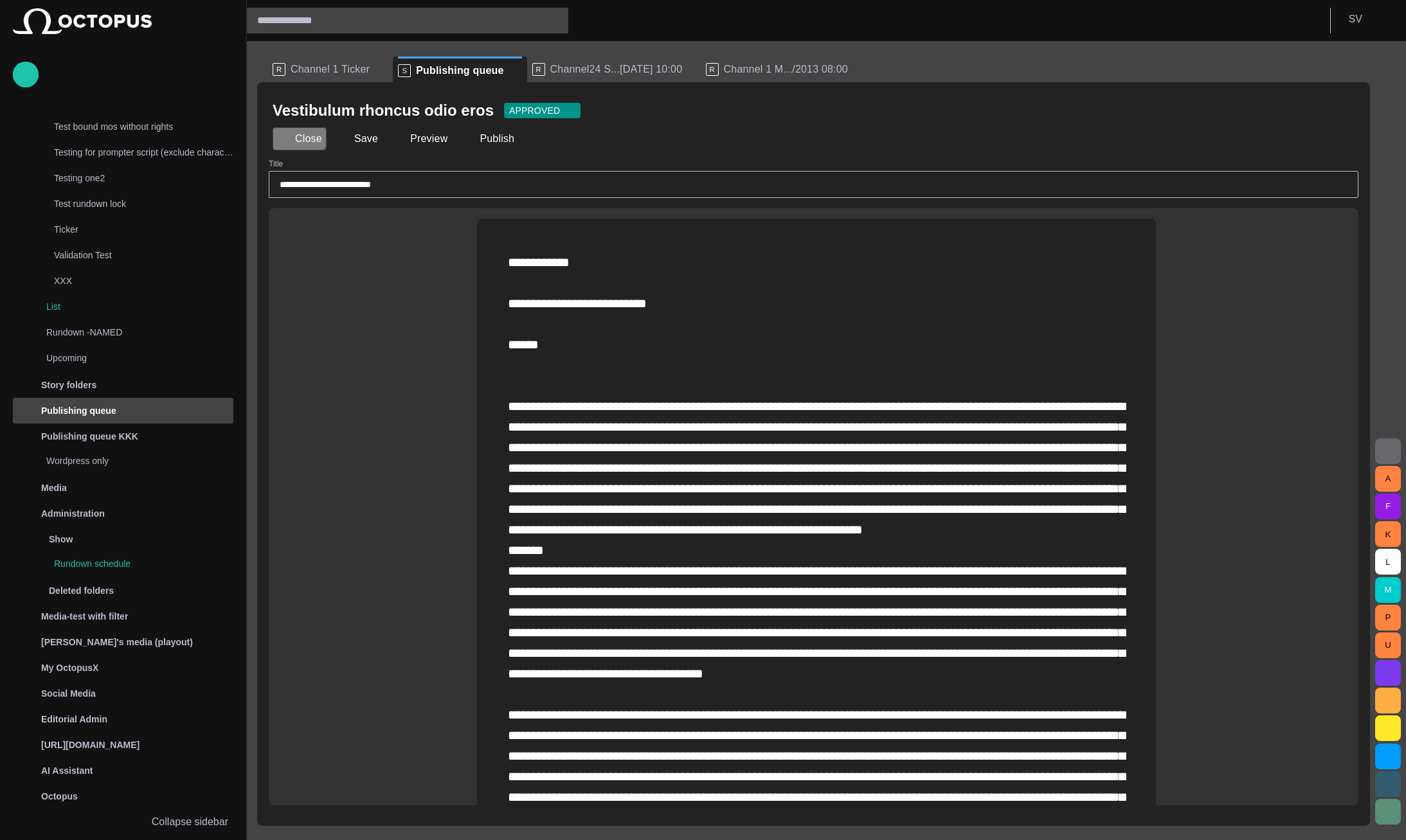
click at [293, 135] on button "Close" at bounding box center [299, 138] width 54 height 23
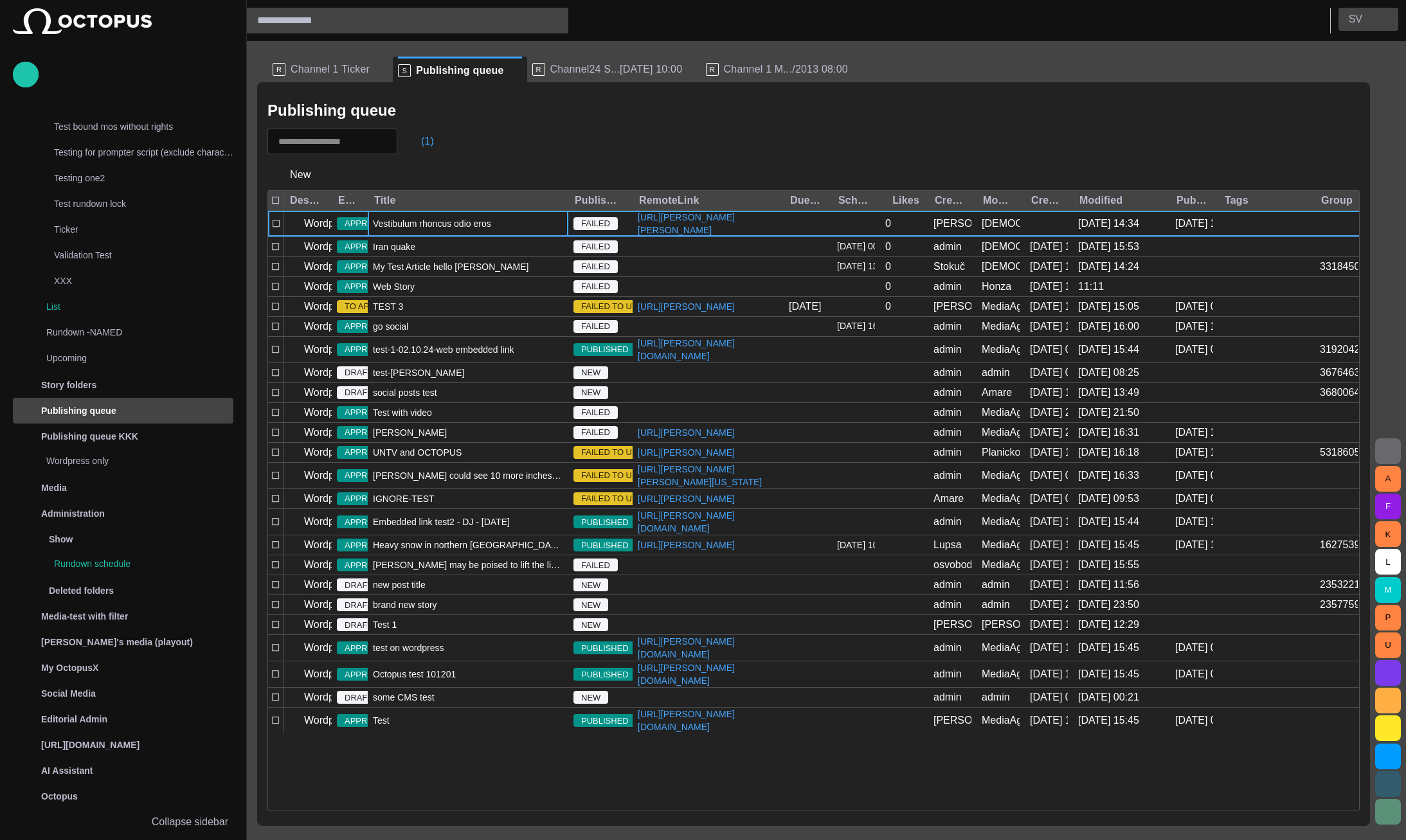
click at [1360, 20] on p "S V" at bounding box center [1355, 20] width 13 height 15
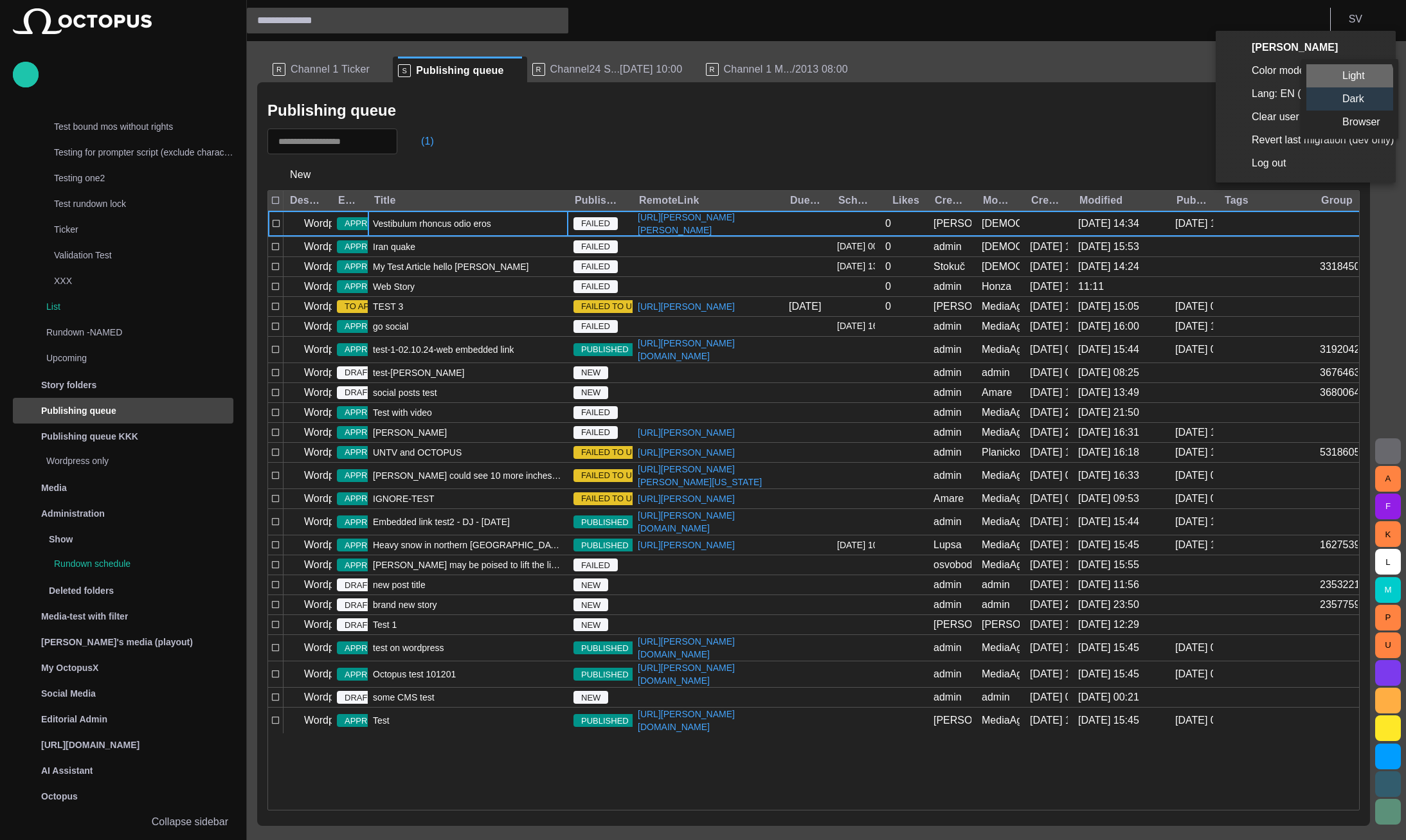
click at [1336, 86] on li "Light" at bounding box center [1349, 75] width 87 height 23
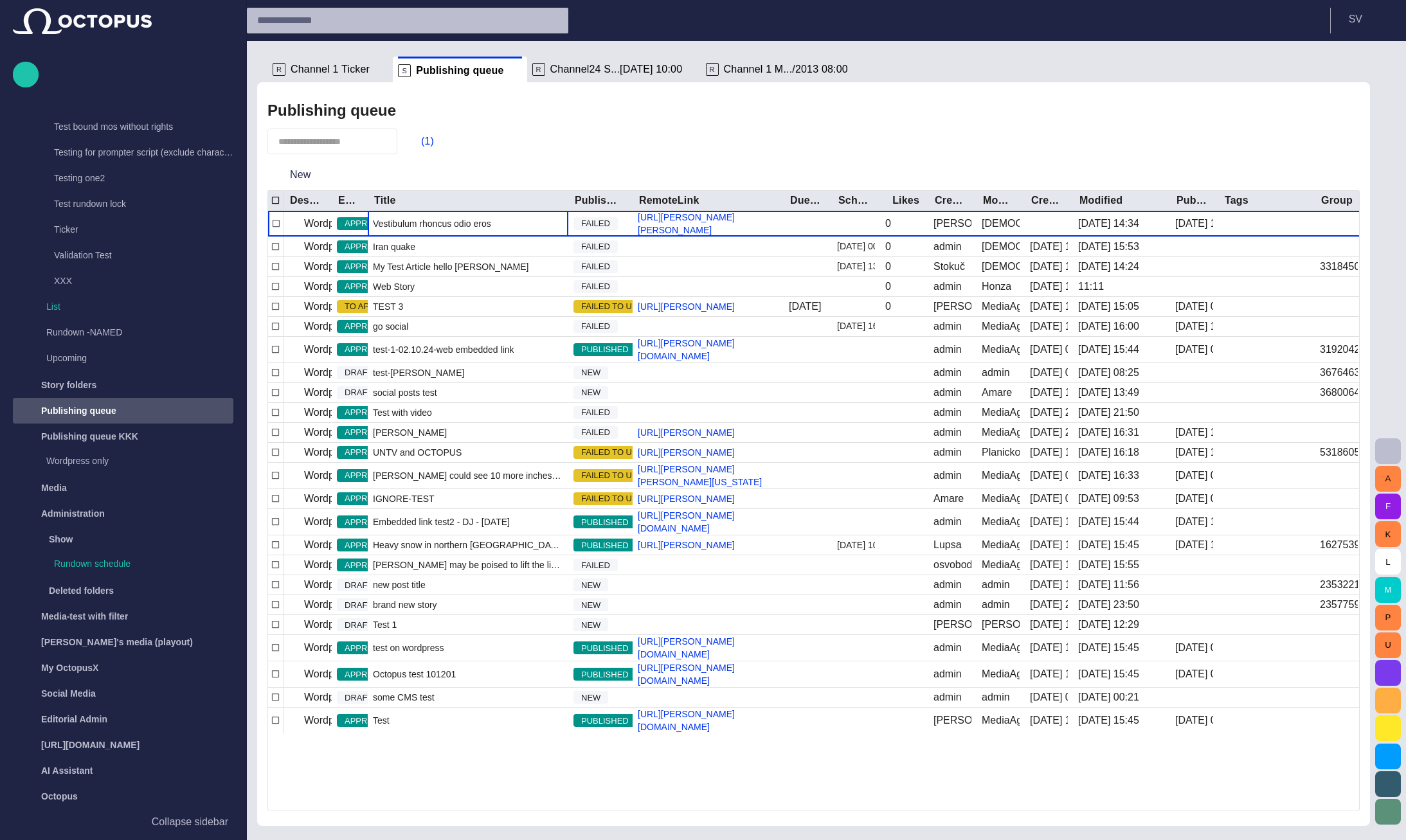
click at [1115, 126] on div "Publishing queue (1) New Destination Editorial status Title Publishing status R…" at bounding box center [814, 454] width 1113 height 744
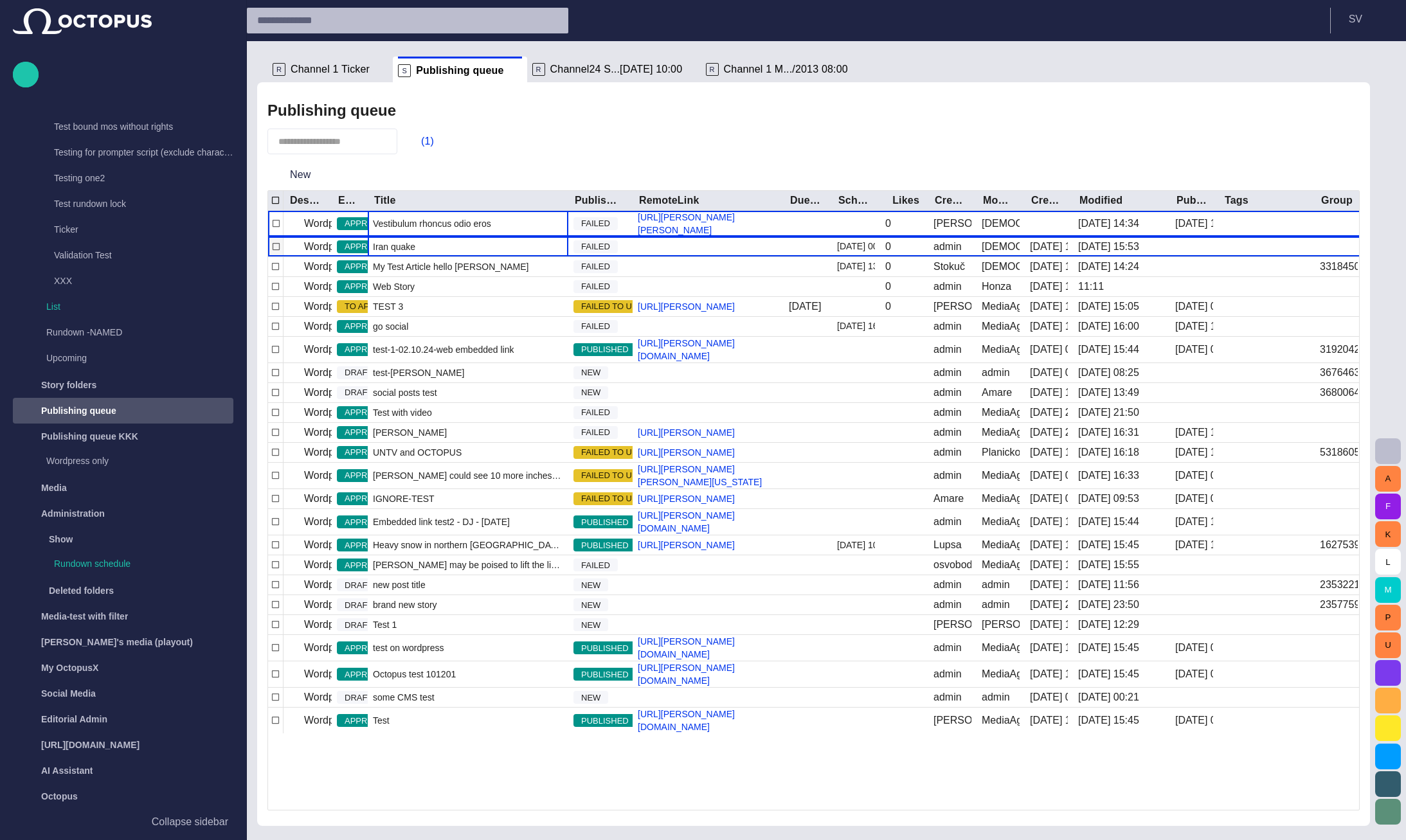
click at [431, 253] on div "Iran quake" at bounding box center [468, 247] width 201 height 20
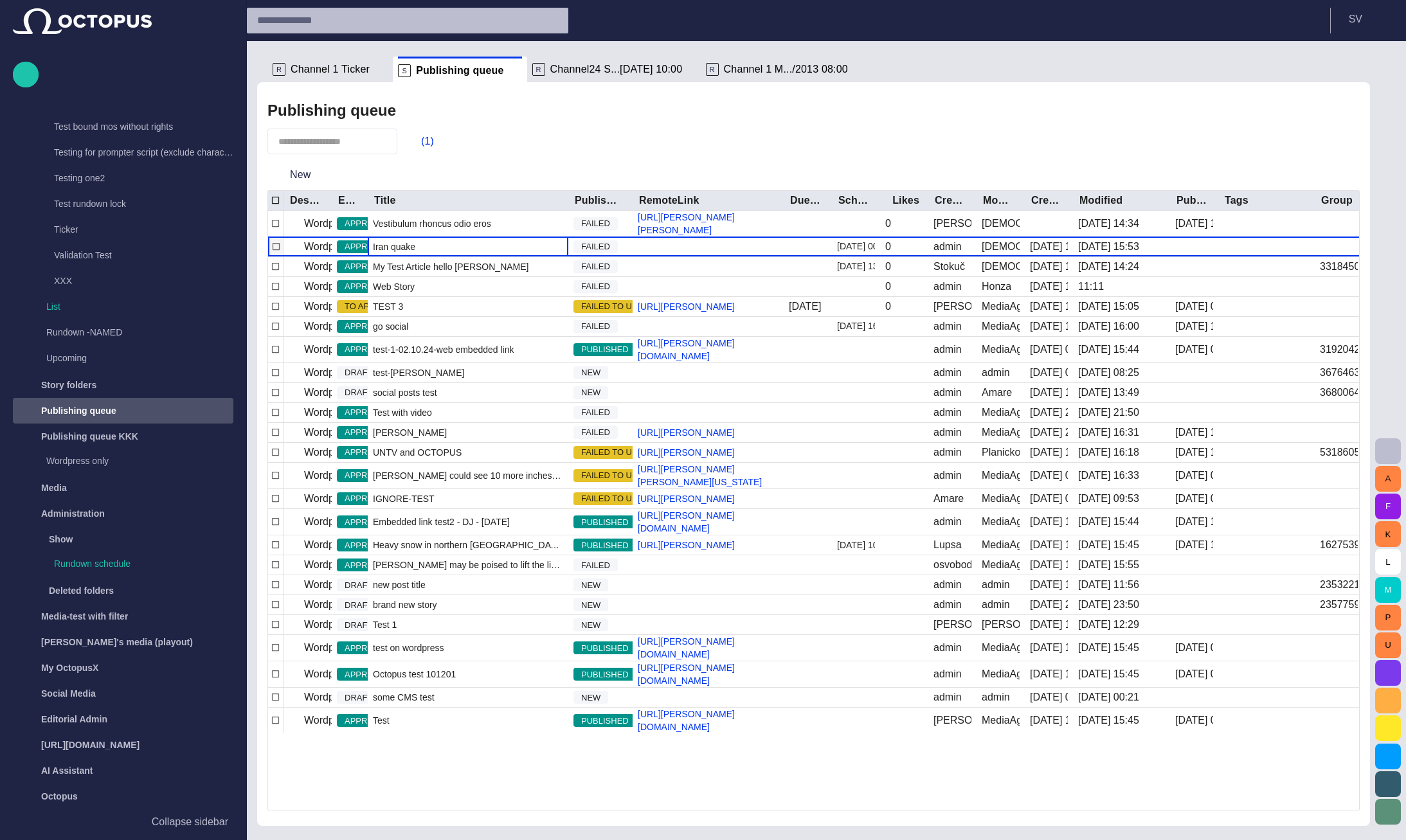
click at [431, 253] on div "Iran quake" at bounding box center [468, 247] width 201 height 20
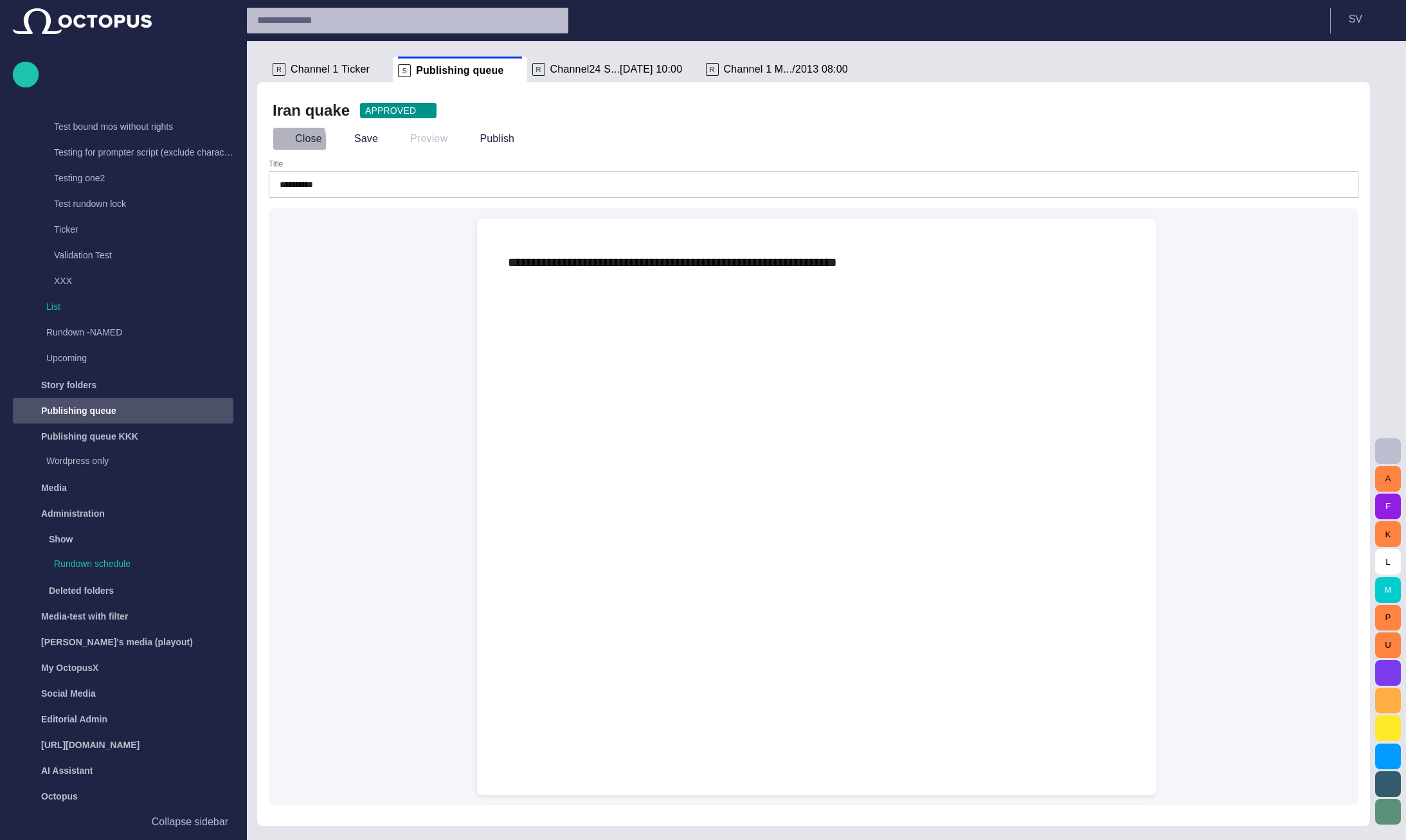
click at [290, 141] on button "Close" at bounding box center [299, 138] width 54 height 23
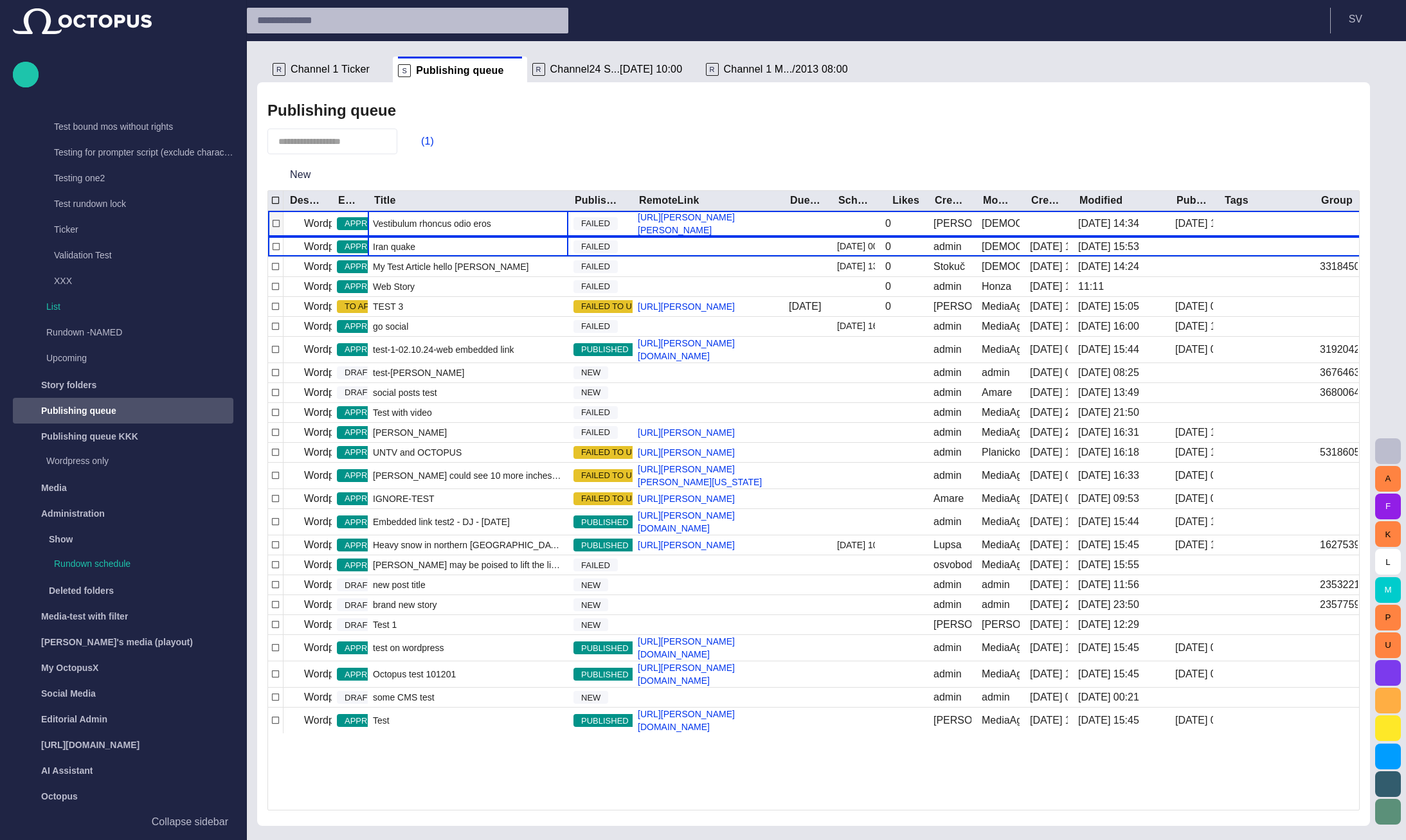
click at [375, 228] on span "Vestibulum rhoncus odio eros" at bounding box center [432, 223] width 119 height 13
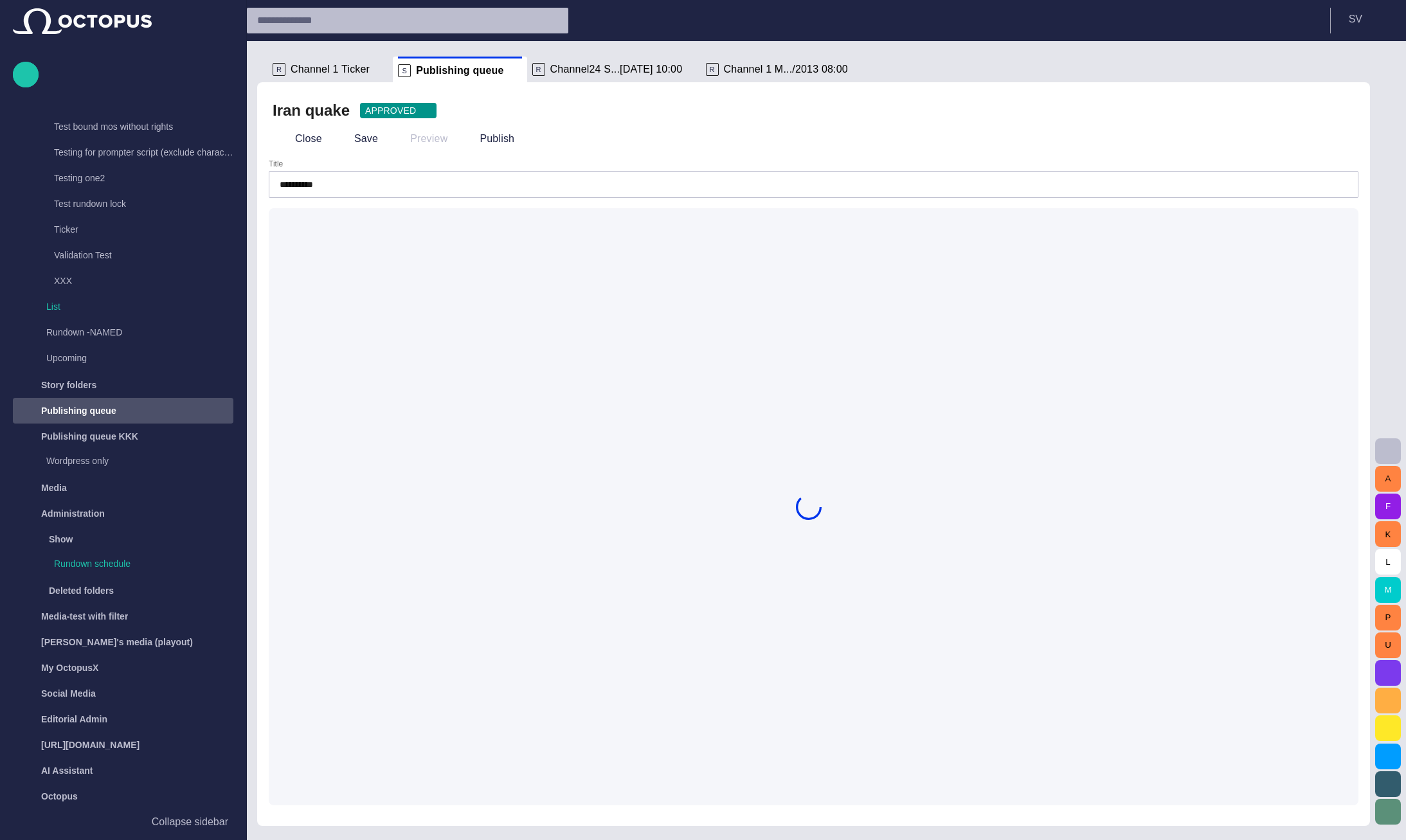
type input "**********"
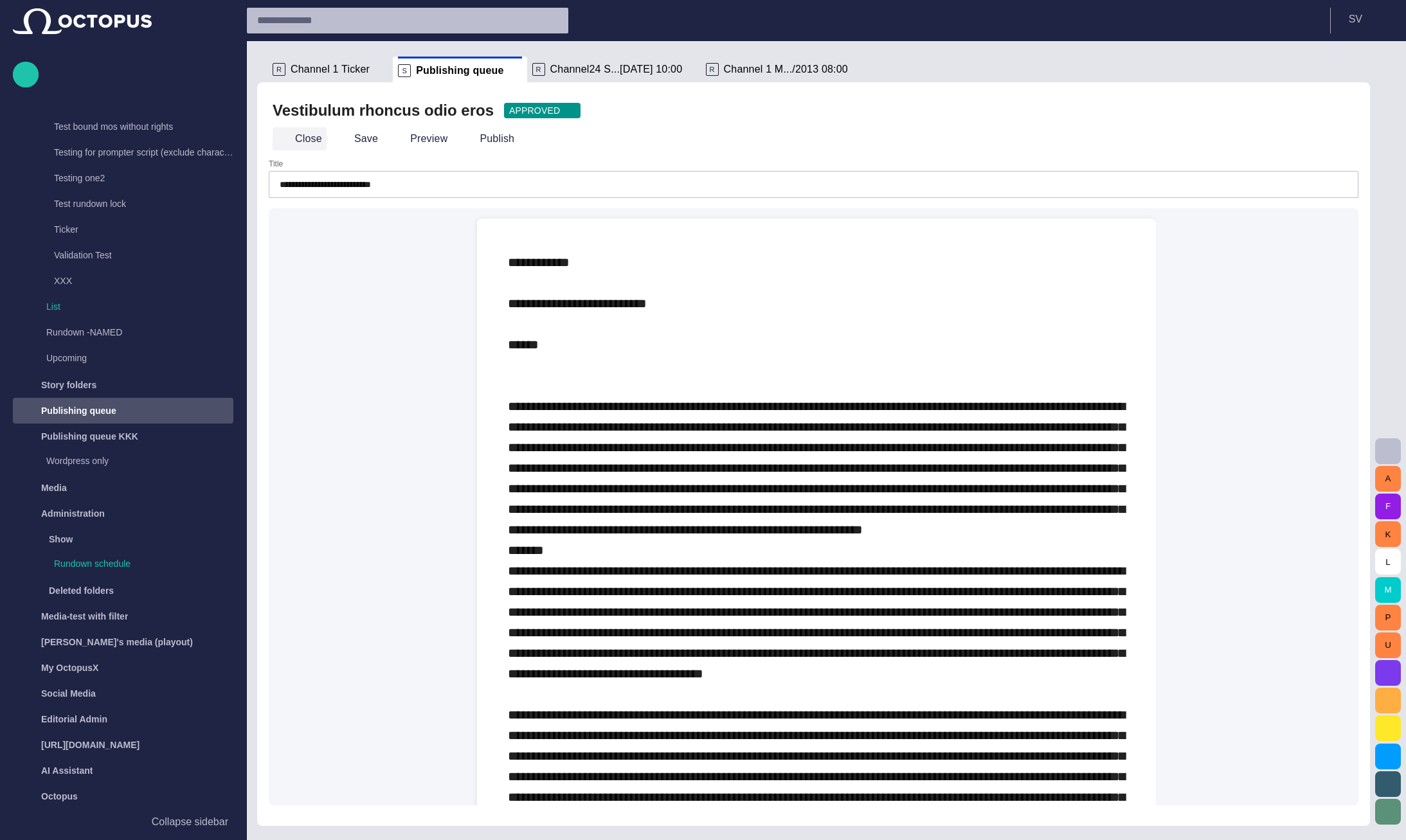
click at [315, 133] on button "Close" at bounding box center [299, 138] width 54 height 23
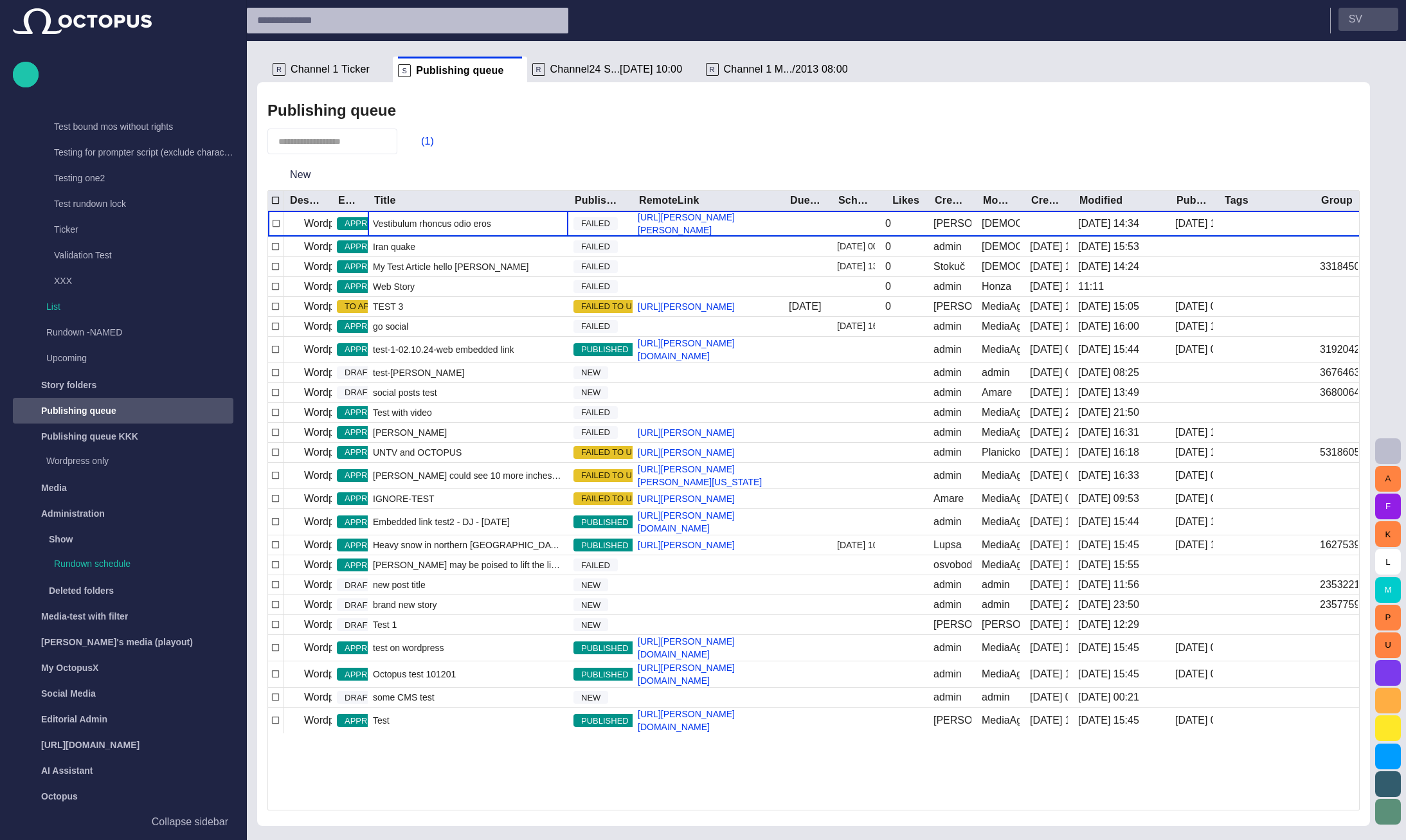
click at [1365, 18] on button "S V" at bounding box center [1369, 19] width 60 height 23
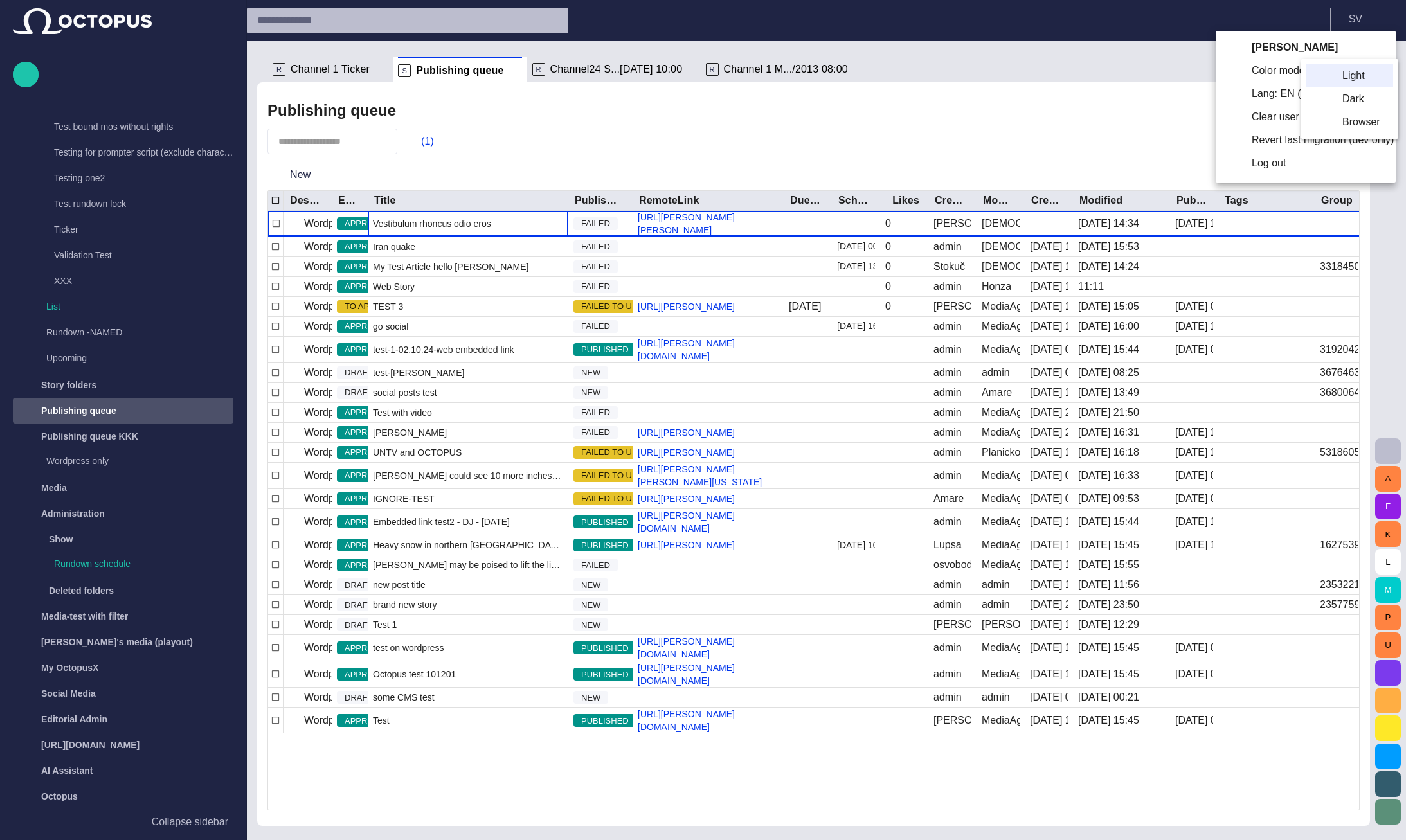
click at [1334, 96] on li "Dark" at bounding box center [1349, 98] width 87 height 23
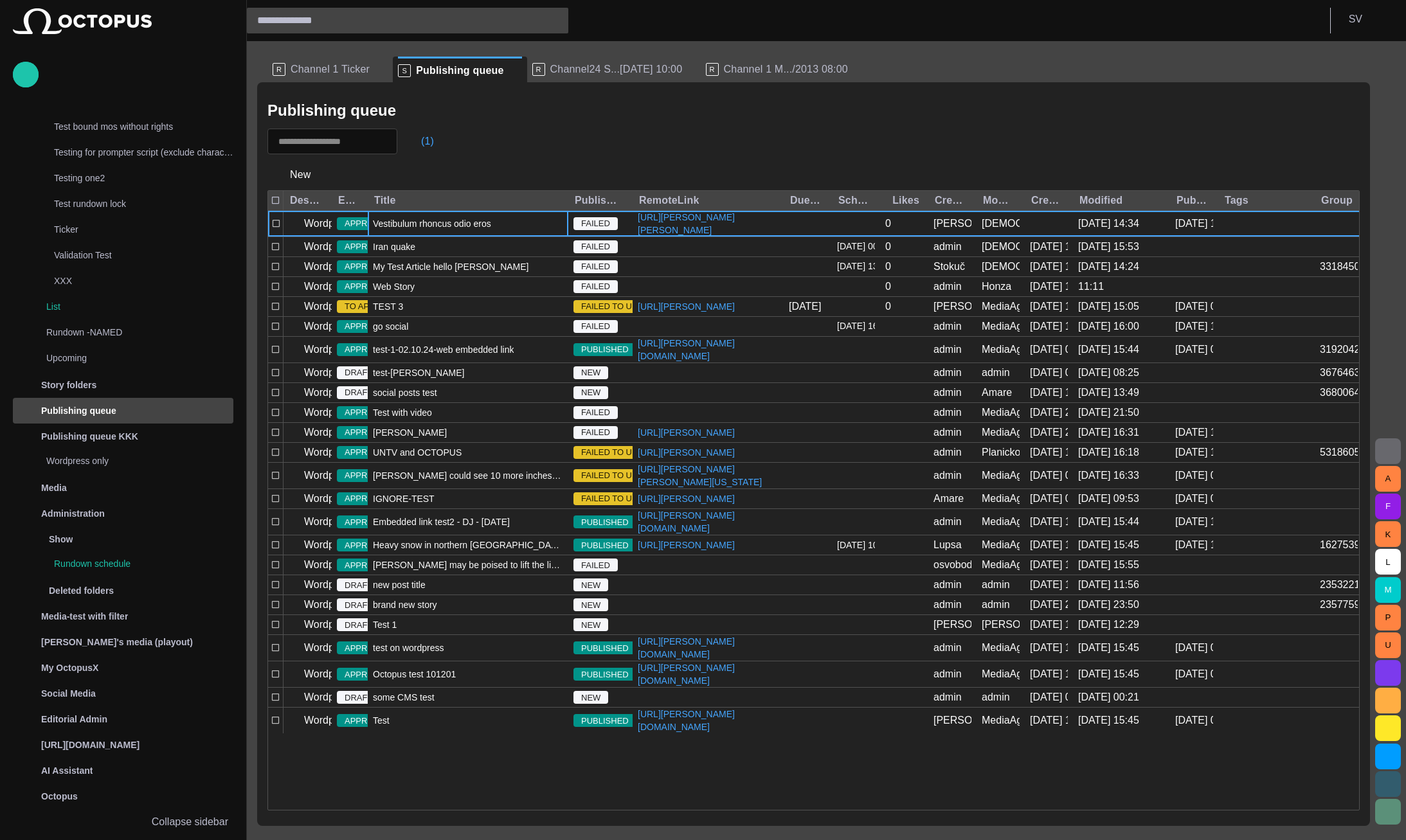
click at [551, 63] on span "Channel24 S...[DATE] 10:00" at bounding box center [617, 69] width 133 height 13
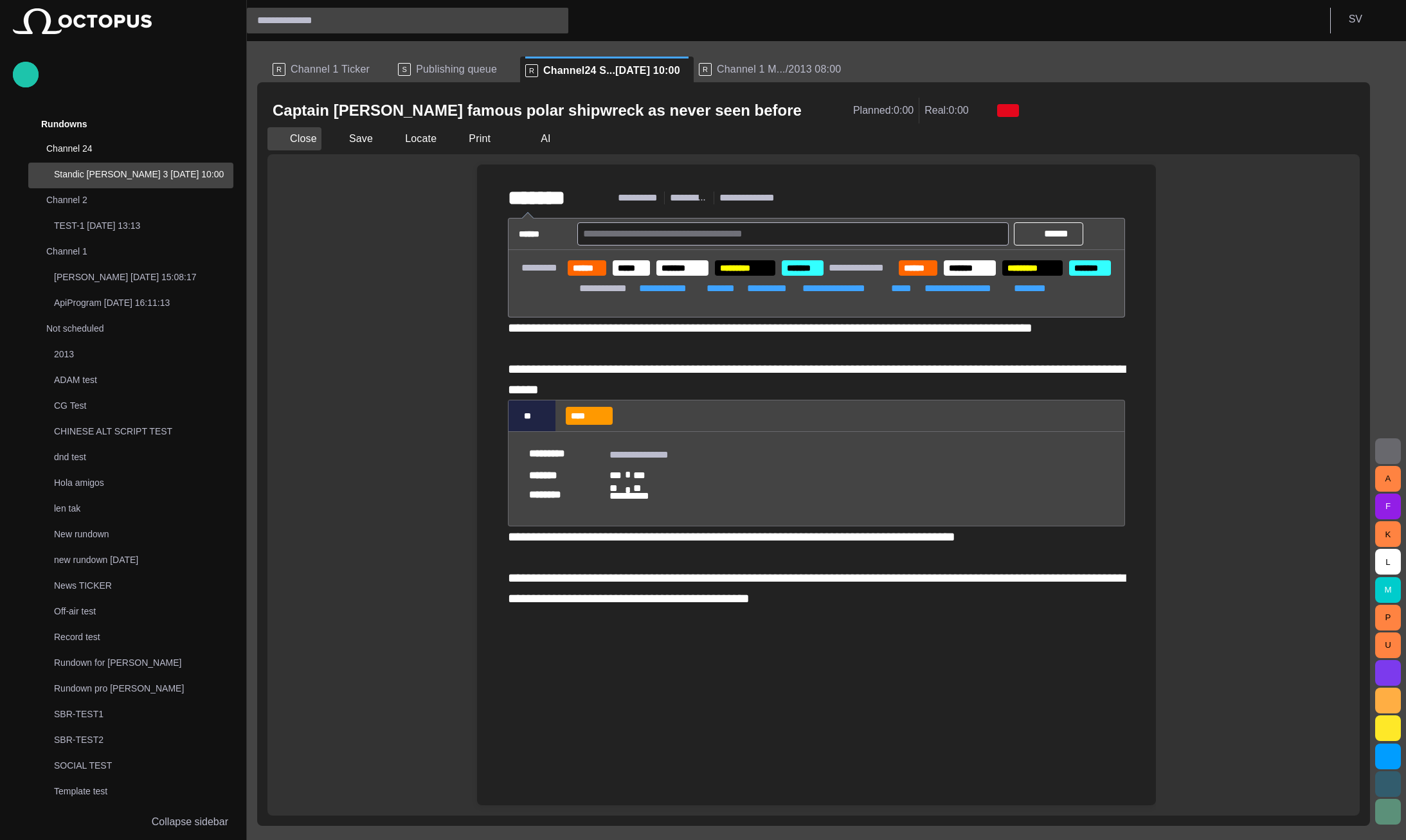
click at [311, 146] on button "Close" at bounding box center [294, 138] width 54 height 23
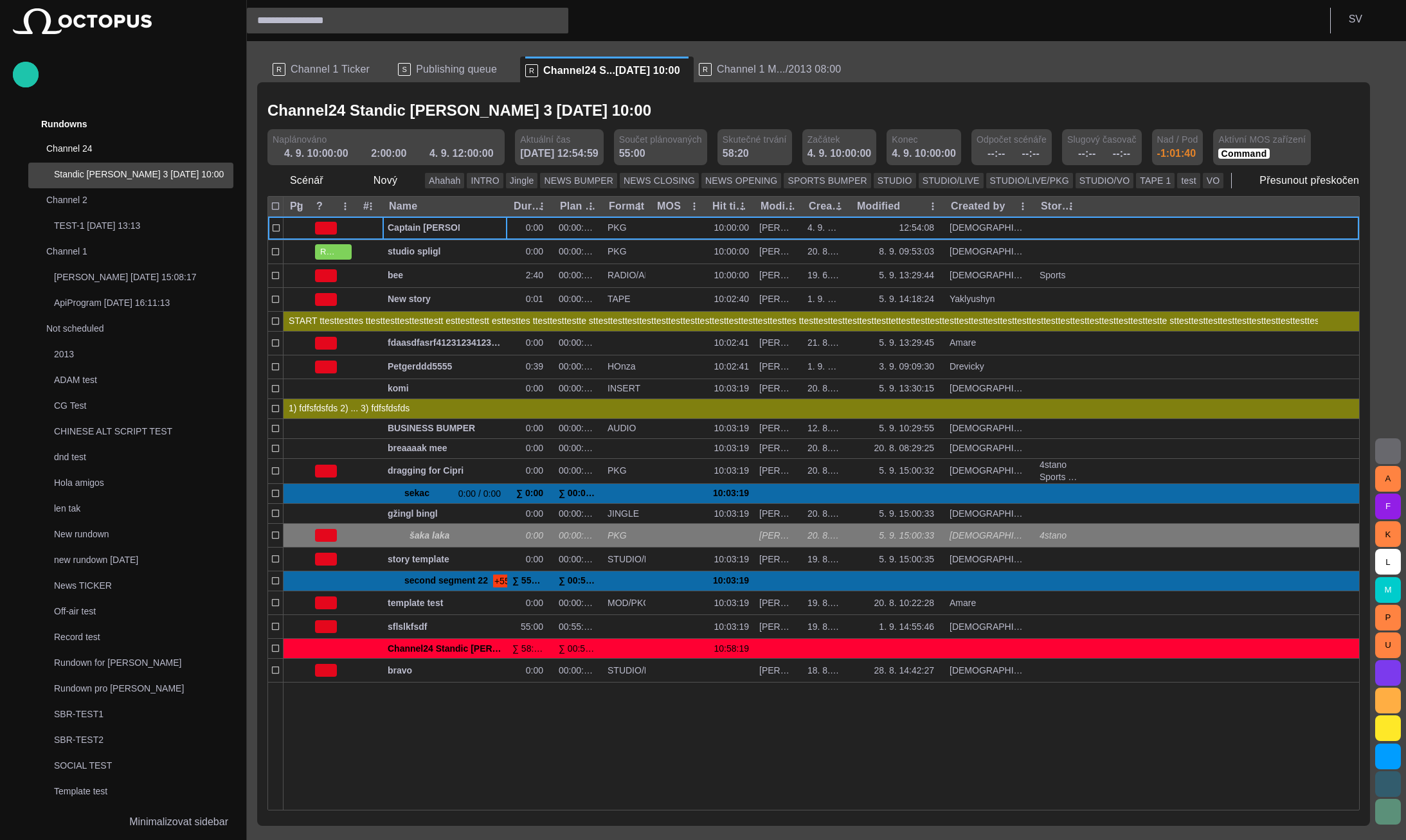
scroll to position [26, 0]
